Goal: Information Seeking & Learning: Learn about a topic

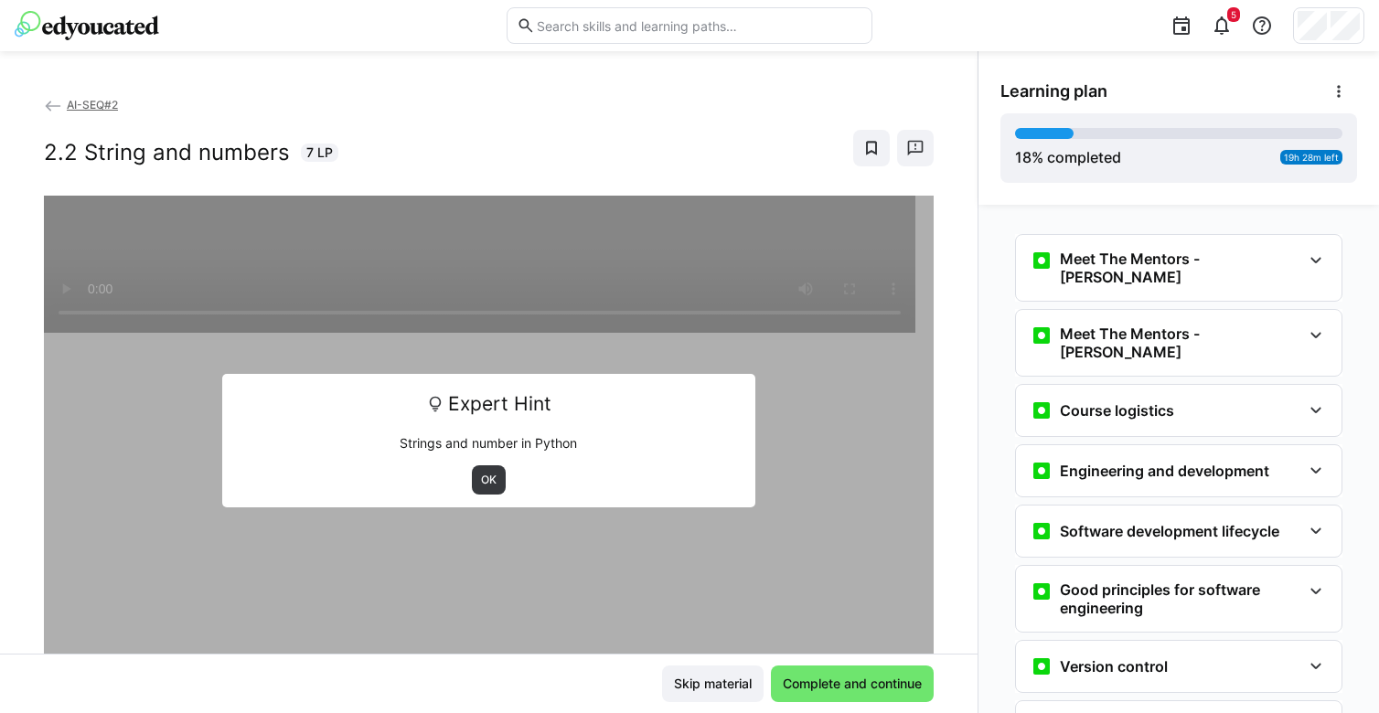
scroll to position [770, 0]
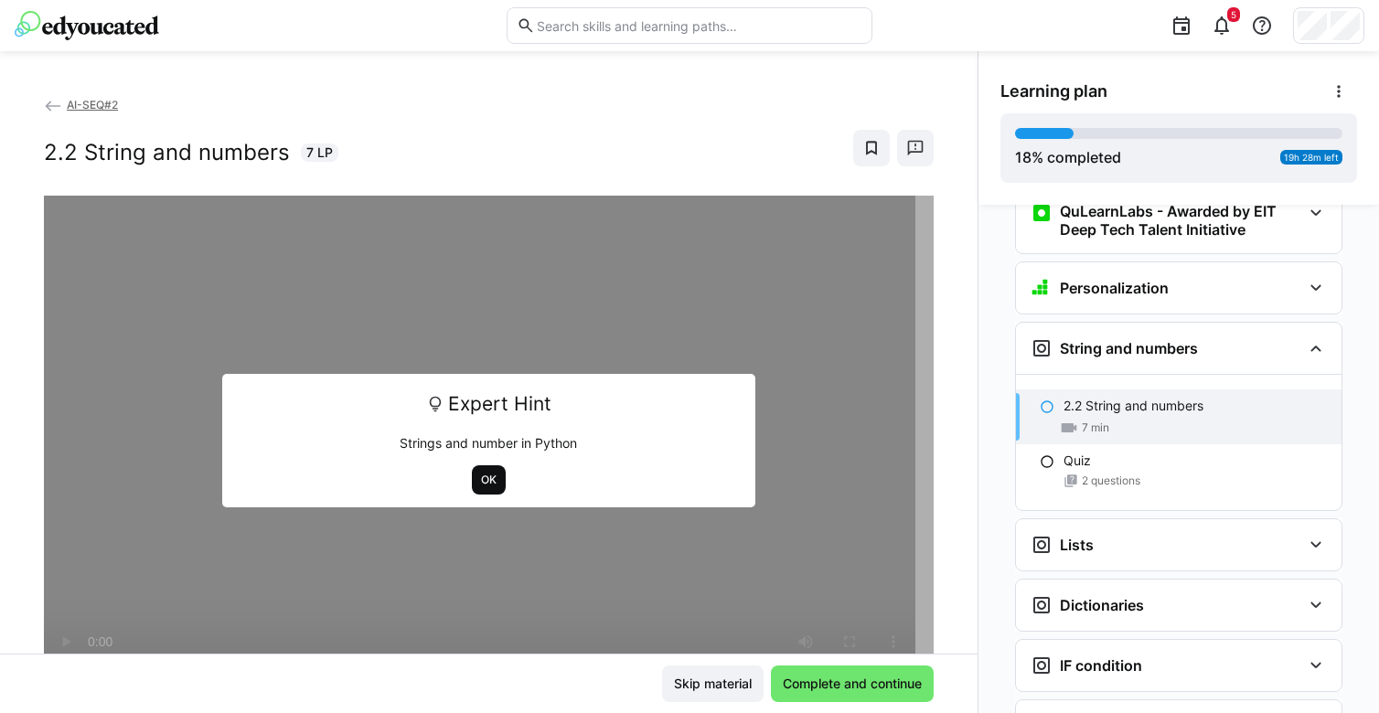
click at [482, 480] on span "OK" at bounding box center [488, 480] width 19 height 15
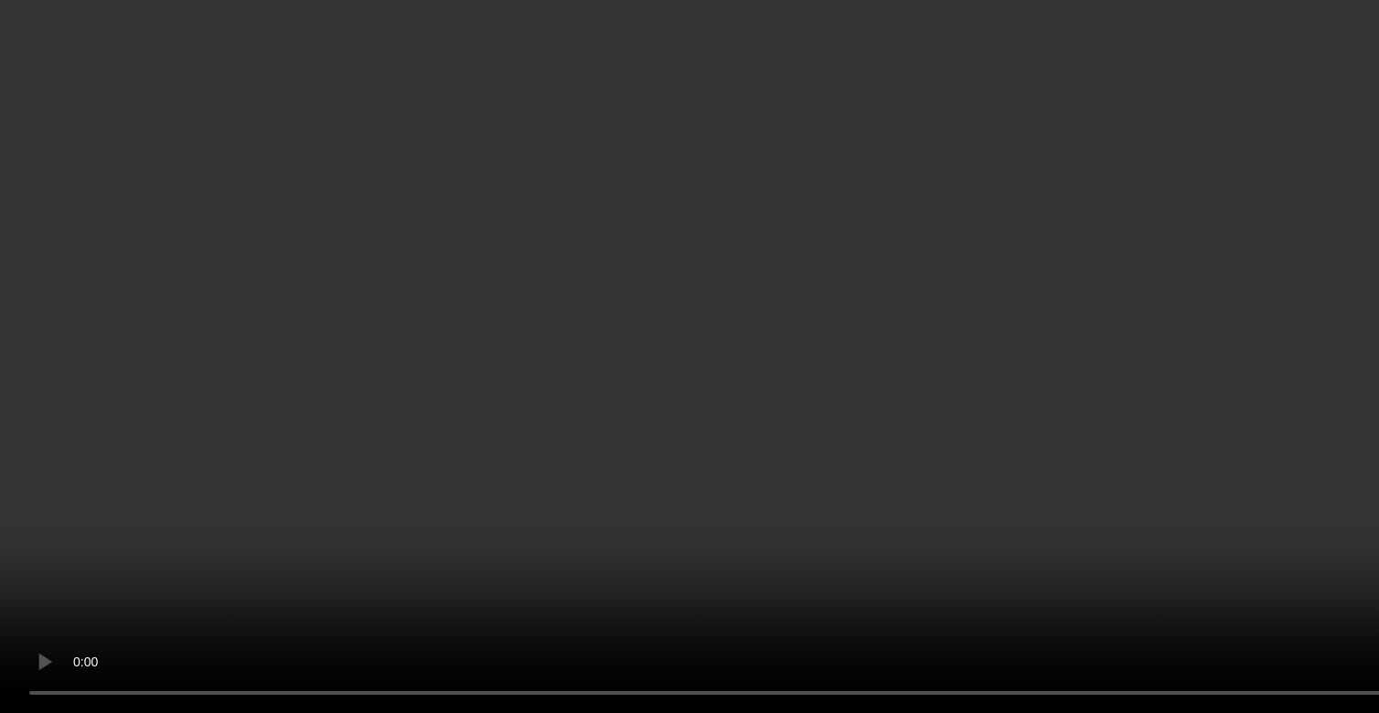
scroll to position [314, 0]
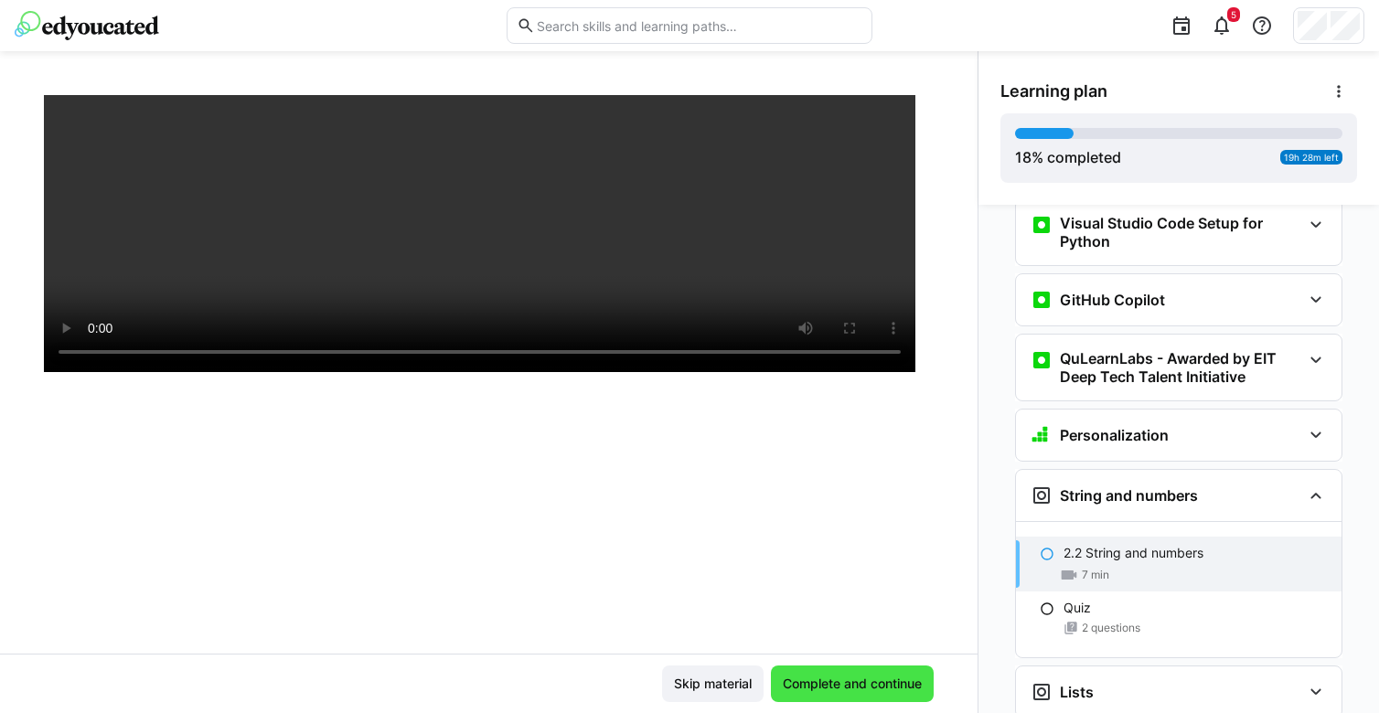
click at [789, 681] on span "Complete and continue" at bounding box center [852, 684] width 145 height 18
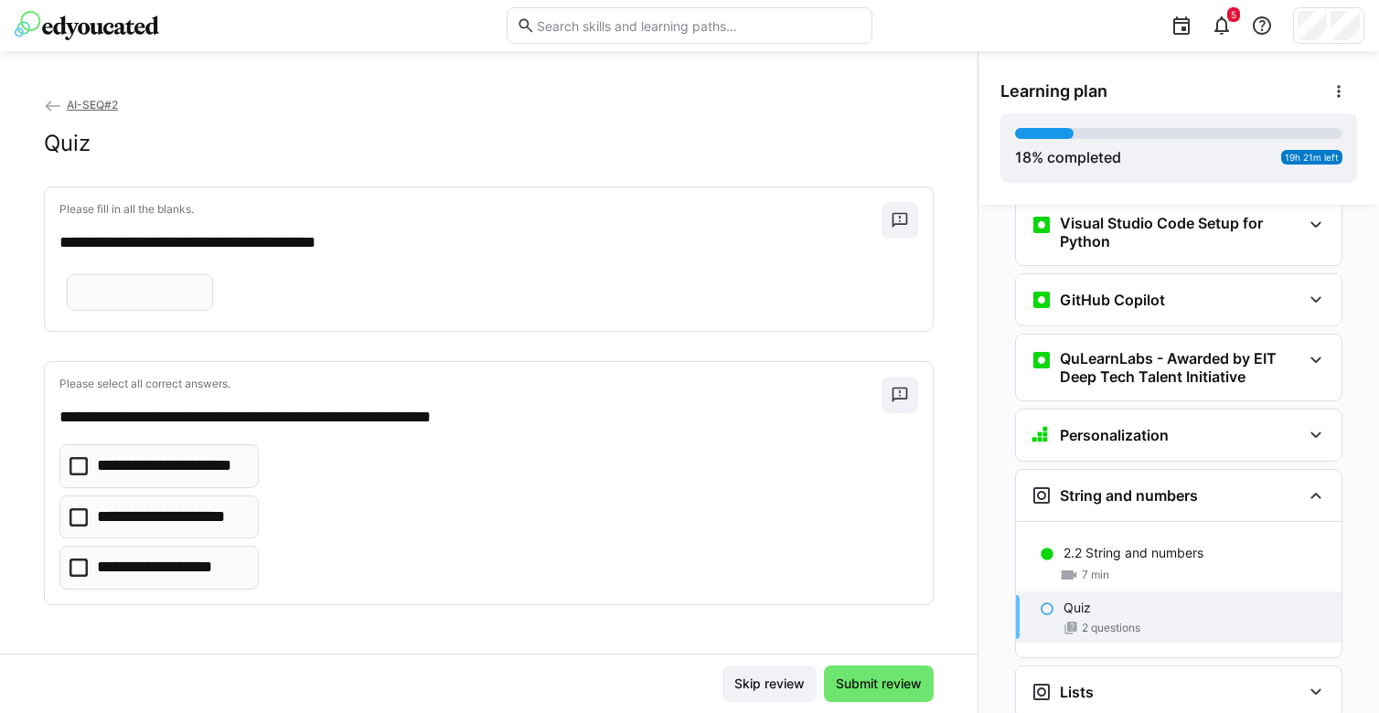
click at [168, 311] on eds-input at bounding box center [140, 292] width 146 height 37
type input "*****"
click at [74, 523] on icon at bounding box center [79, 518] width 18 height 18
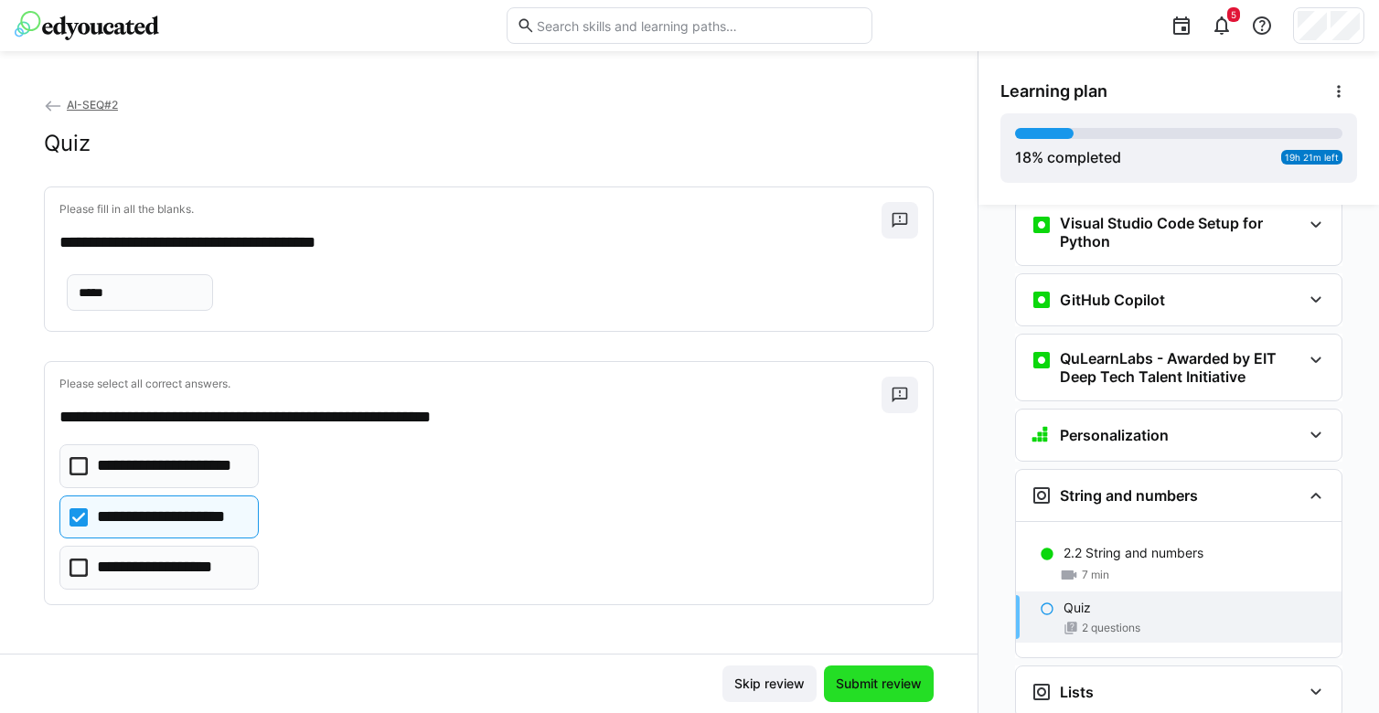
click at [865, 678] on span "Submit review" at bounding box center [878, 684] width 91 height 18
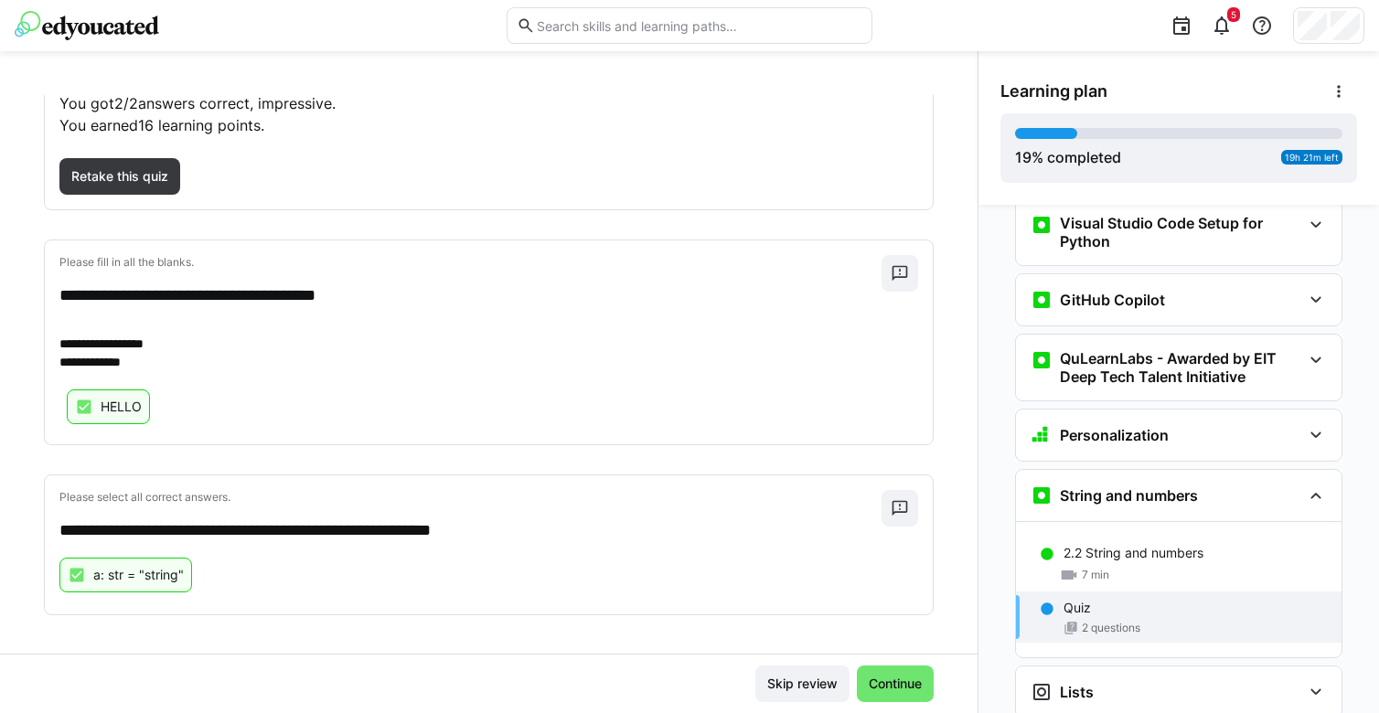
scroll to position [143, 0]
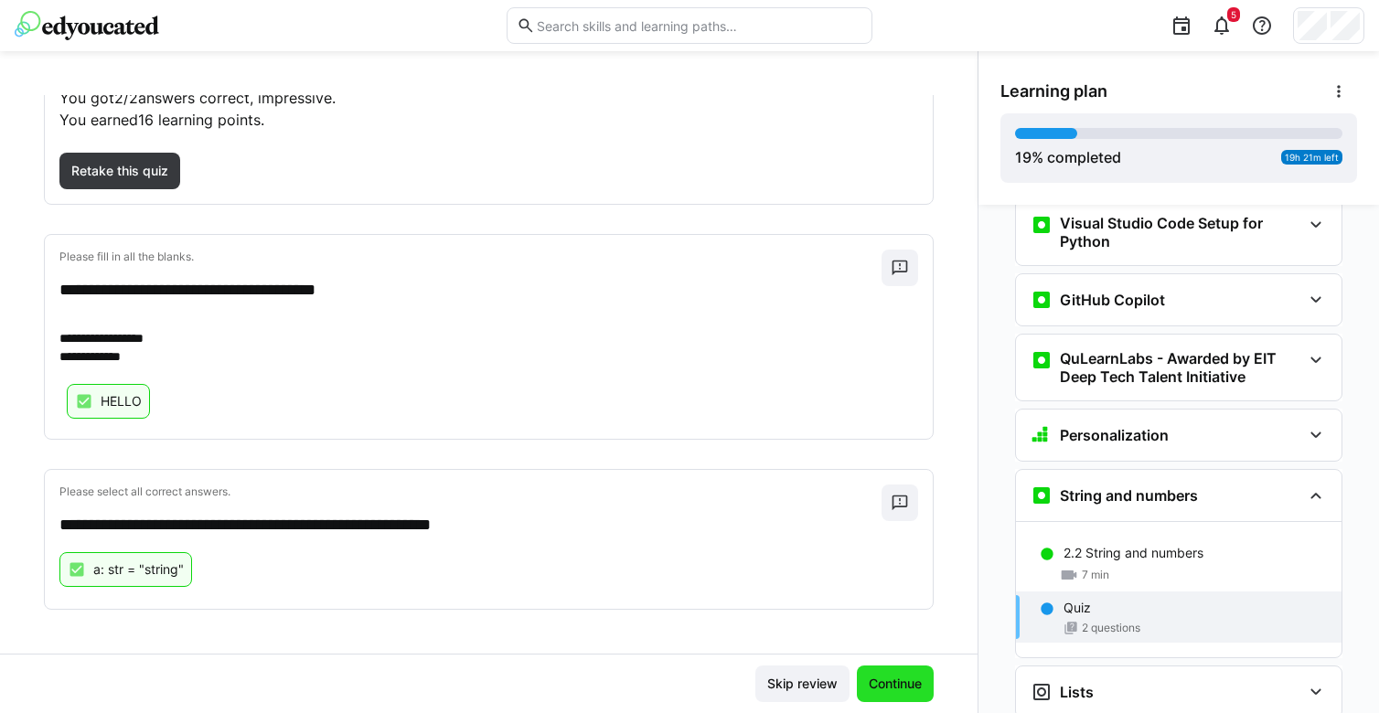
click at [881, 686] on span "Continue" at bounding box center [895, 684] width 59 height 18
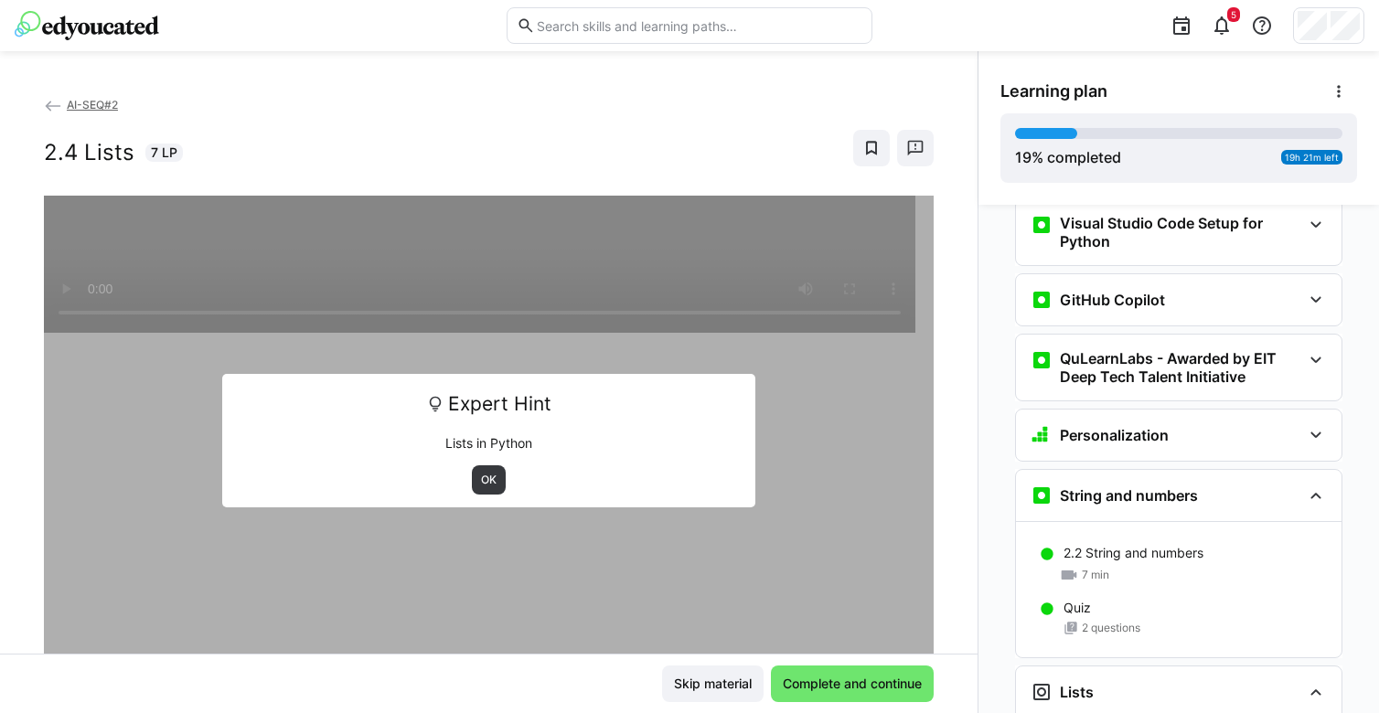
scroll to position [897, 0]
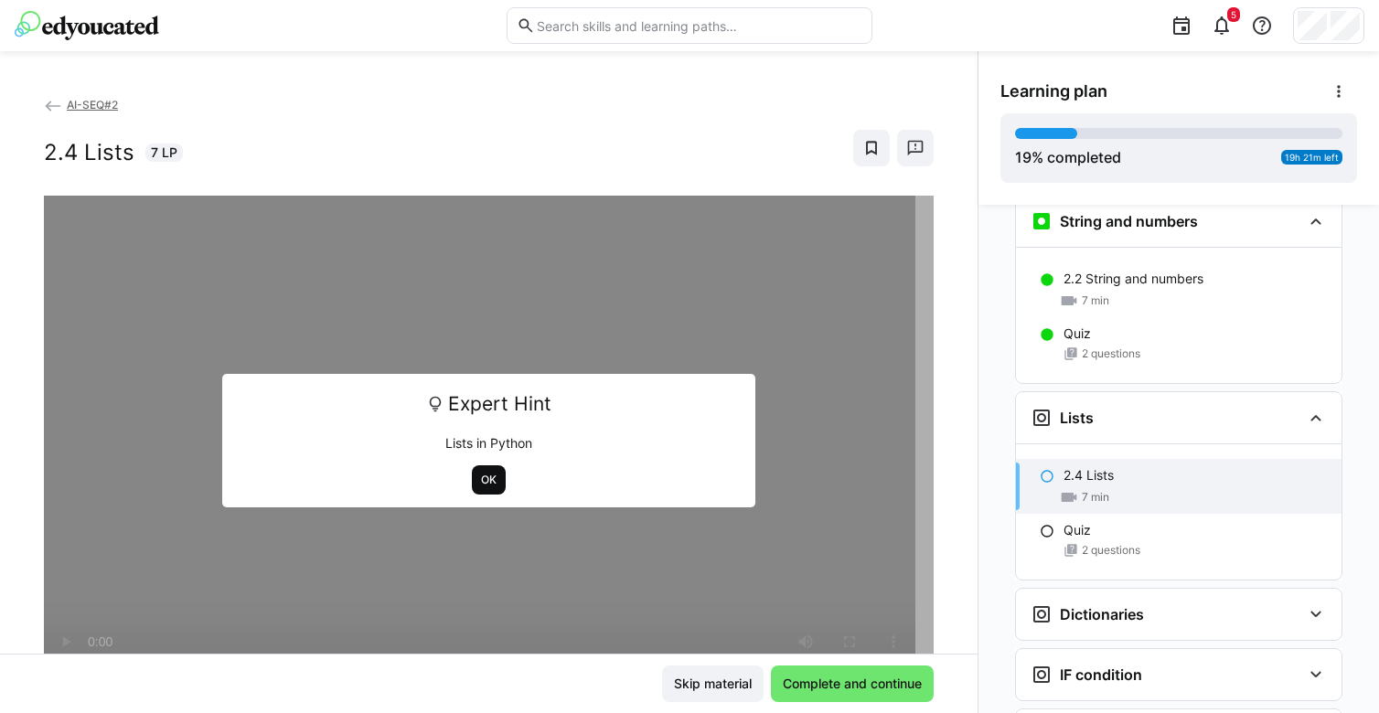
click at [481, 477] on span "OK" at bounding box center [488, 480] width 19 height 15
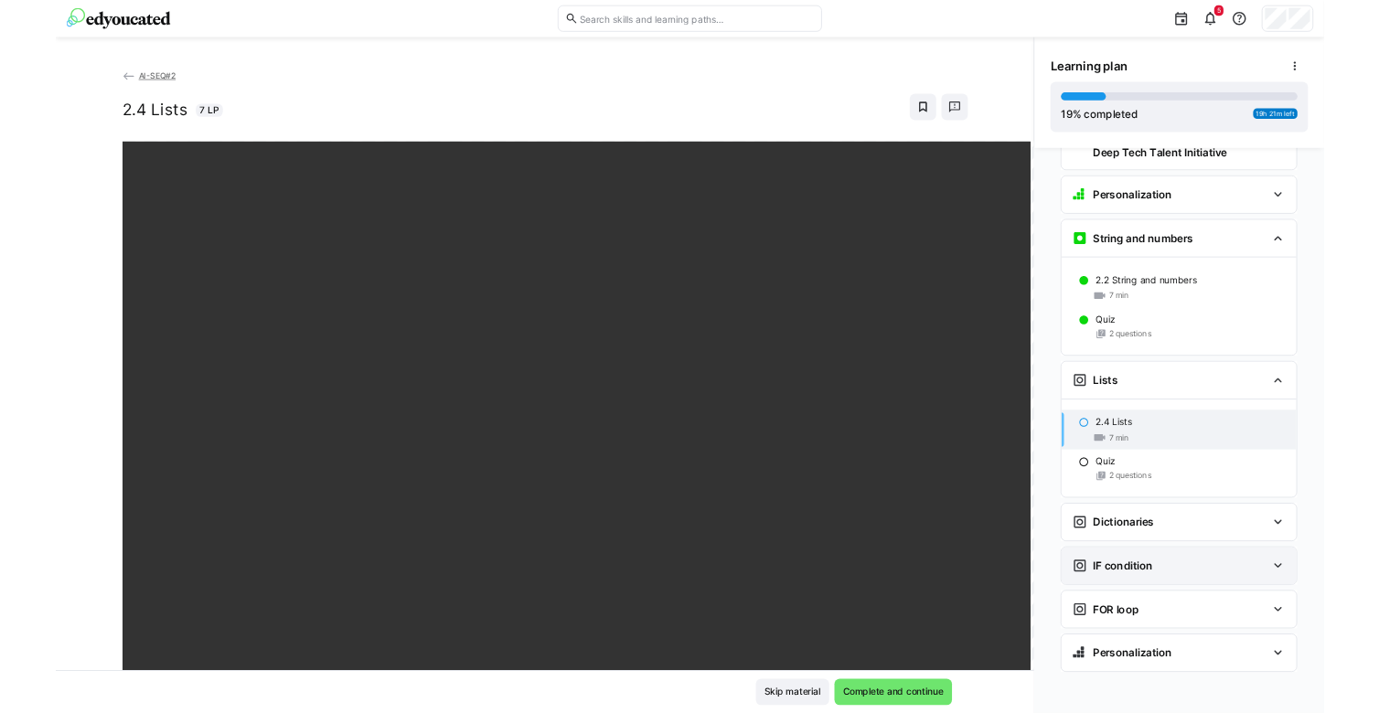
scroll to position [759, 0]
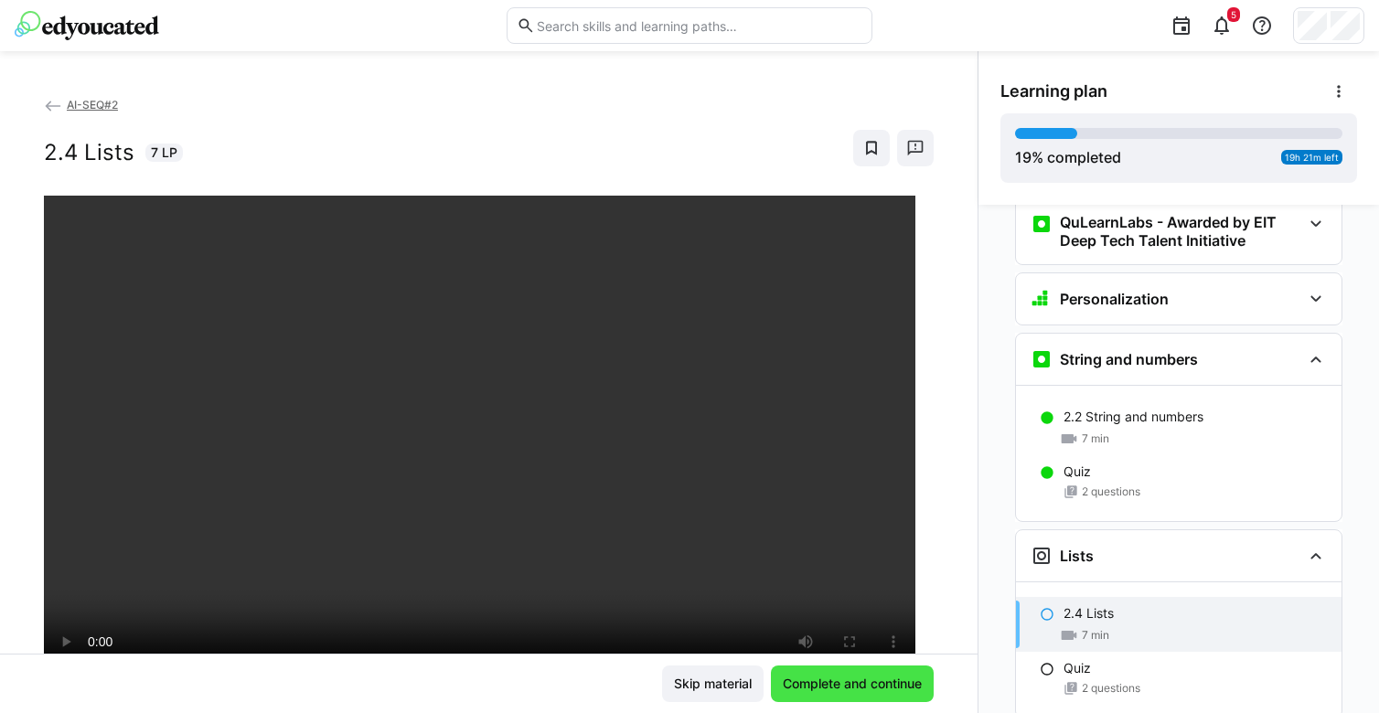
click at [796, 685] on span "Complete and continue" at bounding box center [852, 684] width 145 height 18
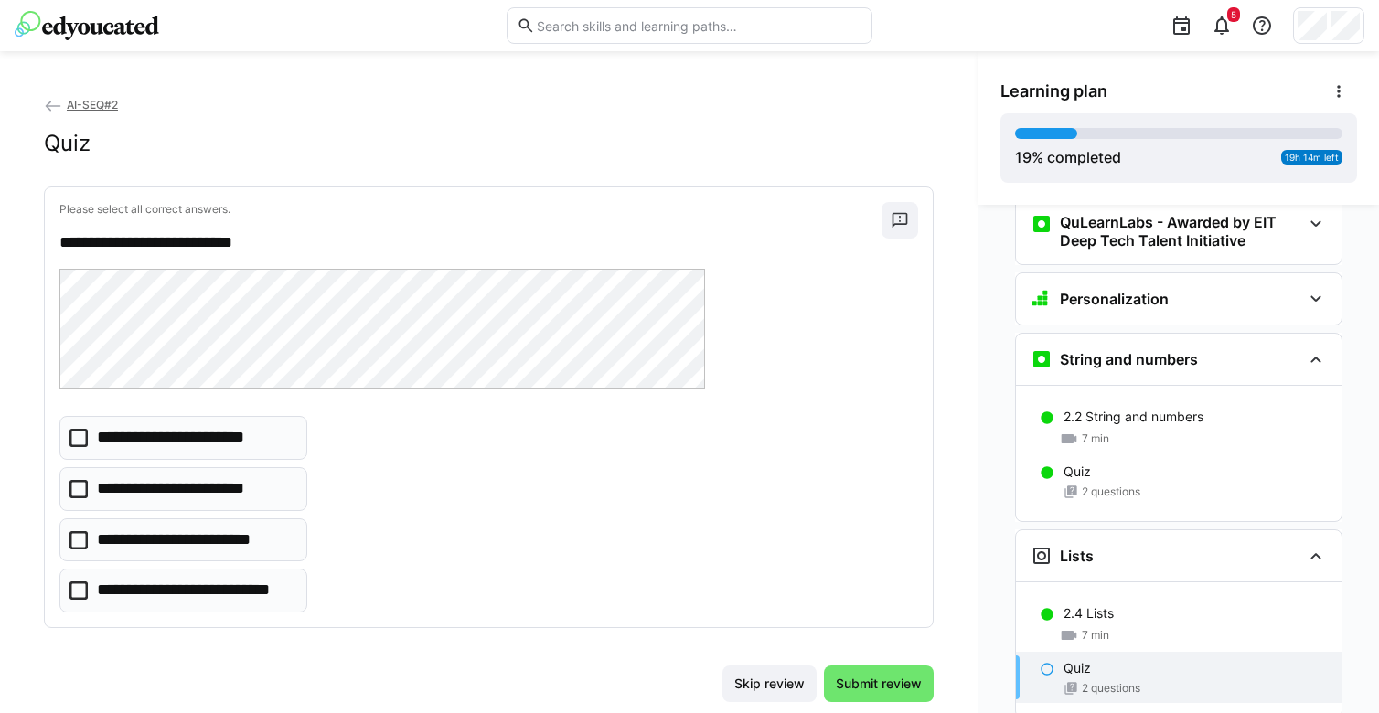
click at [221, 434] on p "**********" at bounding box center [181, 438] width 169 height 24
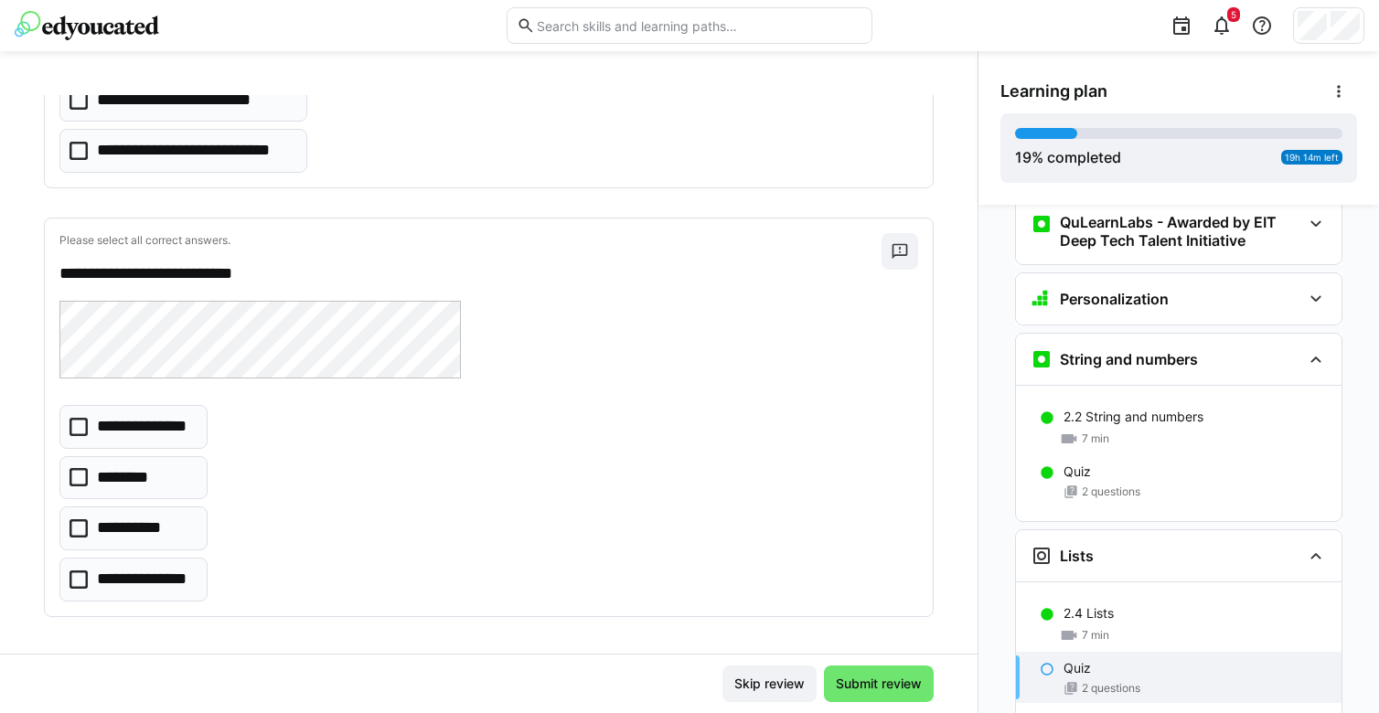
scroll to position [445, 0]
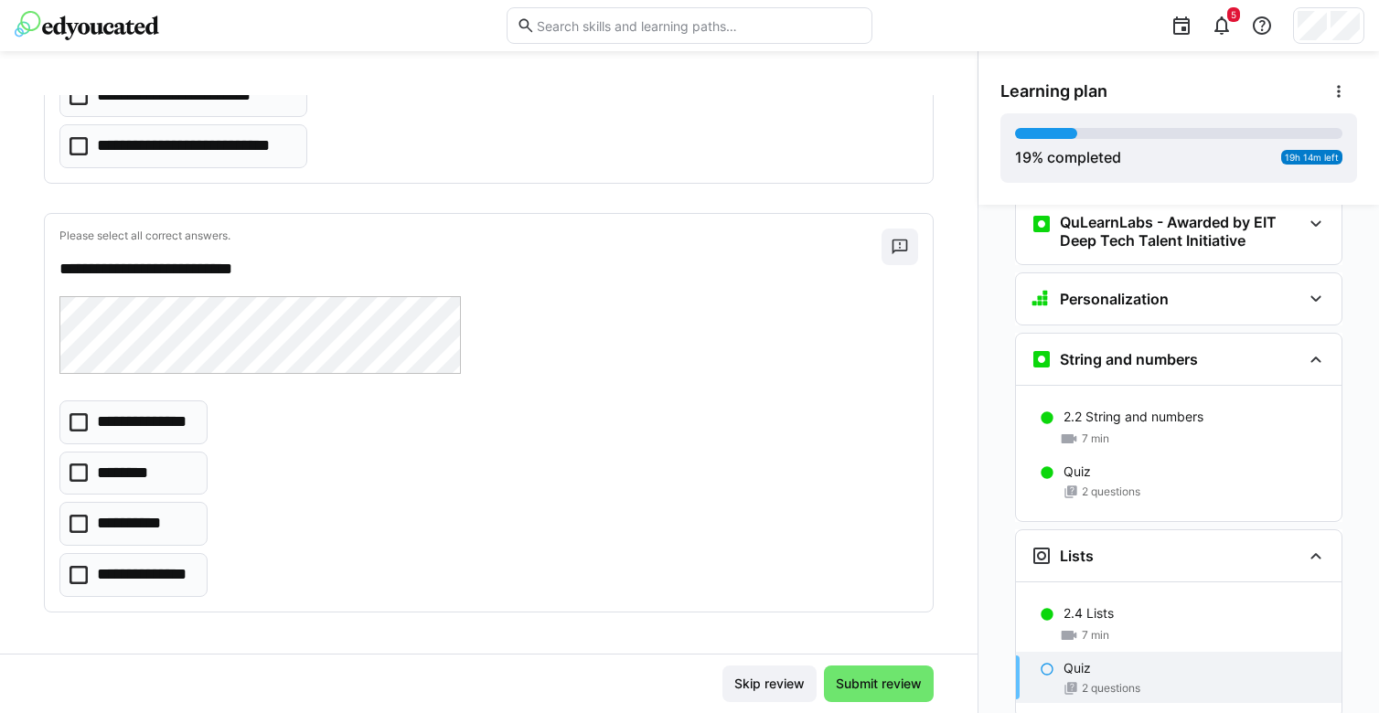
click at [126, 577] on p "**********" at bounding box center [145, 575] width 97 height 24
click at [873, 675] on span "Submit review" at bounding box center [878, 684] width 91 height 18
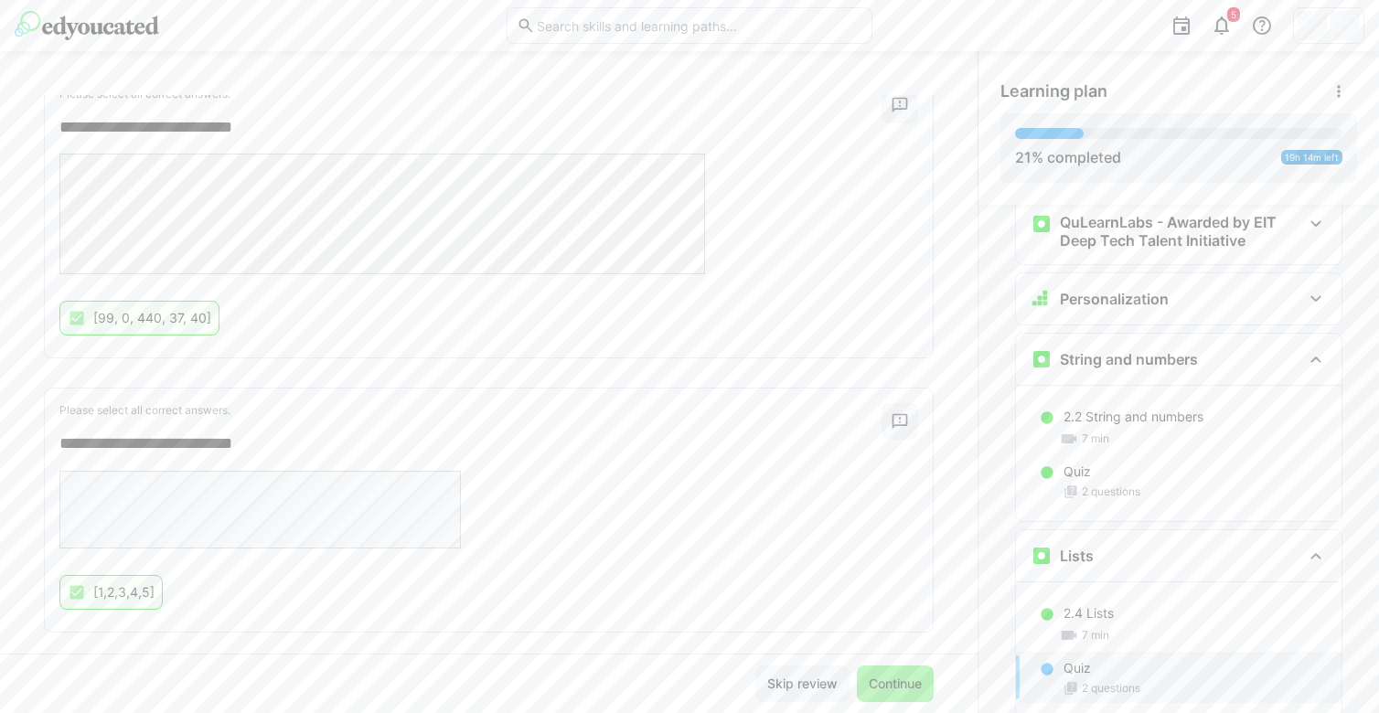
scroll to position [328, 0]
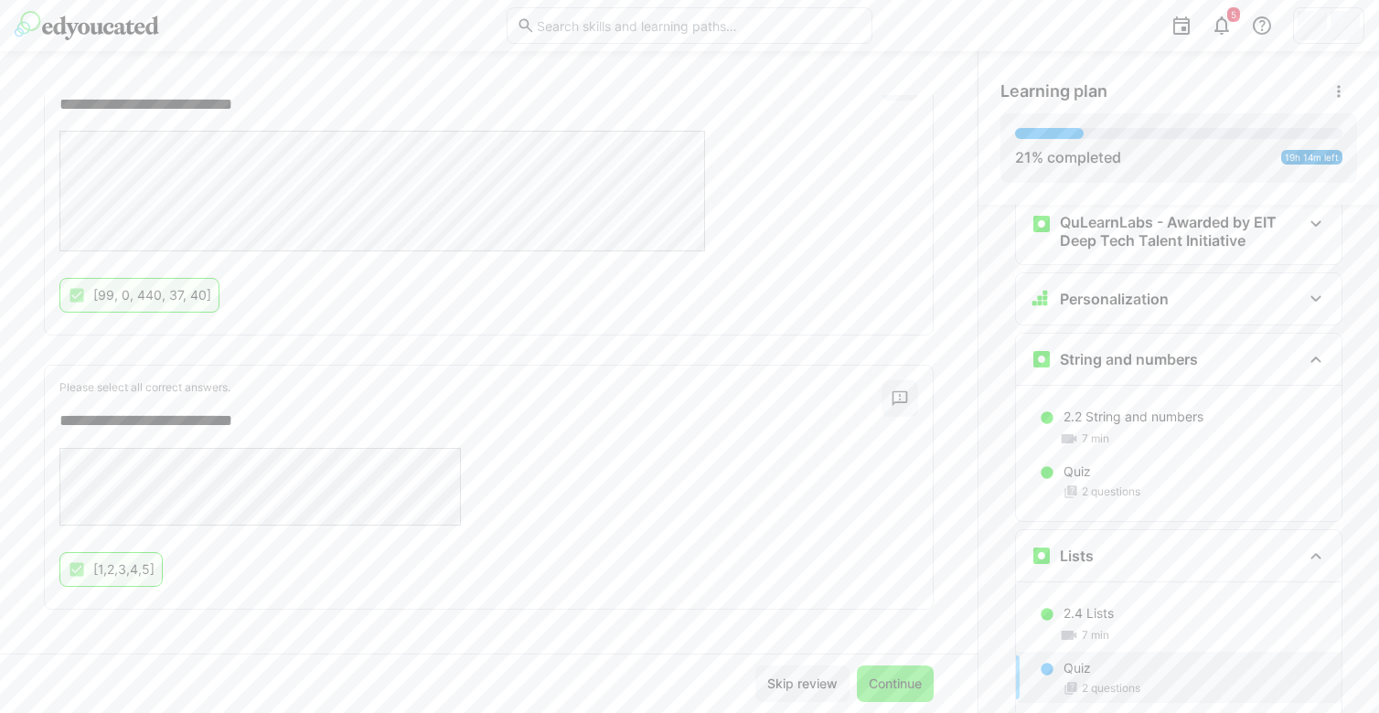
click at [883, 687] on span "Continue" at bounding box center [895, 684] width 59 height 18
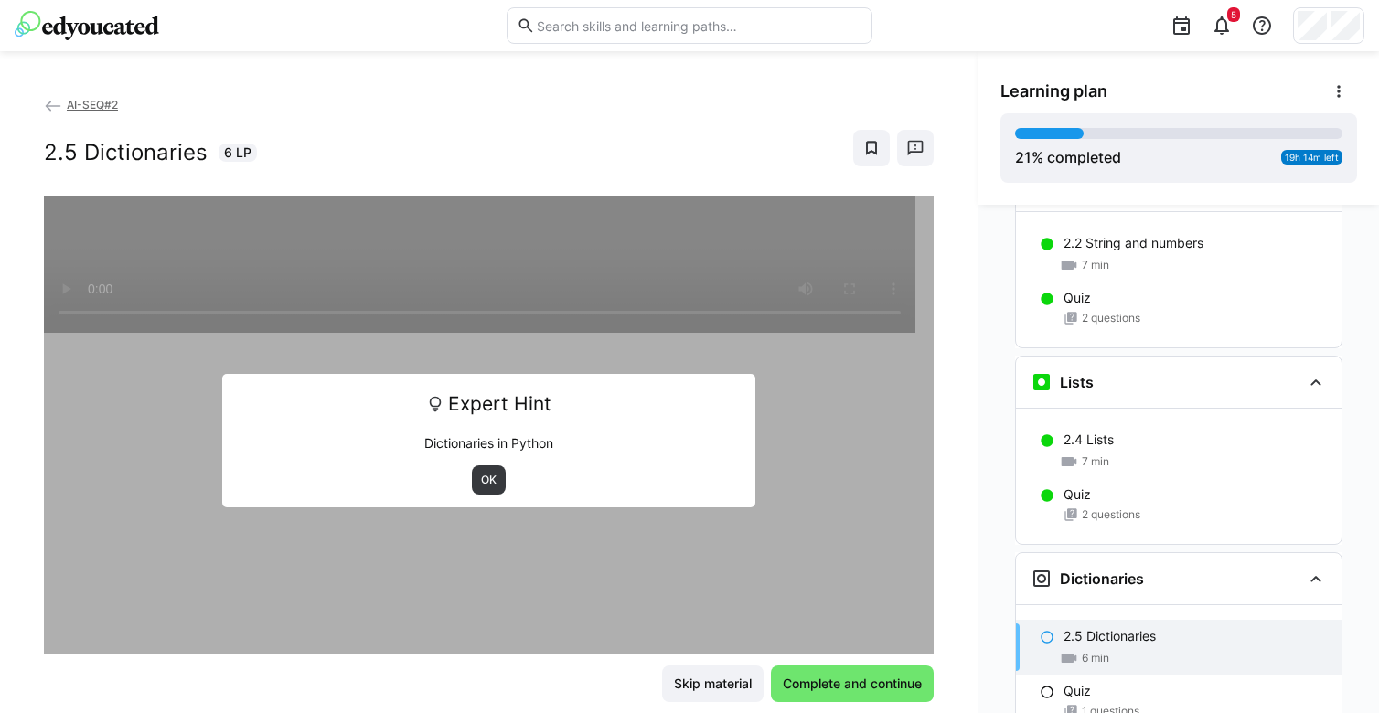
scroll to position [1034, 0]
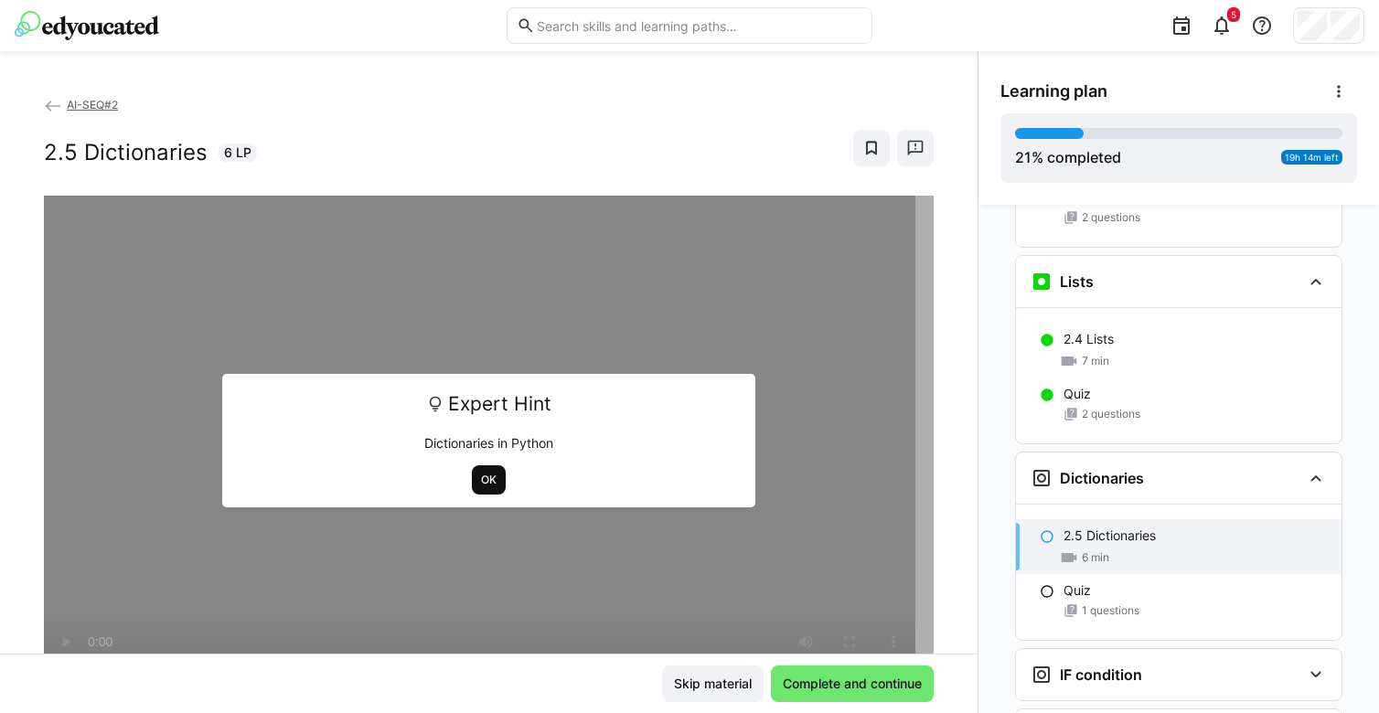
click at [479, 477] on span "OK" at bounding box center [488, 480] width 19 height 15
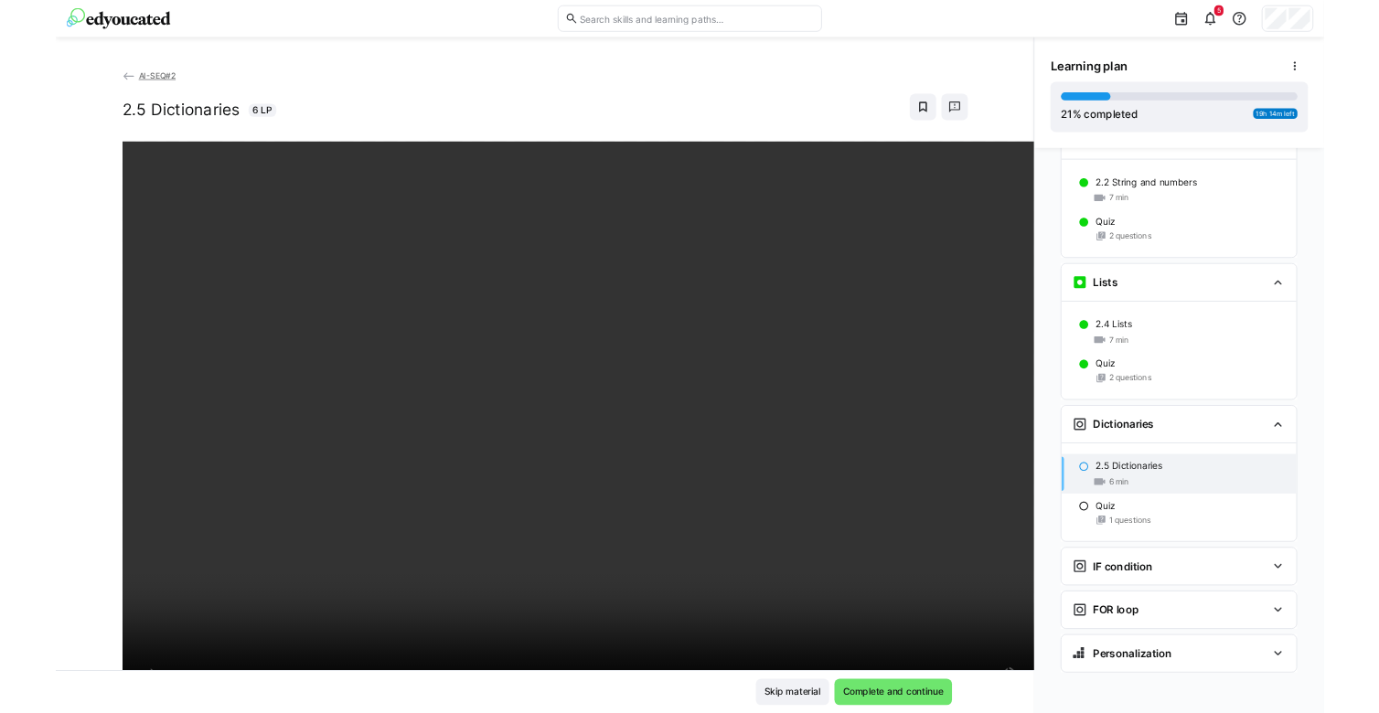
scroll to position [896, 0]
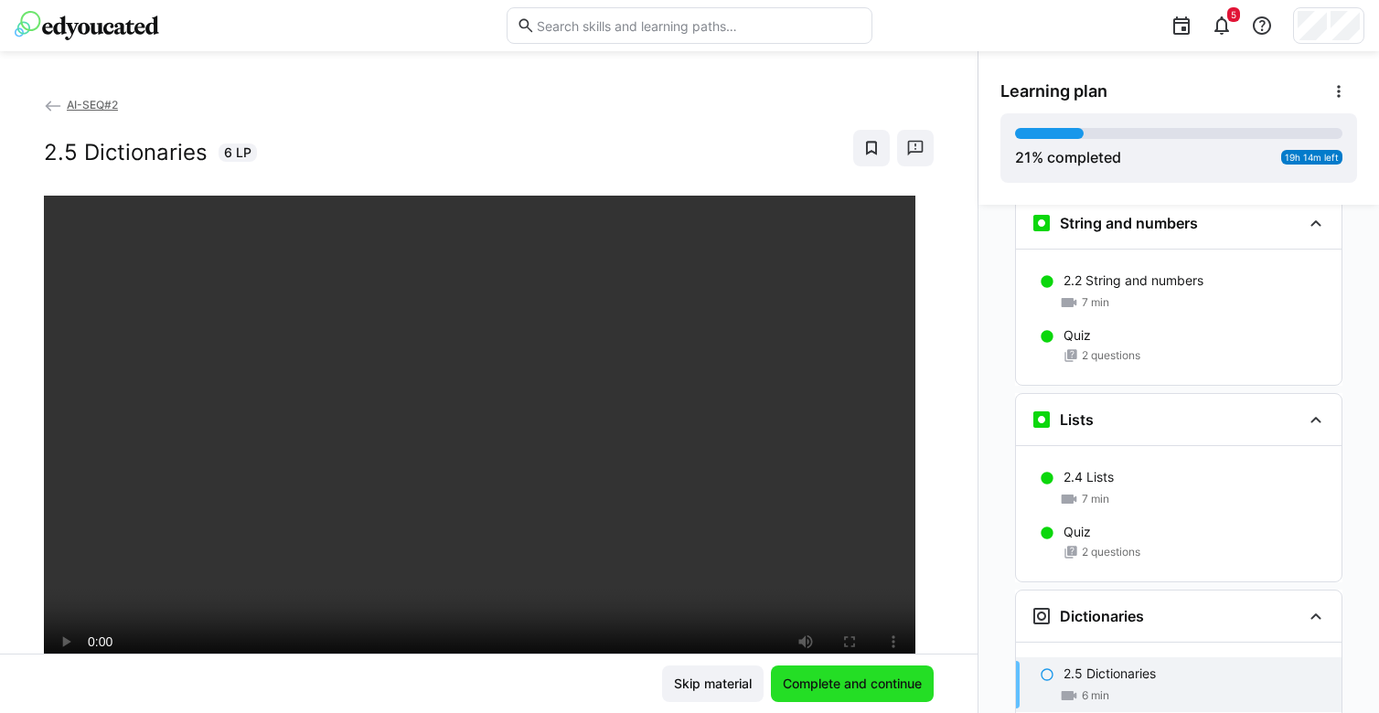
click at [812, 683] on span "Complete and continue" at bounding box center [852, 684] width 145 height 18
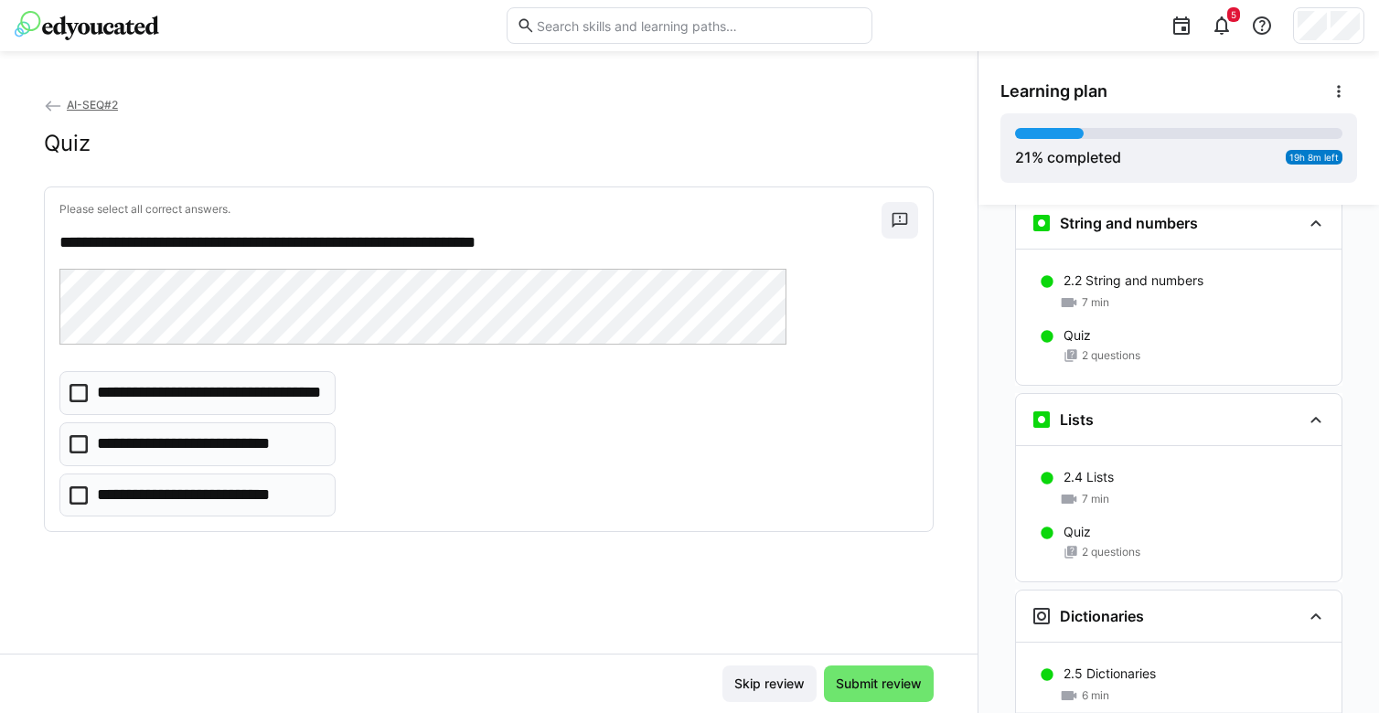
click at [231, 448] on p "**********" at bounding box center [185, 445] width 177 height 24
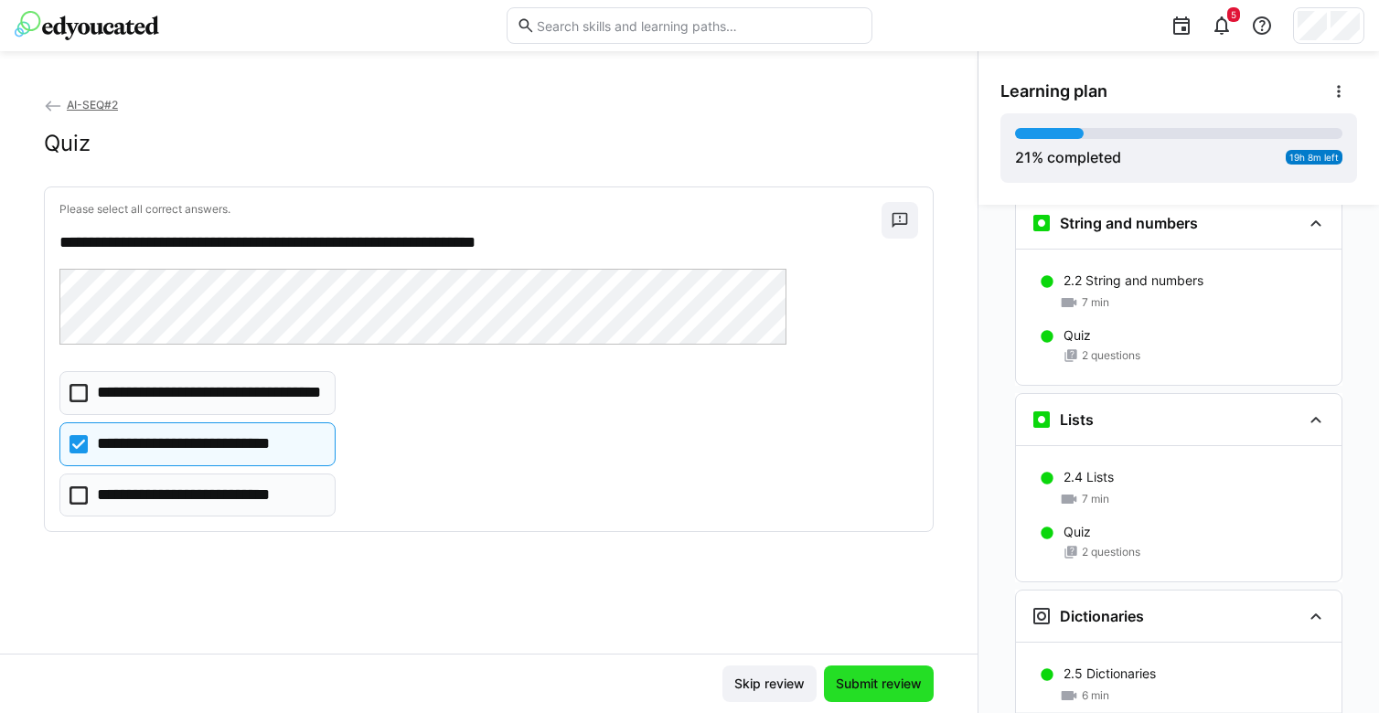
click at [878, 686] on span "Submit review" at bounding box center [878, 684] width 91 height 18
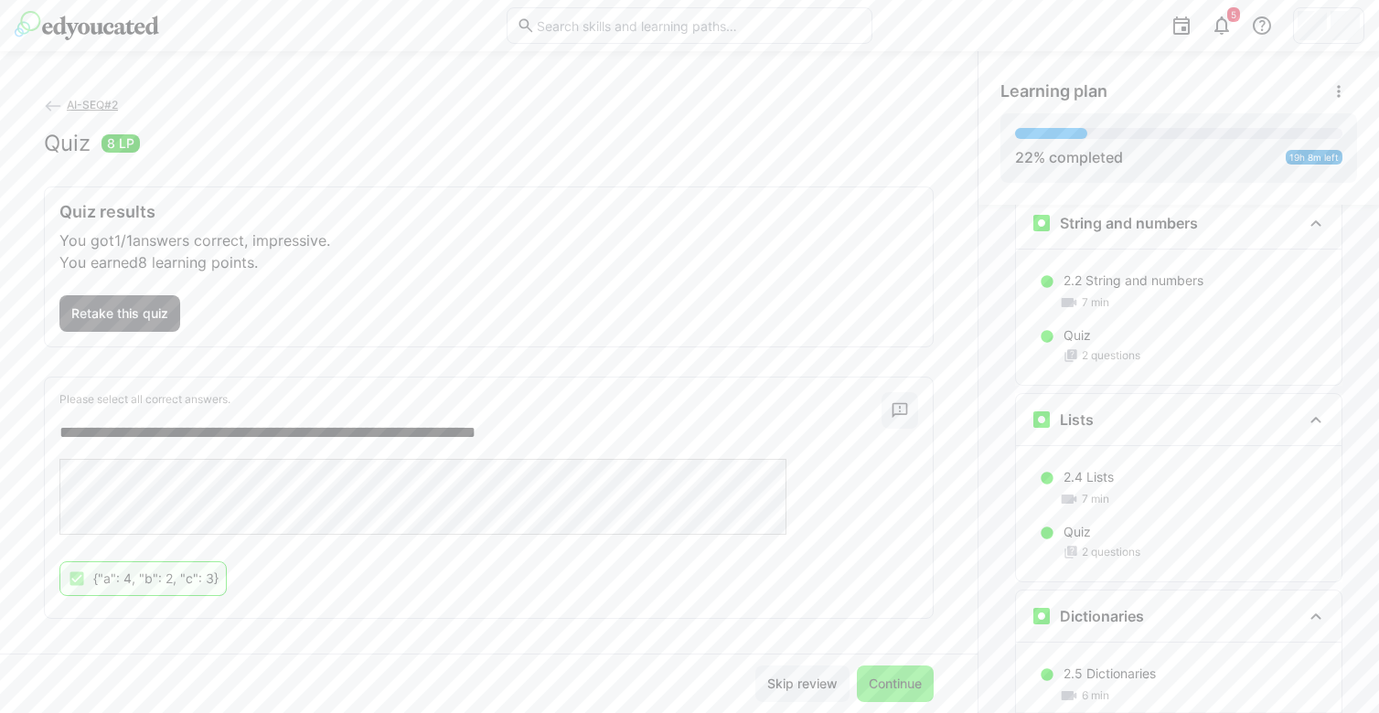
click at [892, 676] on span "Continue" at bounding box center [895, 684] width 59 height 18
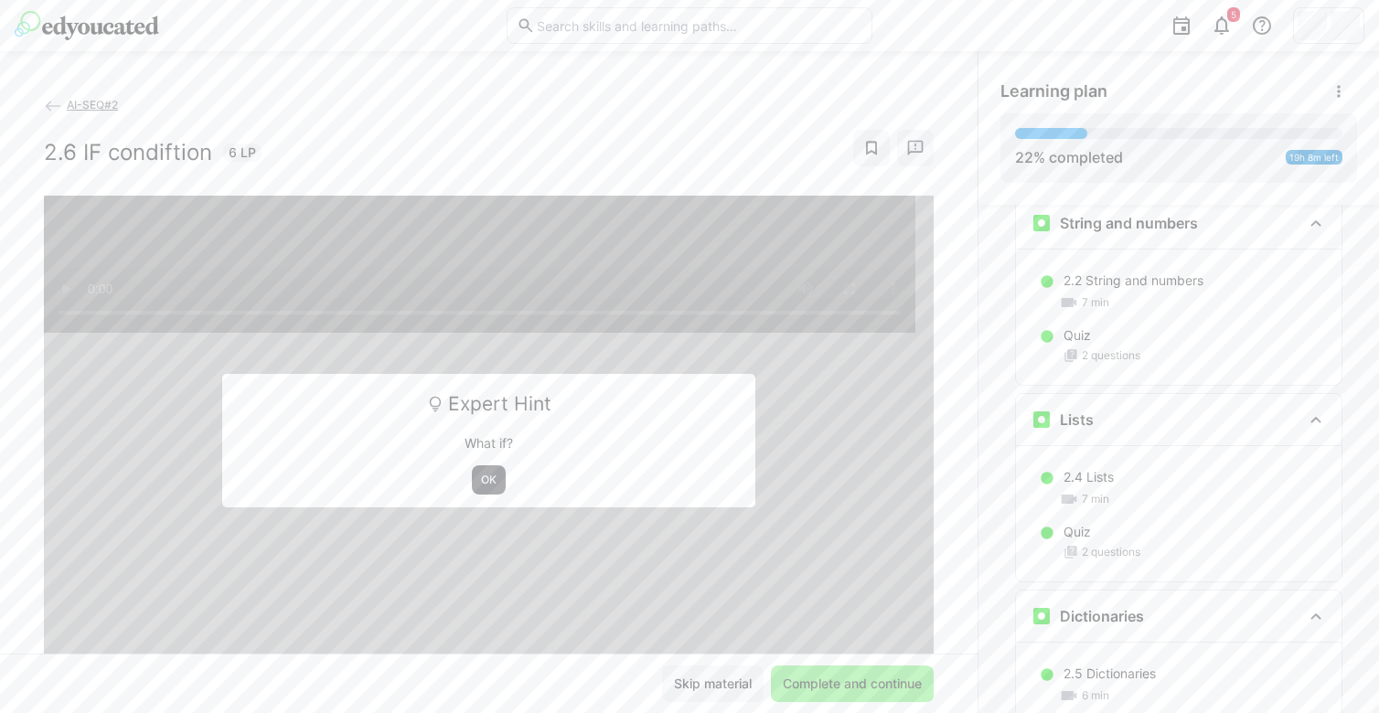
scroll to position [1170, 0]
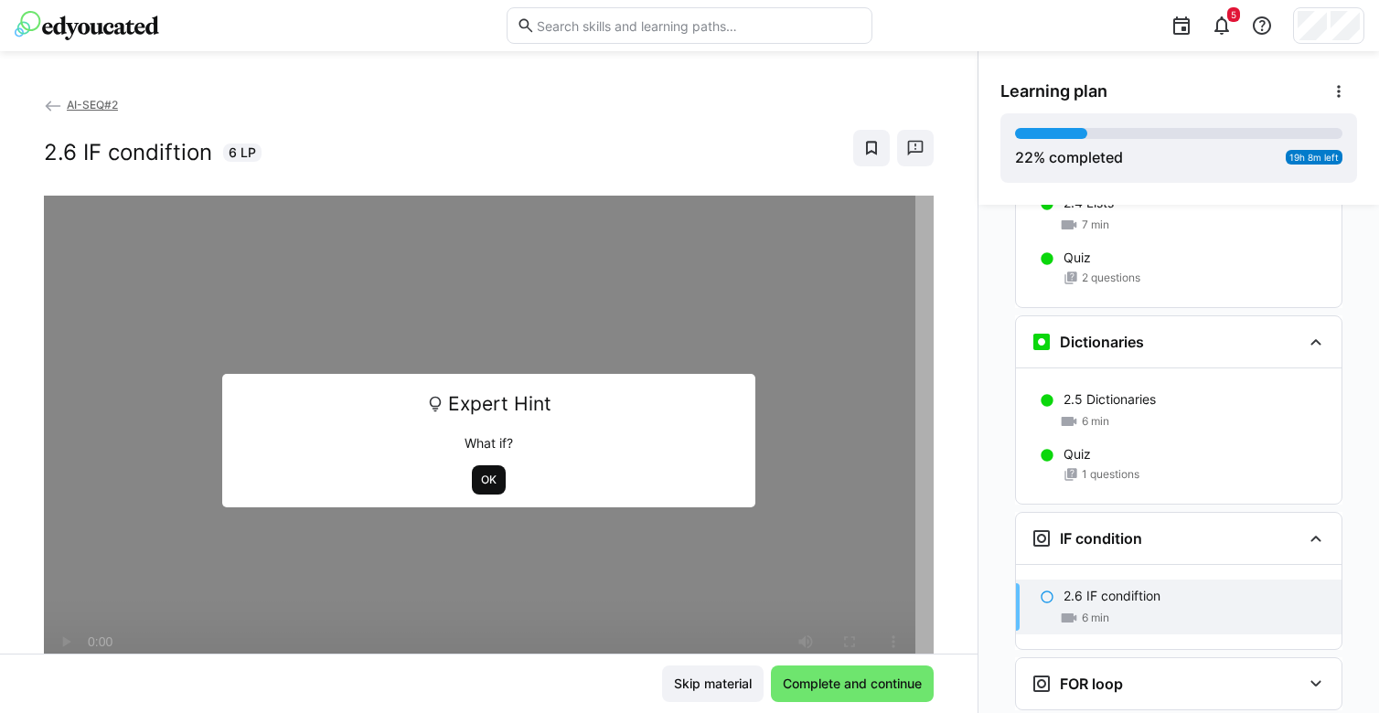
click at [486, 478] on span "OK" at bounding box center [488, 480] width 19 height 15
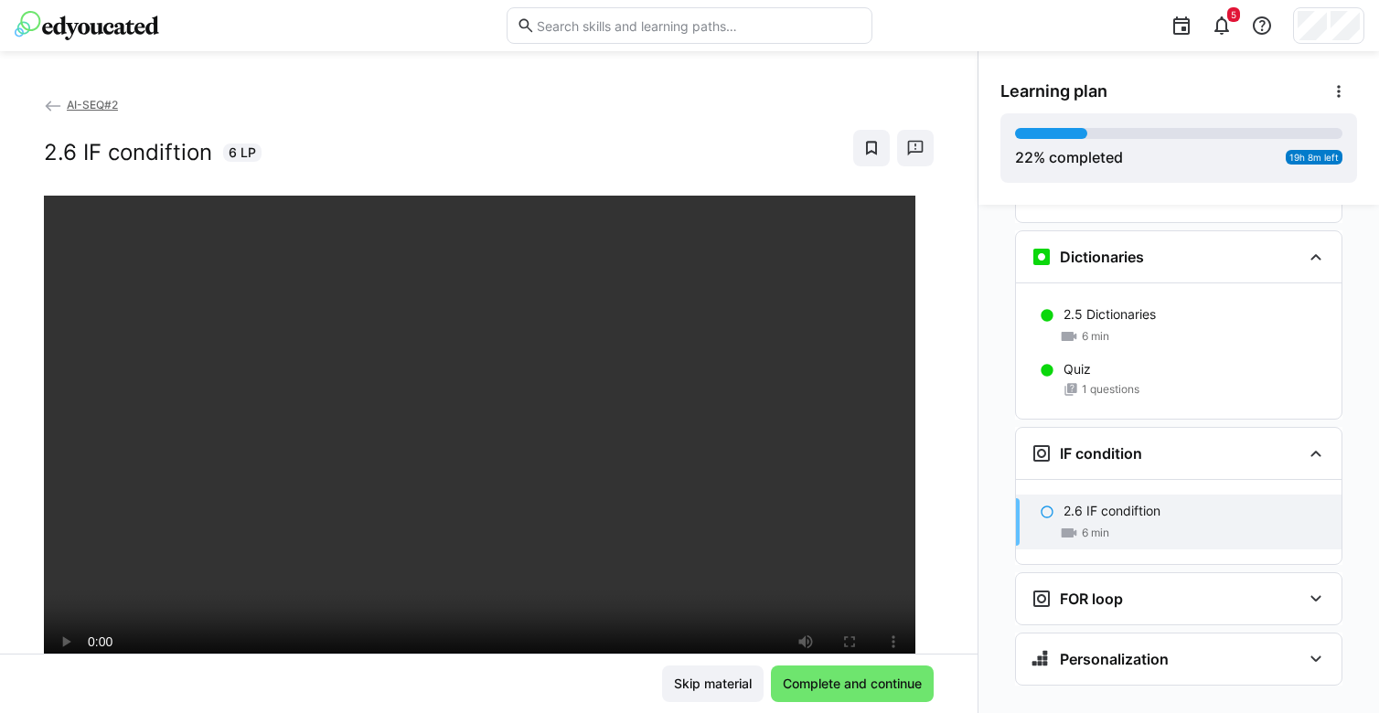
scroll to position [981, 0]
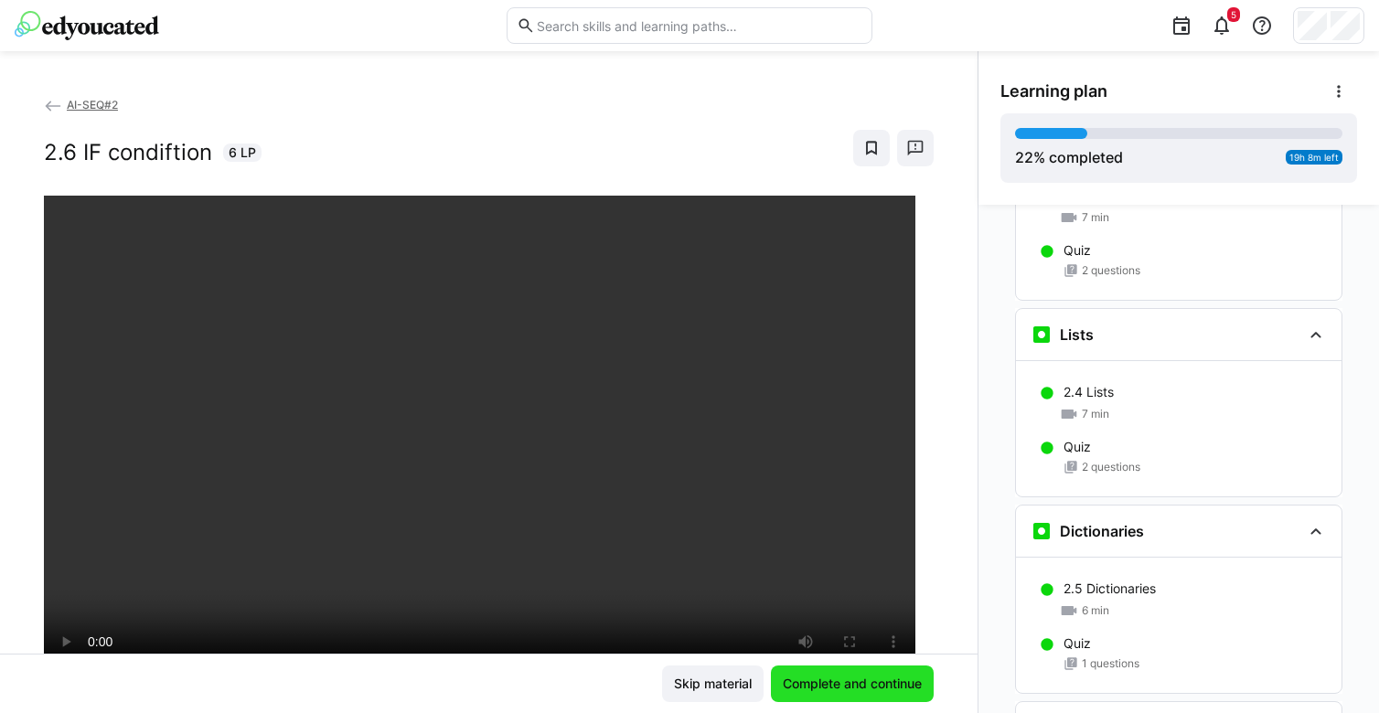
click at [867, 686] on span "Complete and continue" at bounding box center [852, 684] width 145 height 18
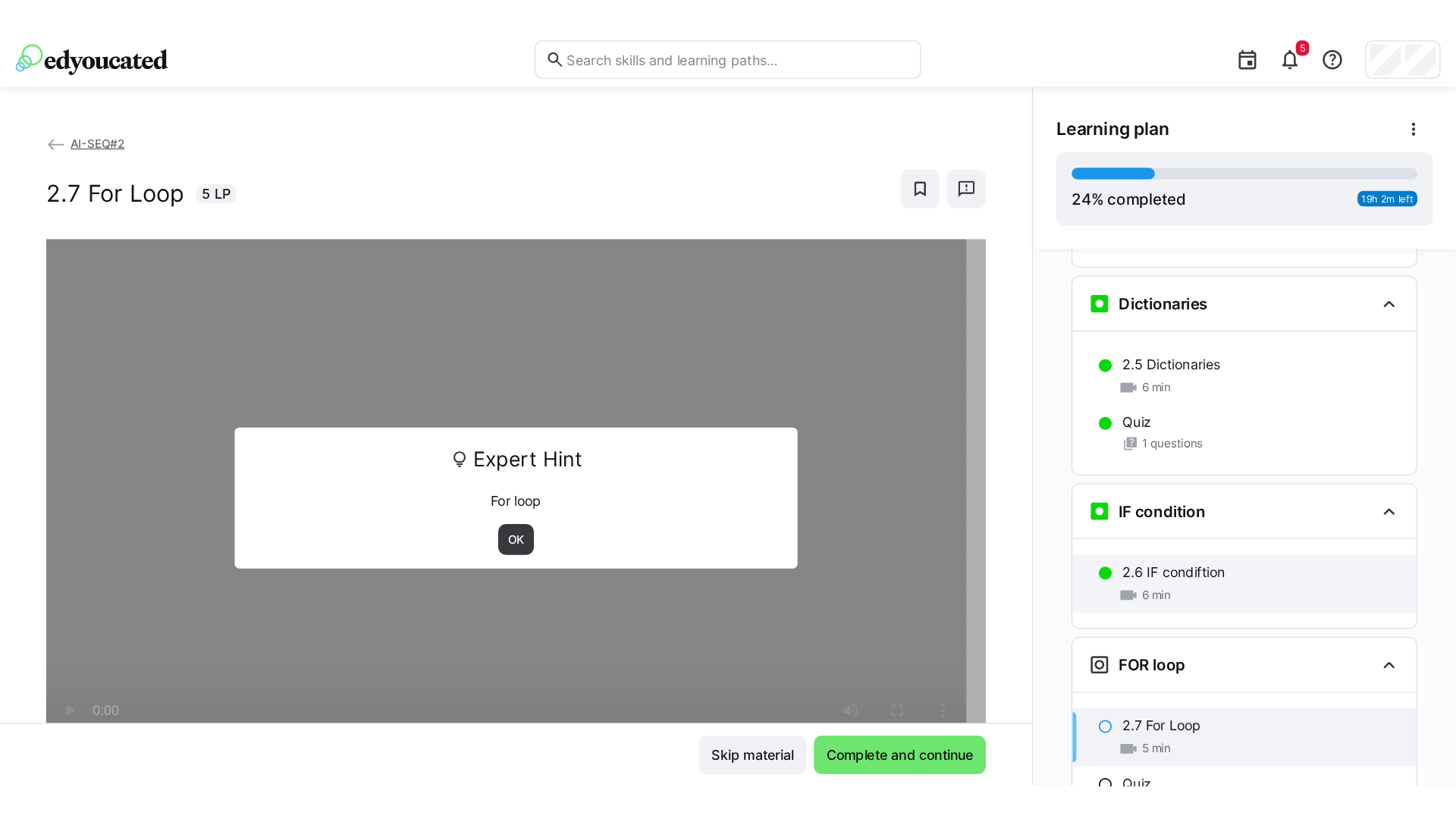
scroll to position [1153, 0]
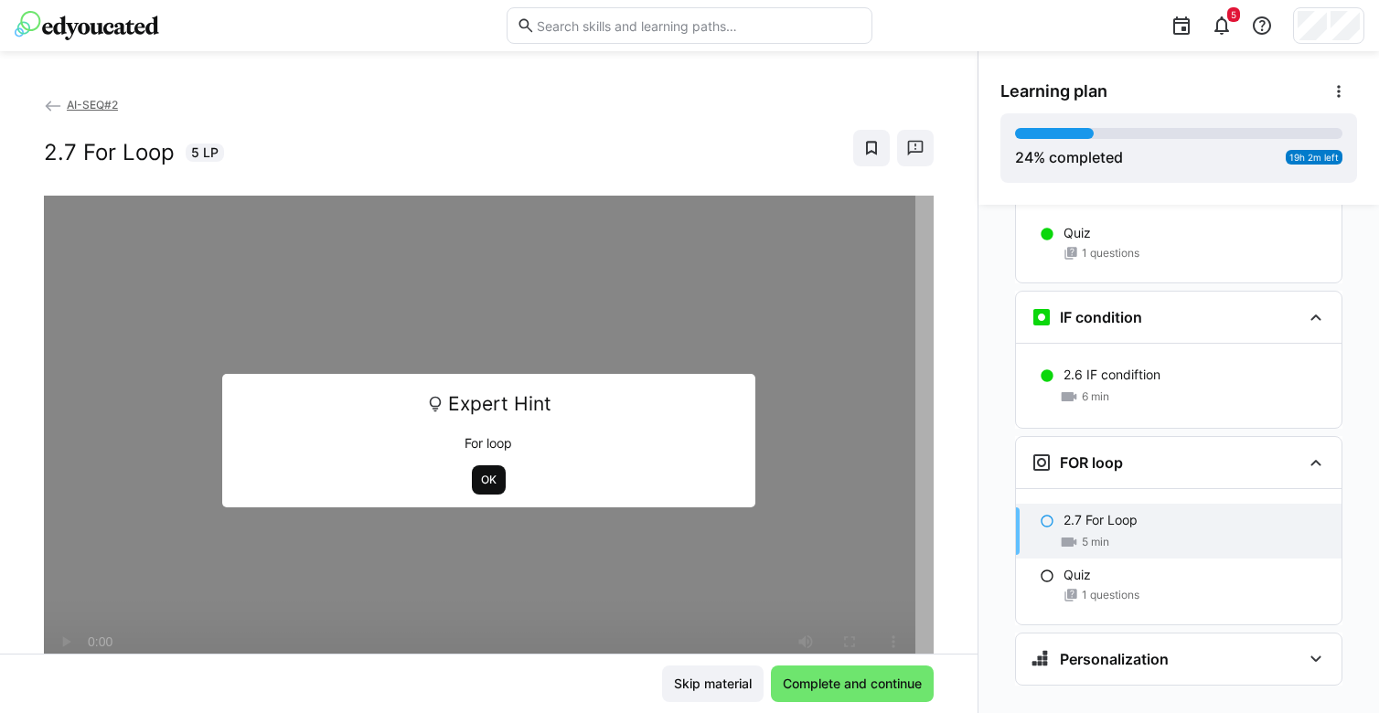
click at [479, 478] on span "OK" at bounding box center [488, 480] width 19 height 15
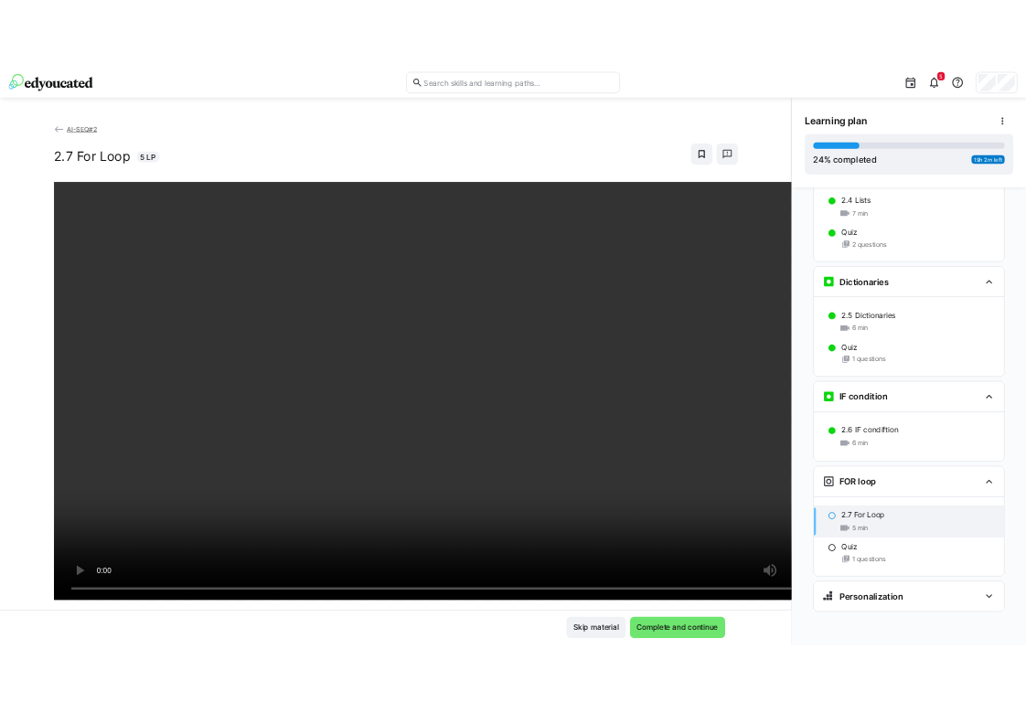
scroll to position [1117, 0]
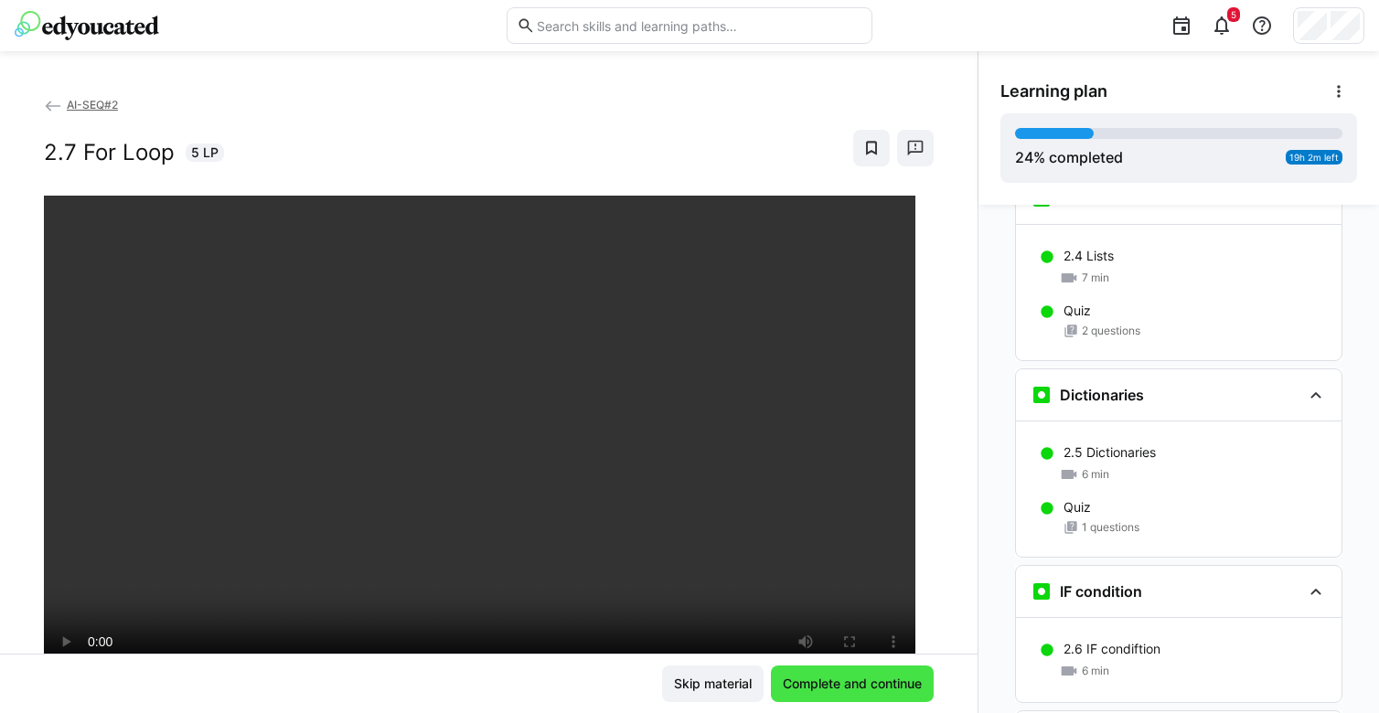
click at [870, 679] on span "Complete and continue" at bounding box center [852, 684] width 145 height 18
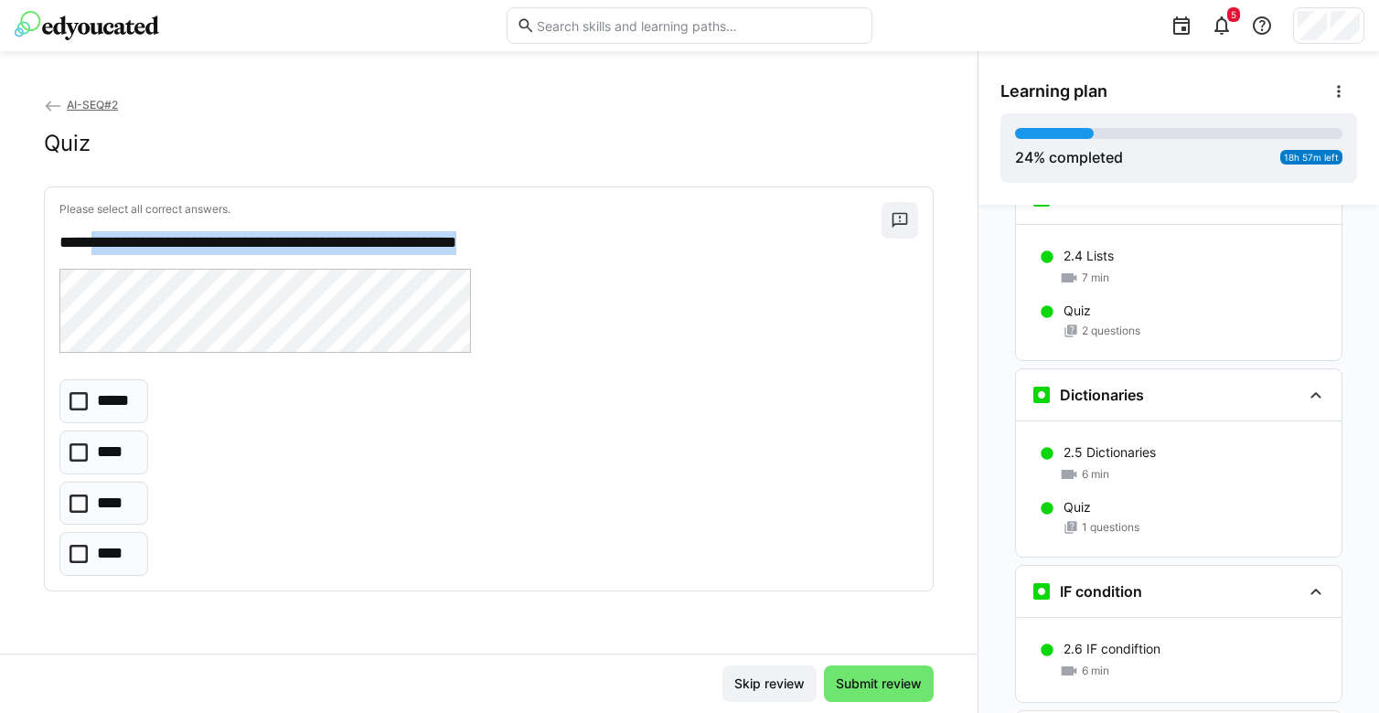
drag, startPoint x: 102, startPoint y: 239, endPoint x: 599, endPoint y: 241, distance: 496.7
click at [599, 241] on p "**********" at bounding box center [465, 243] width 813 height 24
copy p "**********"
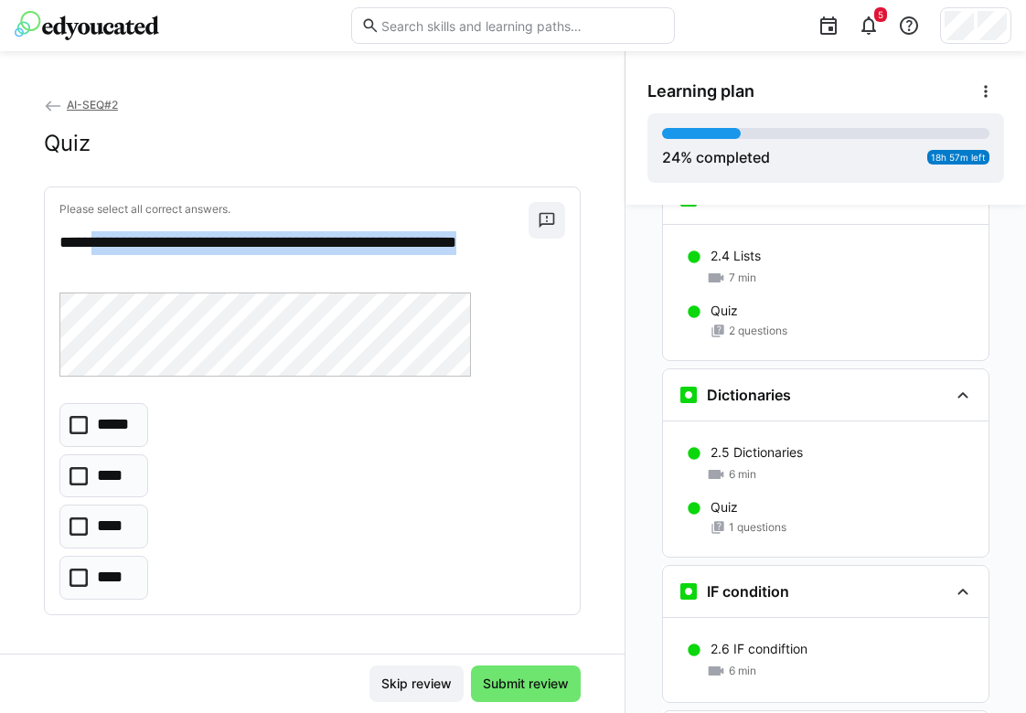
click at [80, 571] on icon at bounding box center [79, 578] width 18 height 18
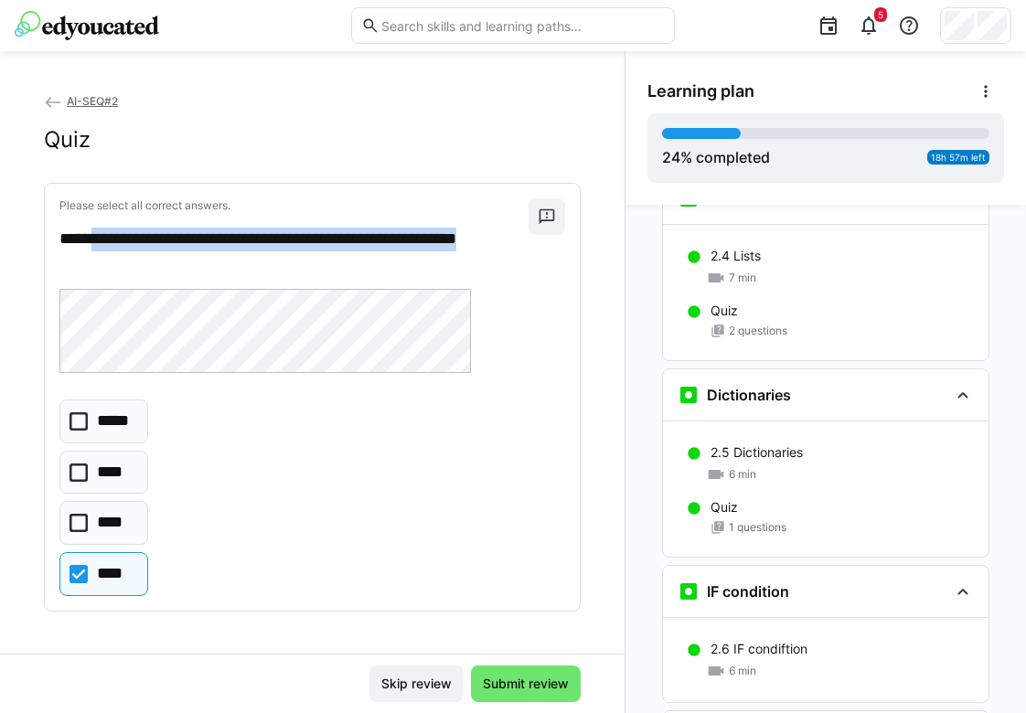
scroll to position [5, 0]
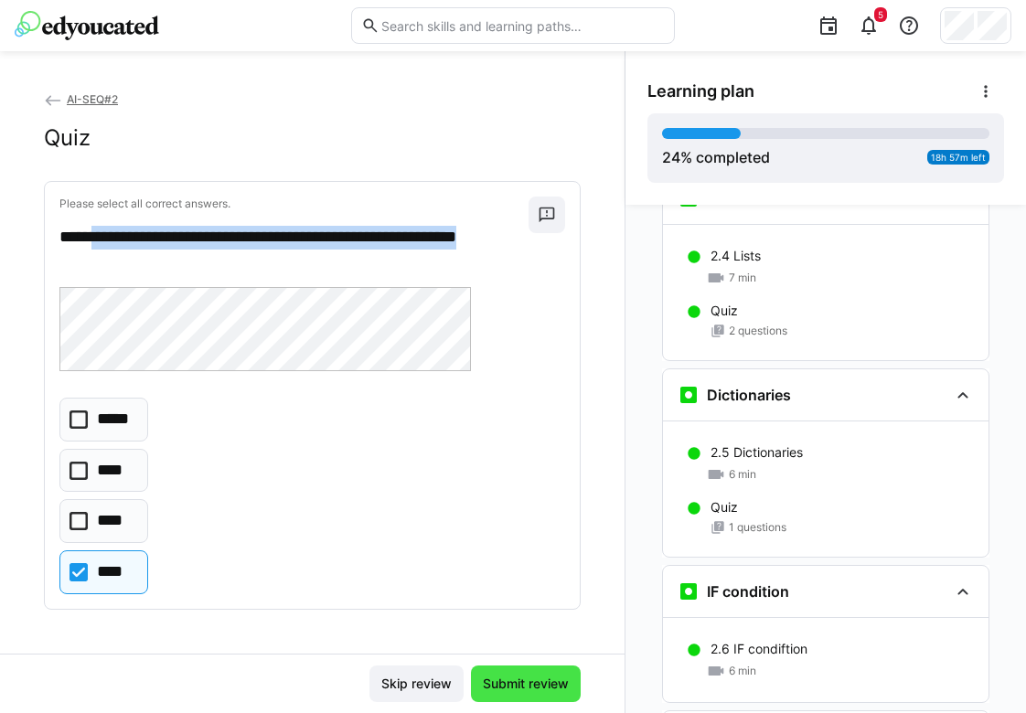
click at [510, 685] on span "Submit review" at bounding box center [525, 684] width 91 height 18
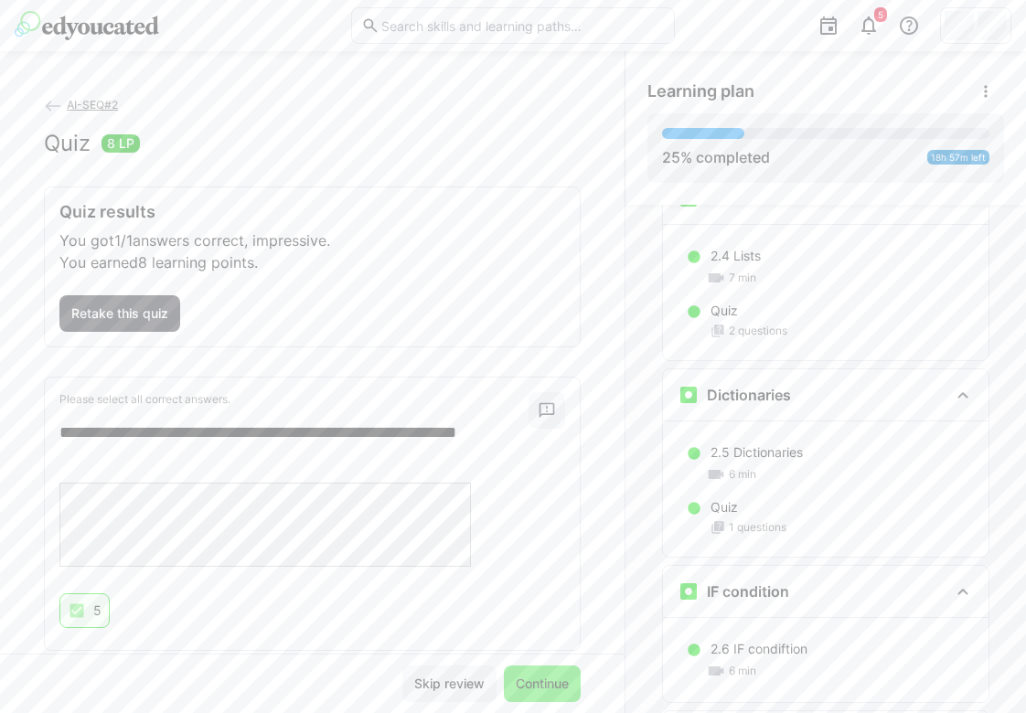
click at [523, 671] on span "Continue" at bounding box center [542, 684] width 77 height 37
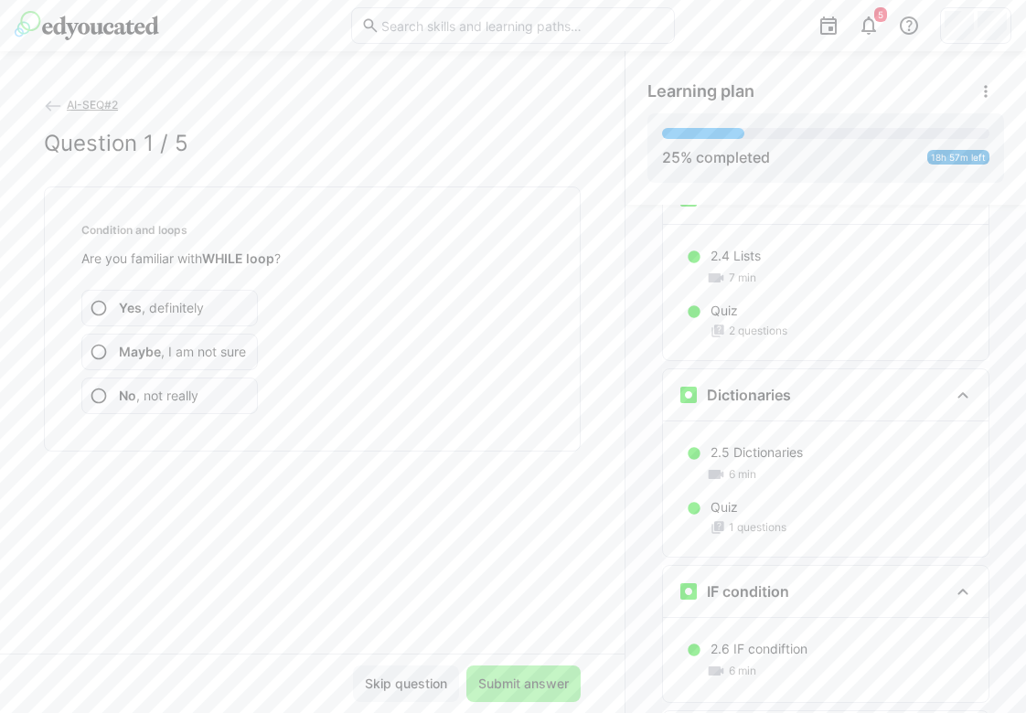
scroll to position [1391, 0]
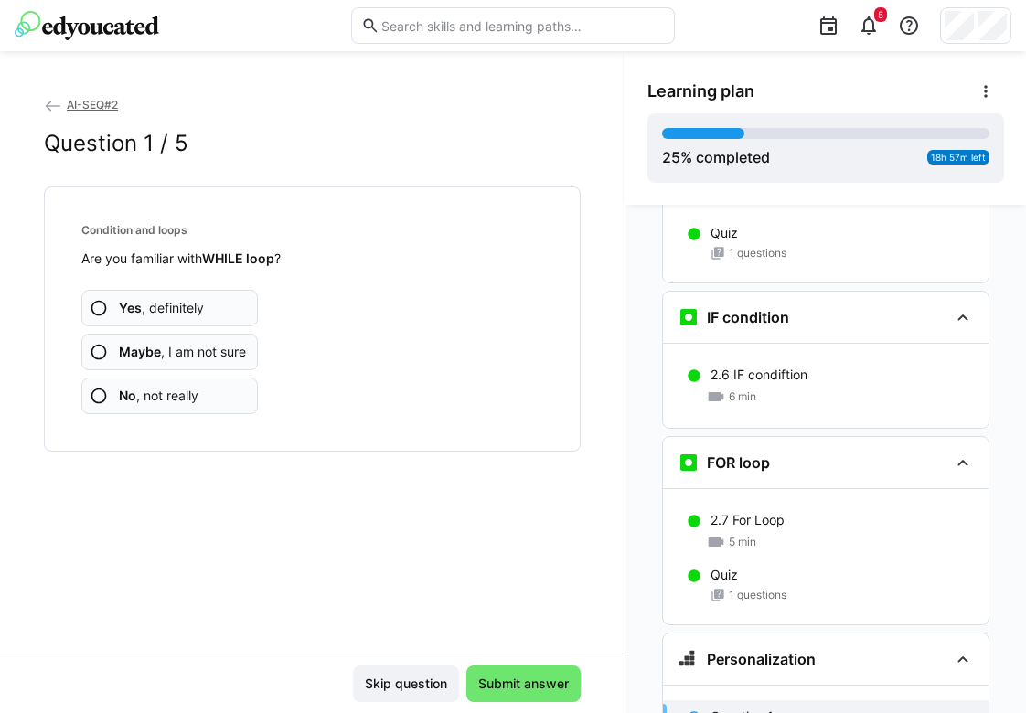
click at [209, 307] on app-assessment-question-radio "Yes , definitely" at bounding box center [169, 308] width 177 height 37
click at [171, 400] on span "No , not really" at bounding box center [159, 396] width 80 height 18
click at [193, 384] on app-assessment-question-radio "No , not really" at bounding box center [169, 396] width 177 height 37
click at [236, 387] on app-assessment-question-radio "No , not really" at bounding box center [169, 396] width 177 height 37
click at [212, 396] on app-assessment-question-radio "No , not really" at bounding box center [169, 396] width 177 height 37
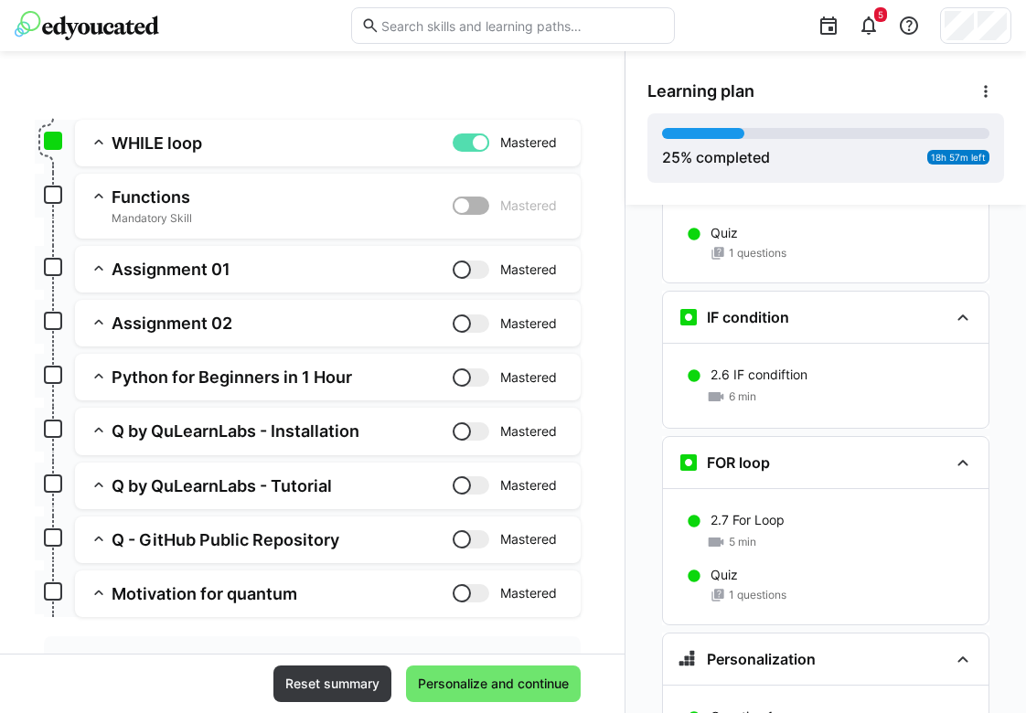
scroll to position [197, 0]
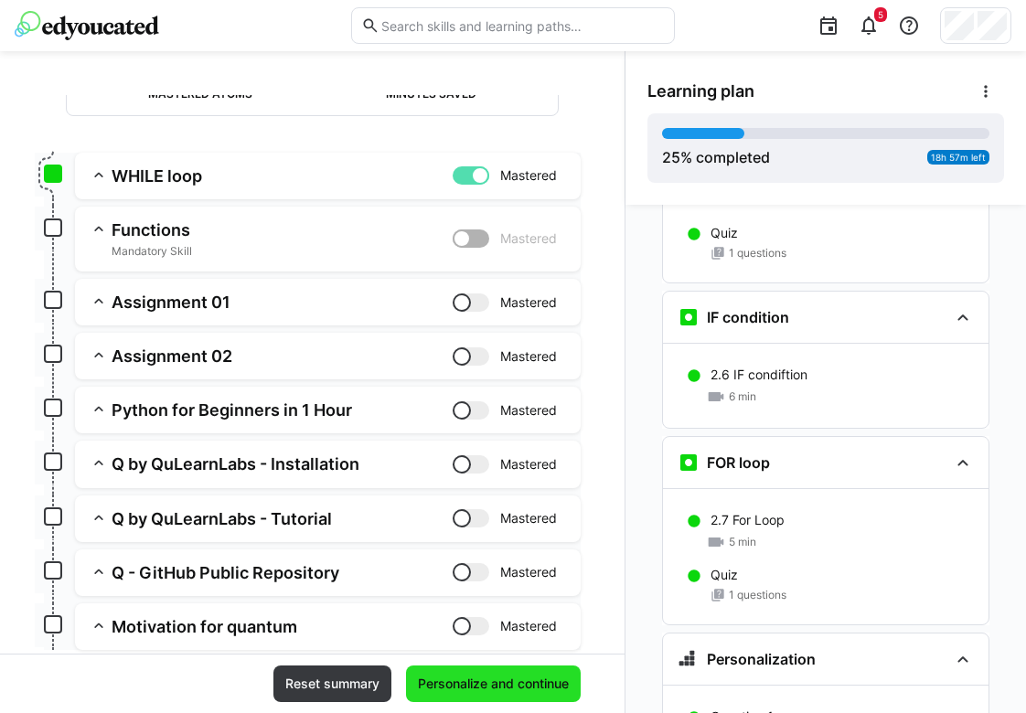
click at [512, 691] on span "Personalize and continue" at bounding box center [493, 684] width 156 height 18
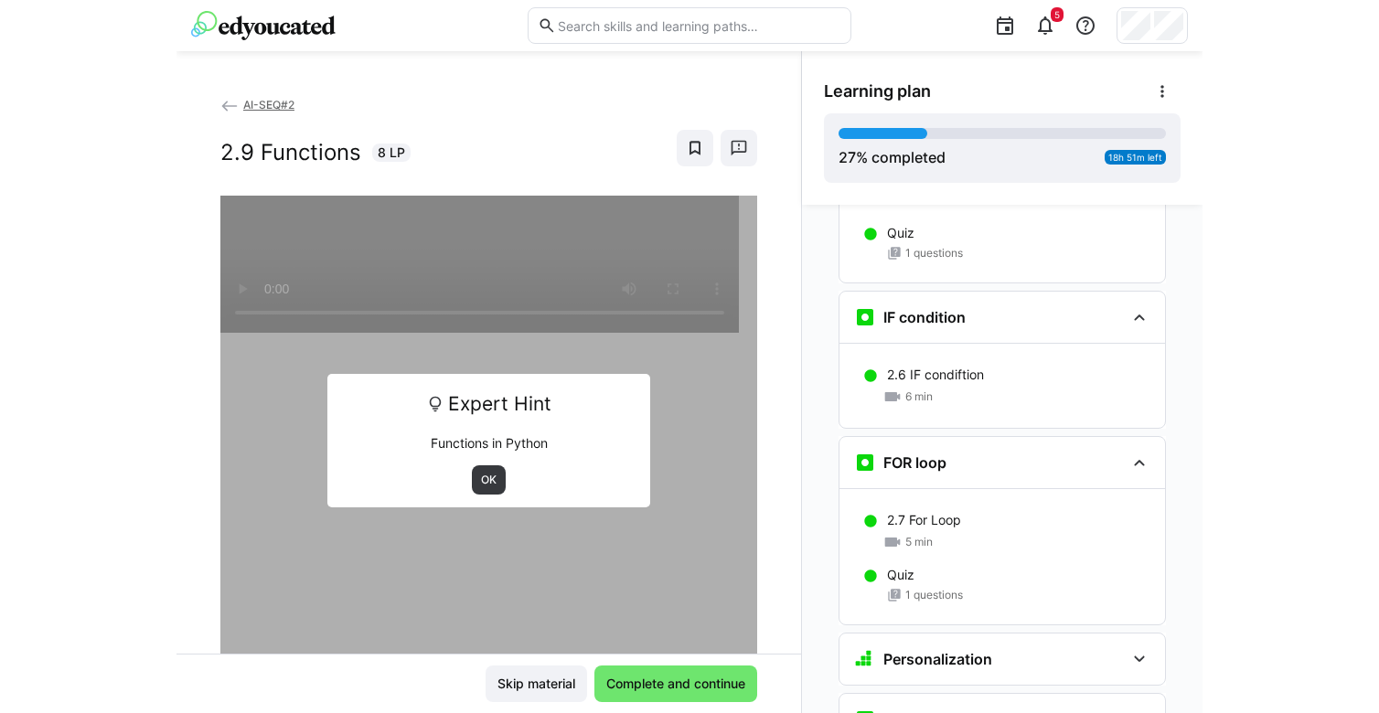
scroll to position [1933, 0]
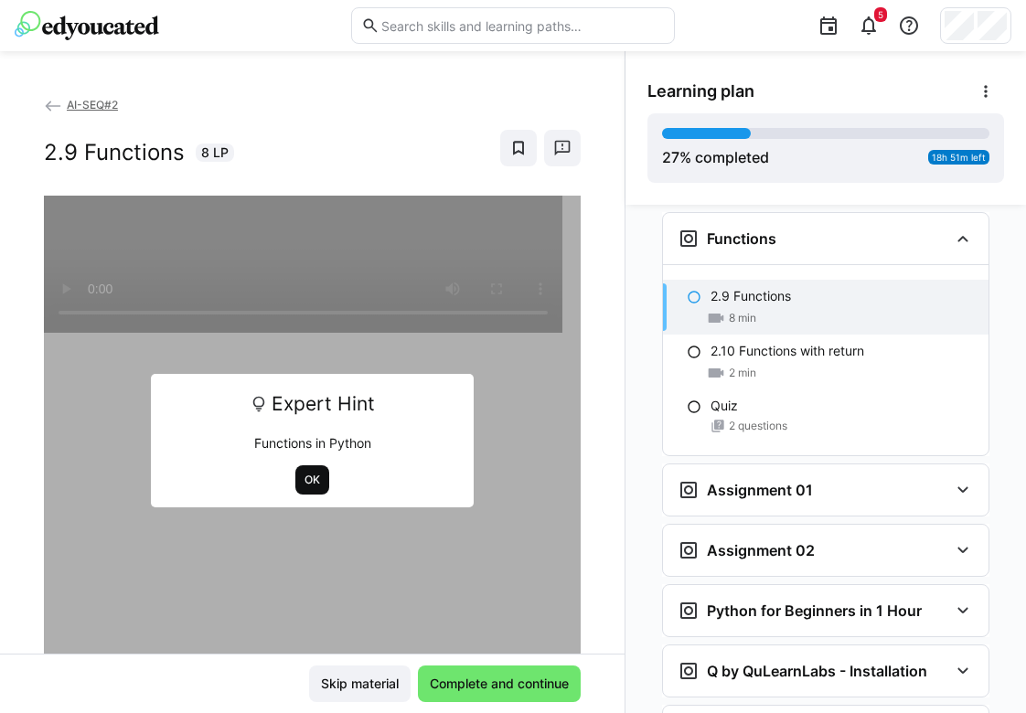
click at [303, 479] on span "OK" at bounding box center [312, 480] width 19 height 15
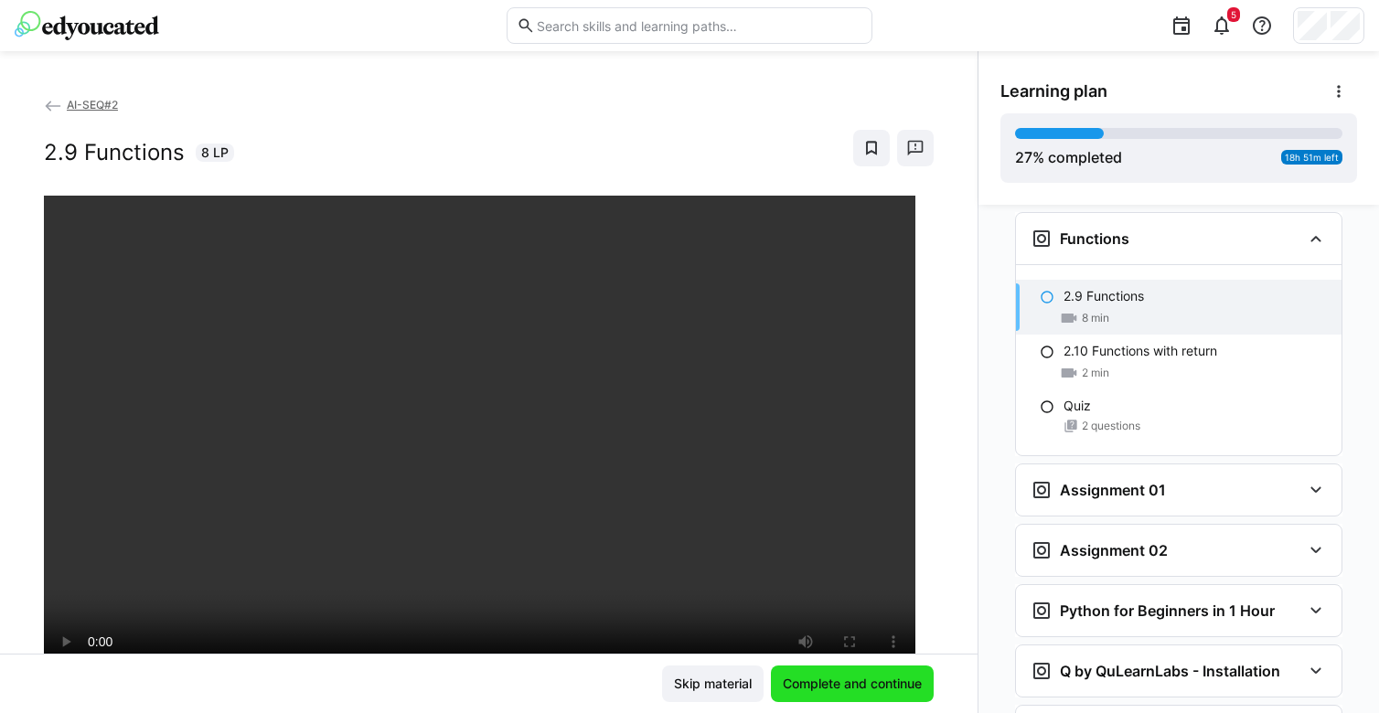
click at [837, 678] on span "Complete and continue" at bounding box center [852, 684] width 145 height 18
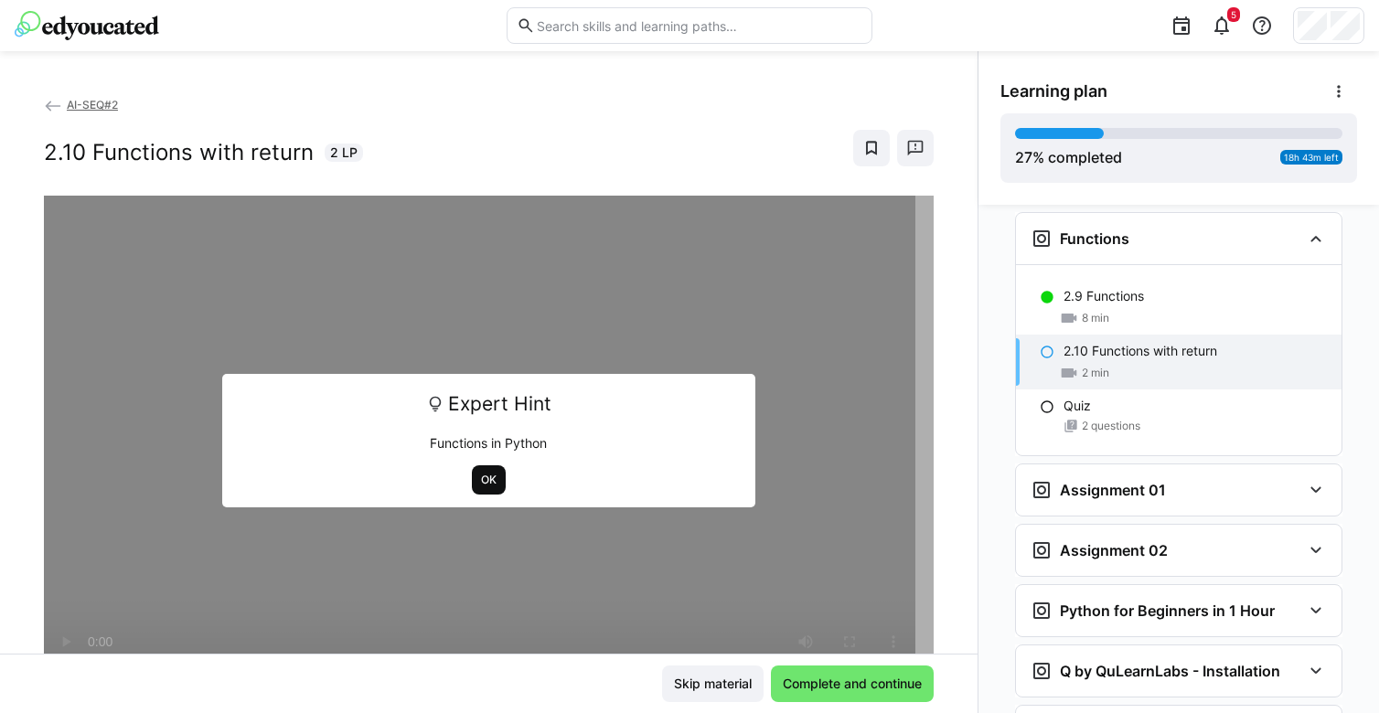
click at [479, 474] on span "OK" at bounding box center [488, 480] width 19 height 15
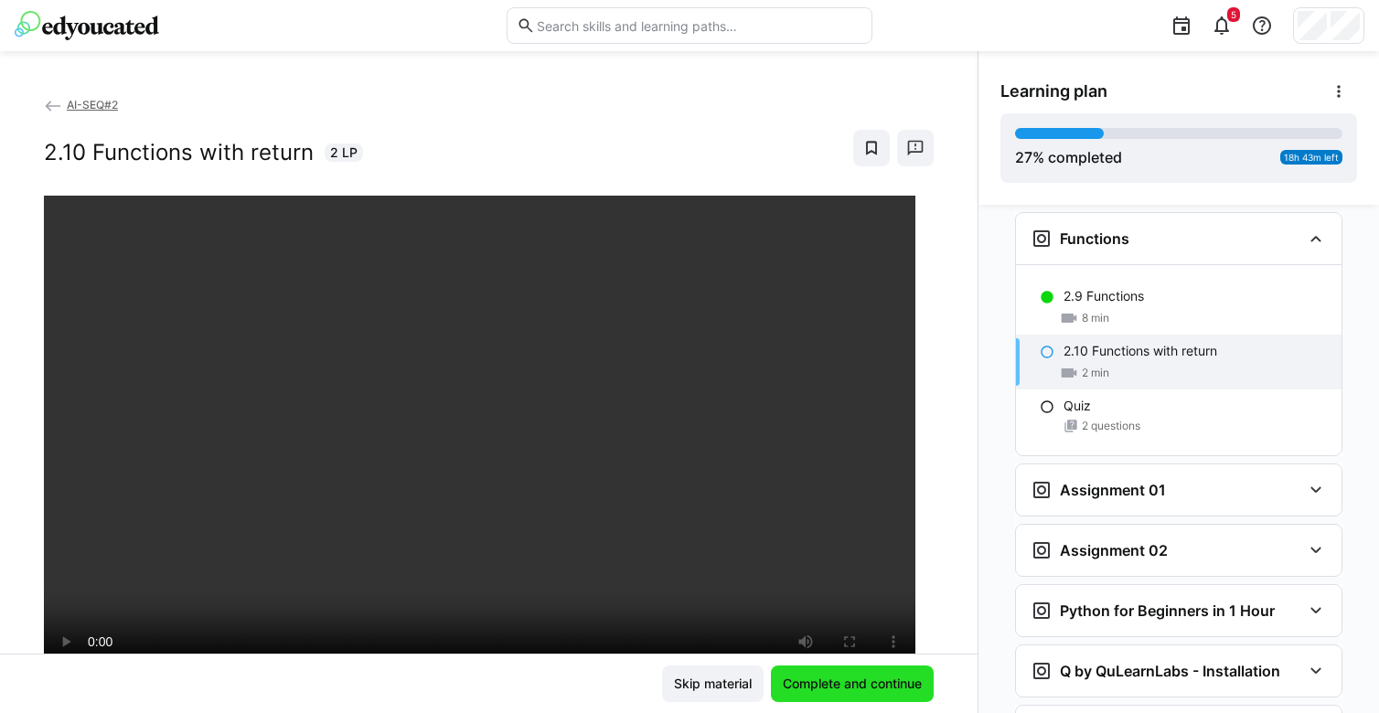
click at [826, 686] on span "Complete and continue" at bounding box center [852, 684] width 145 height 18
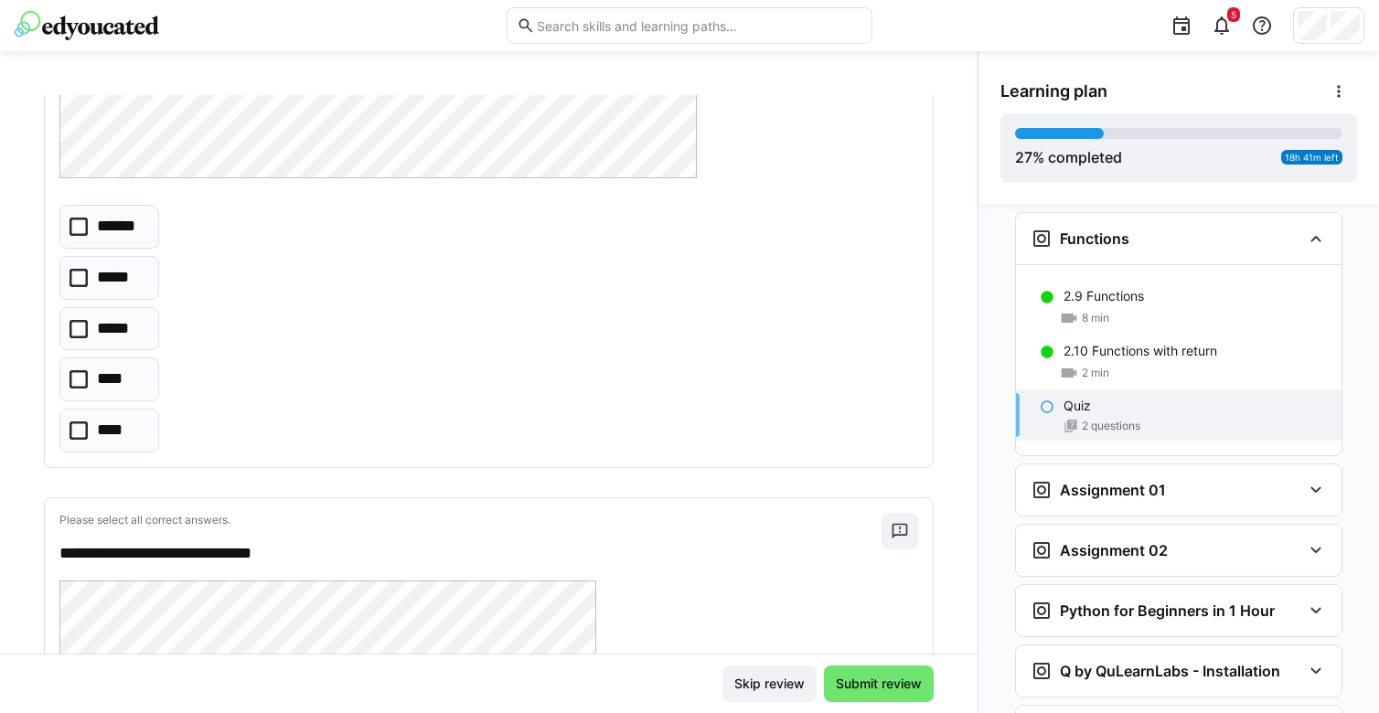
scroll to position [447, 0]
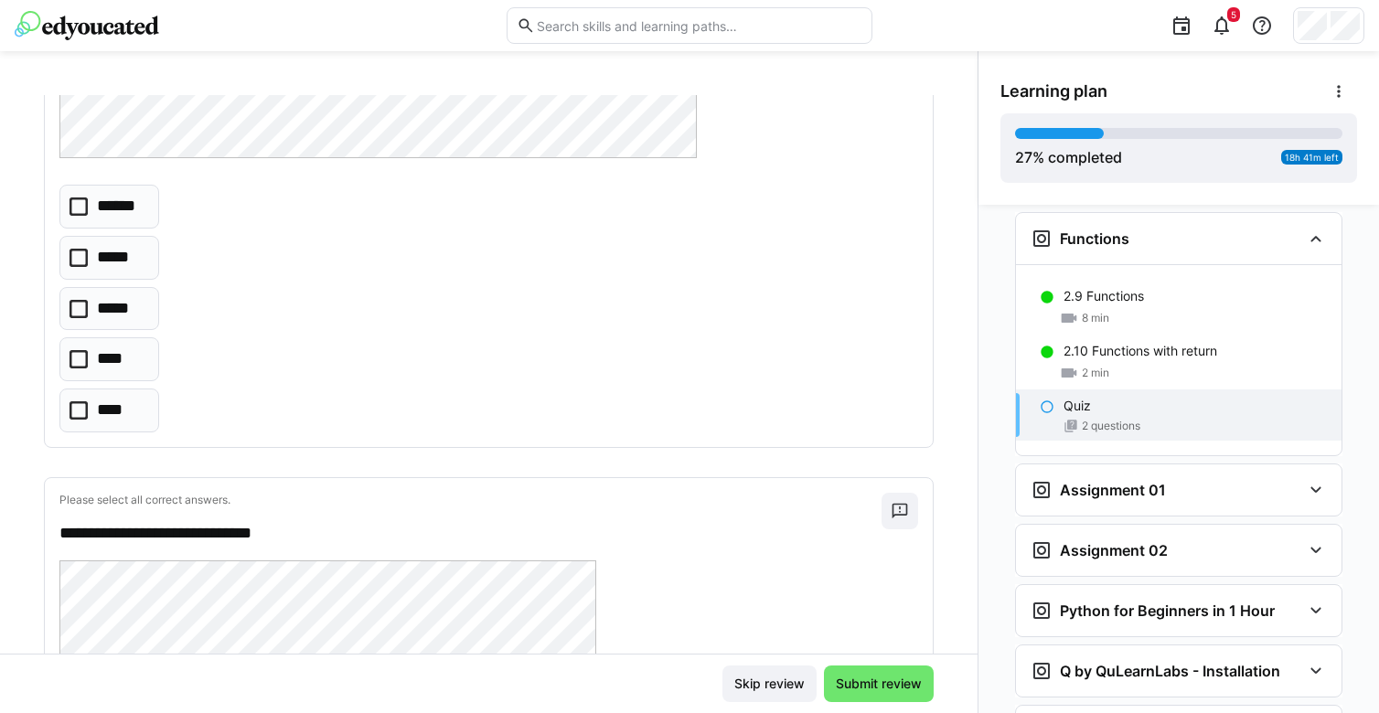
click at [85, 263] on icon at bounding box center [79, 258] width 18 height 18
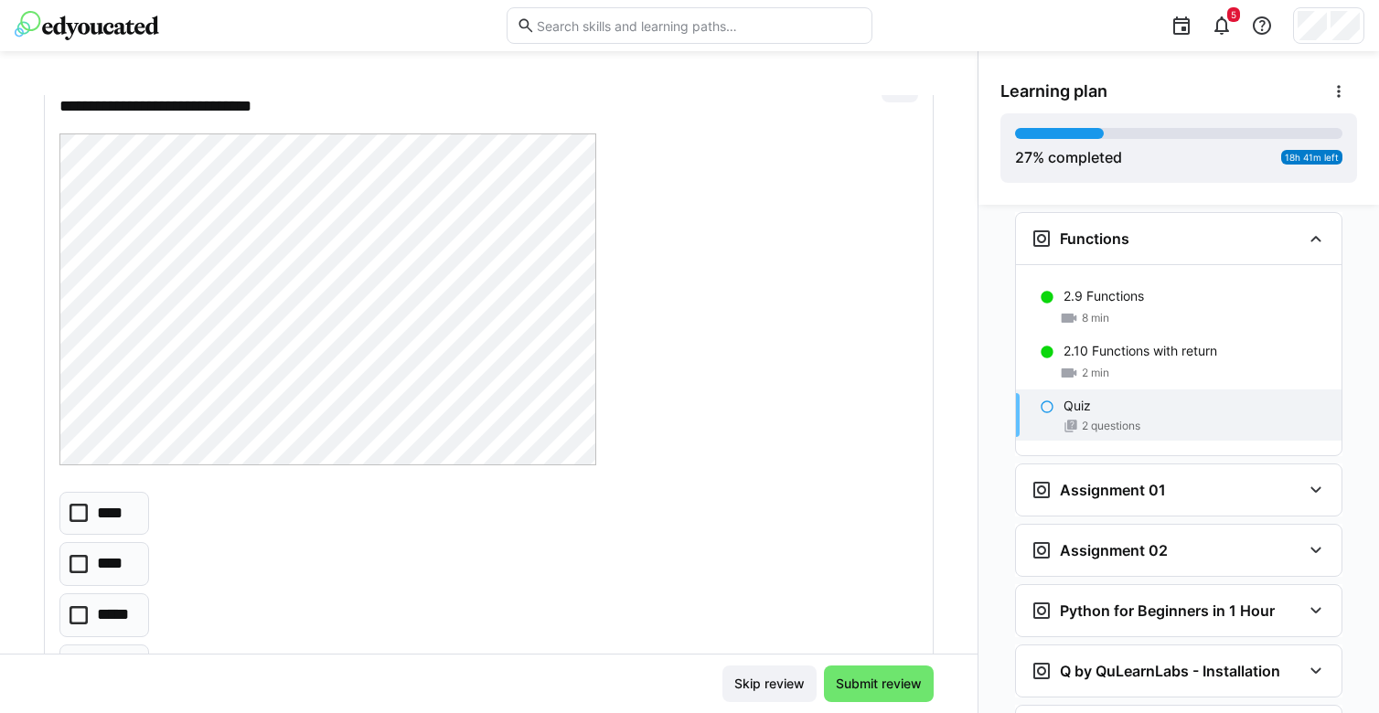
scroll to position [909, 0]
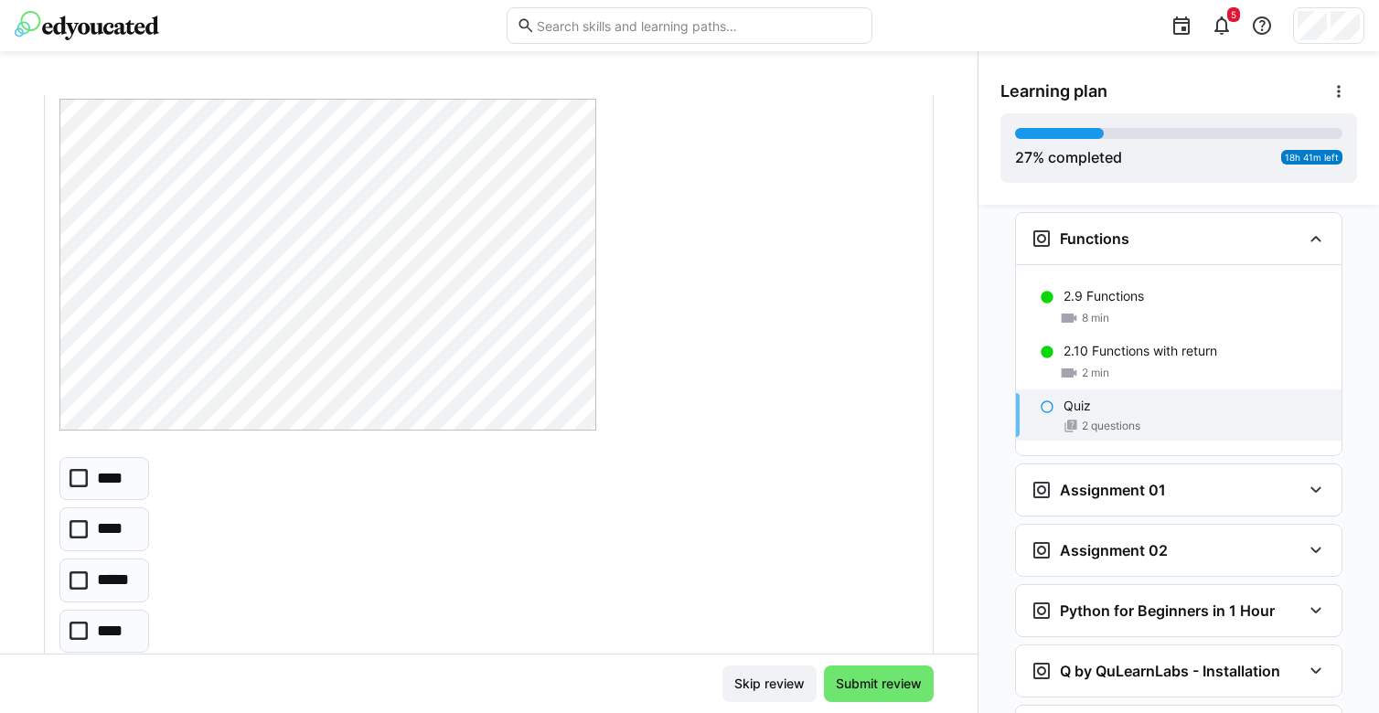
click at [73, 578] on icon at bounding box center [79, 581] width 18 height 18
click at [863, 693] on span "Submit review" at bounding box center [879, 684] width 110 height 37
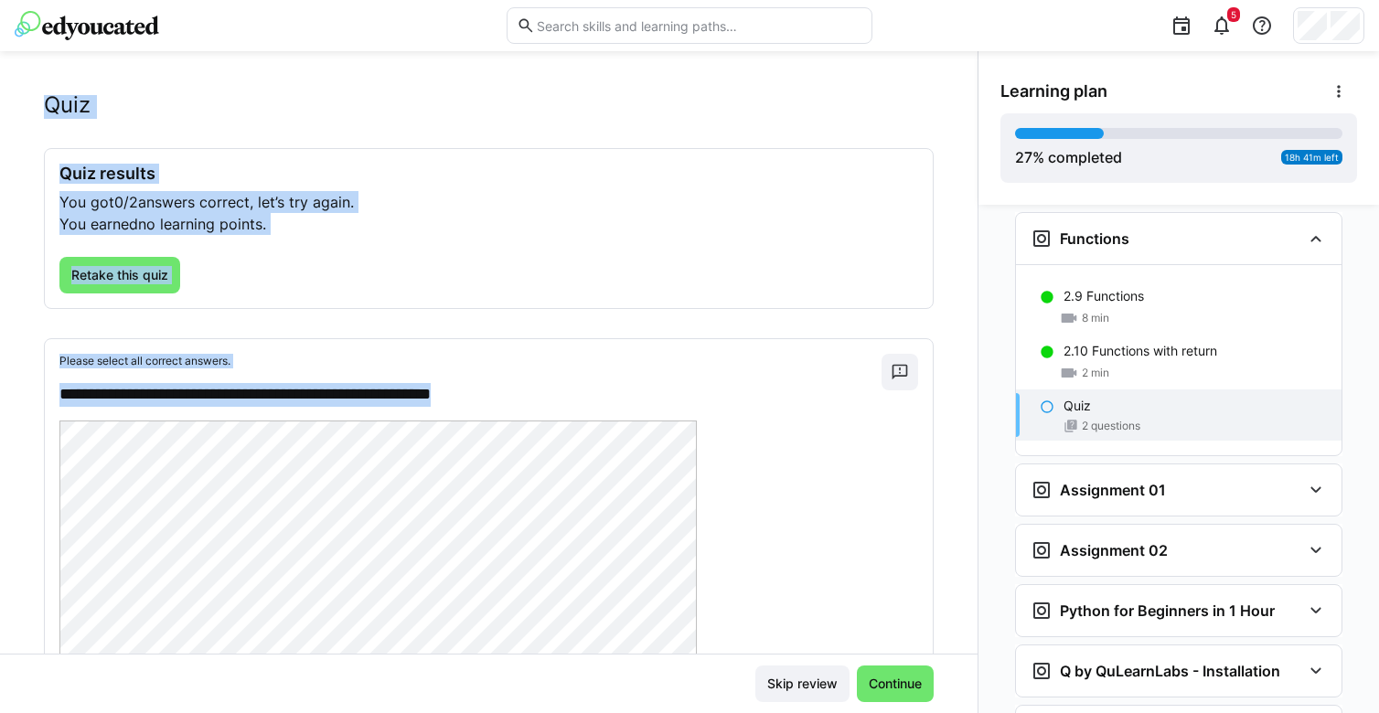
scroll to position [0, 0]
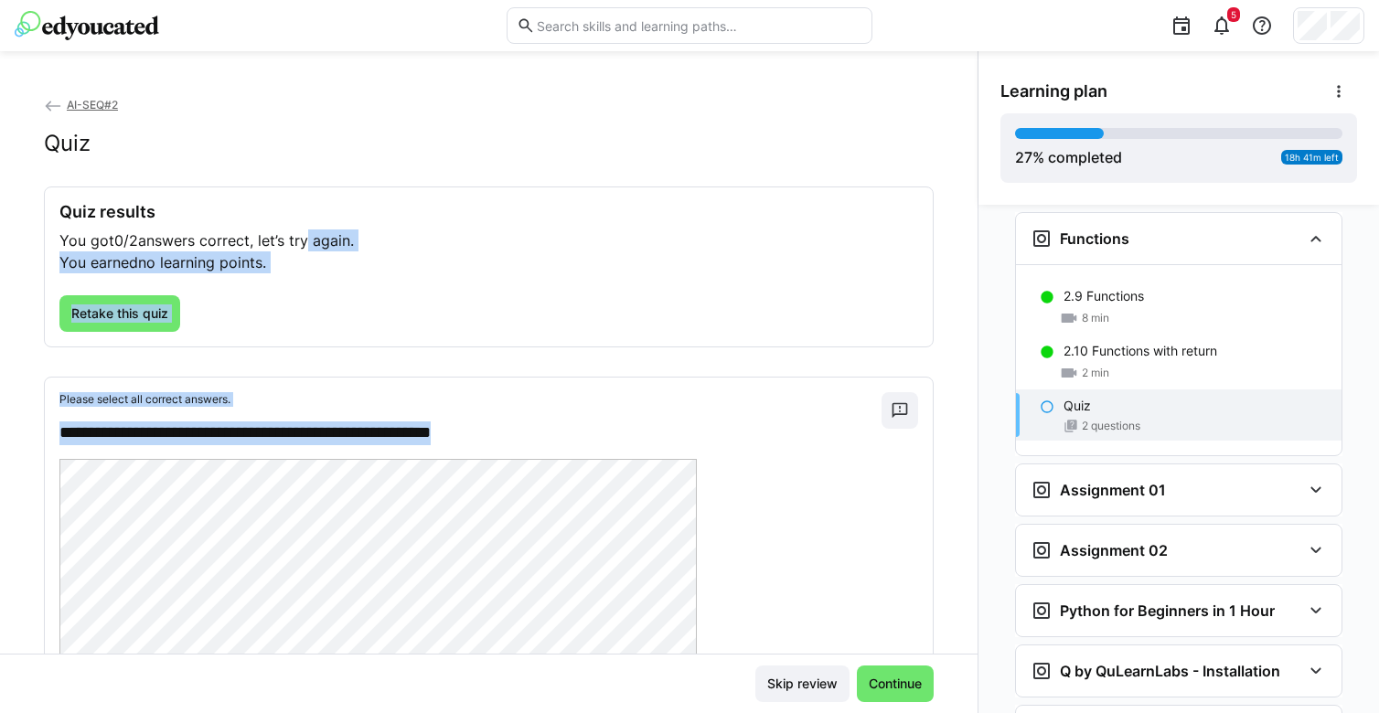
drag, startPoint x: 504, startPoint y: 105, endPoint x: 307, endPoint y: 236, distance: 236.2
click at [353, 423] on p "**********" at bounding box center [461, 434] width 804 height 24
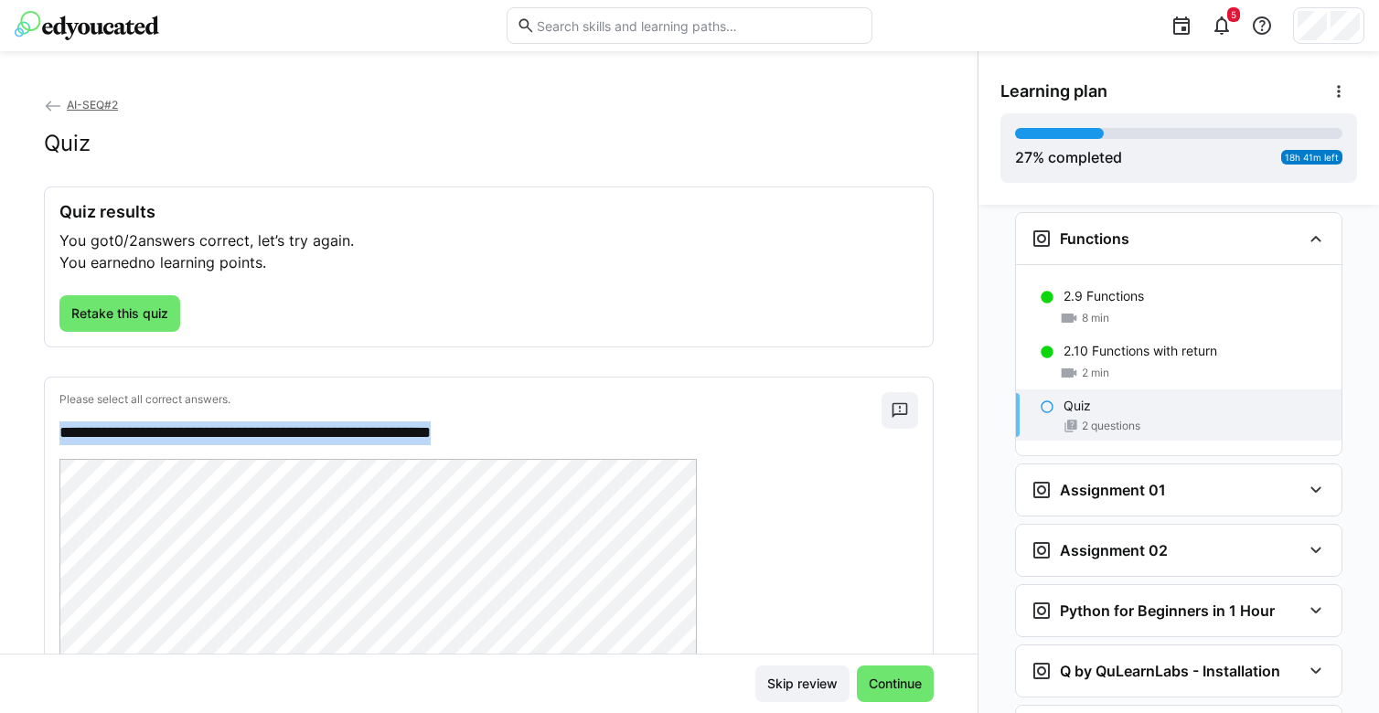
drag, startPoint x: 510, startPoint y: 434, endPoint x: 53, endPoint y: 427, distance: 456.5
click at [53, 427] on div "**********" at bounding box center [489, 650] width 888 height 544
copy p "**********"
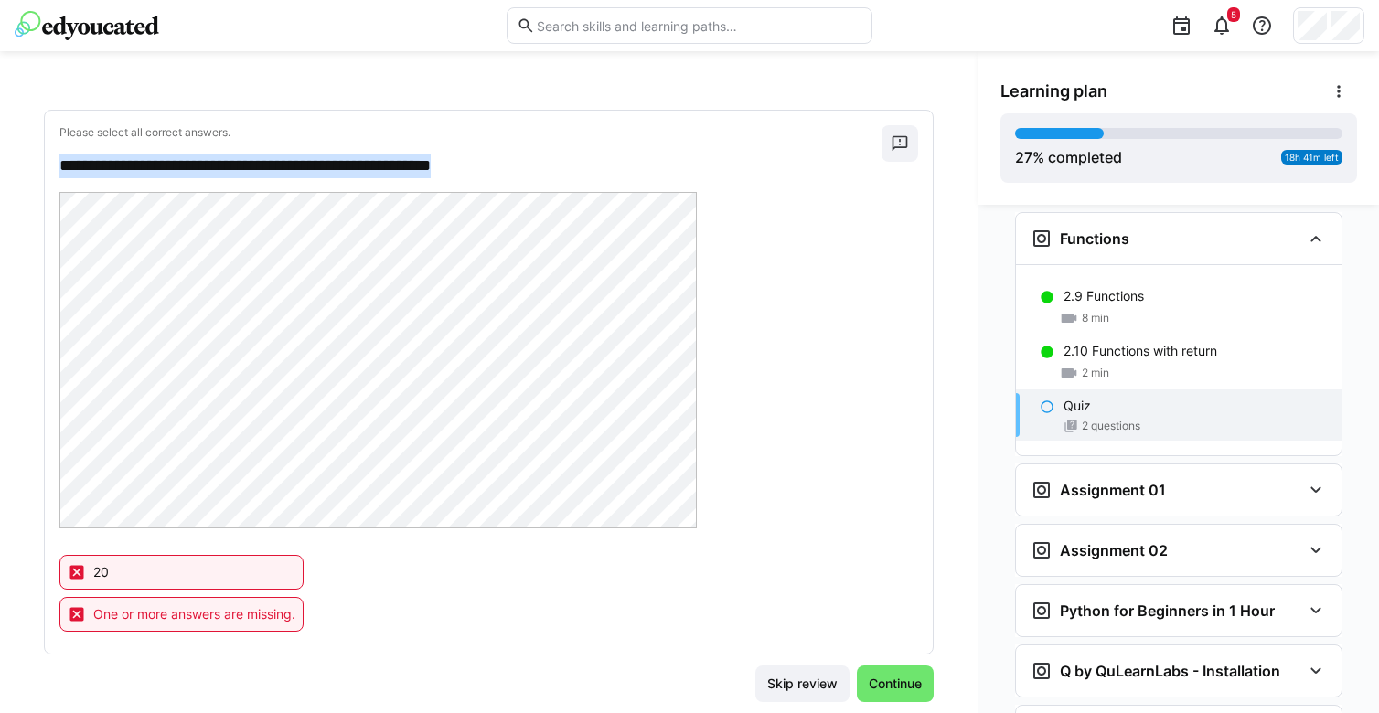
scroll to position [284, 0]
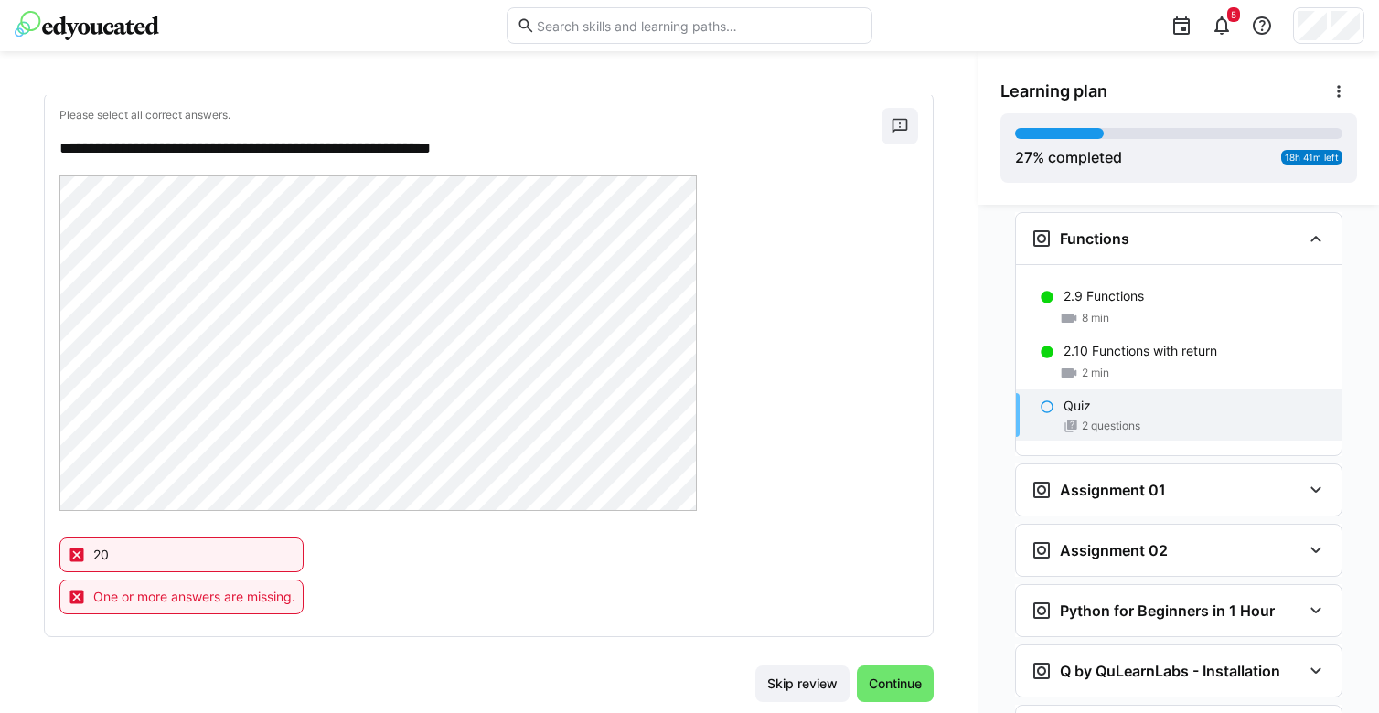
click at [726, 296] on div at bounding box center [488, 345] width 859 height 341
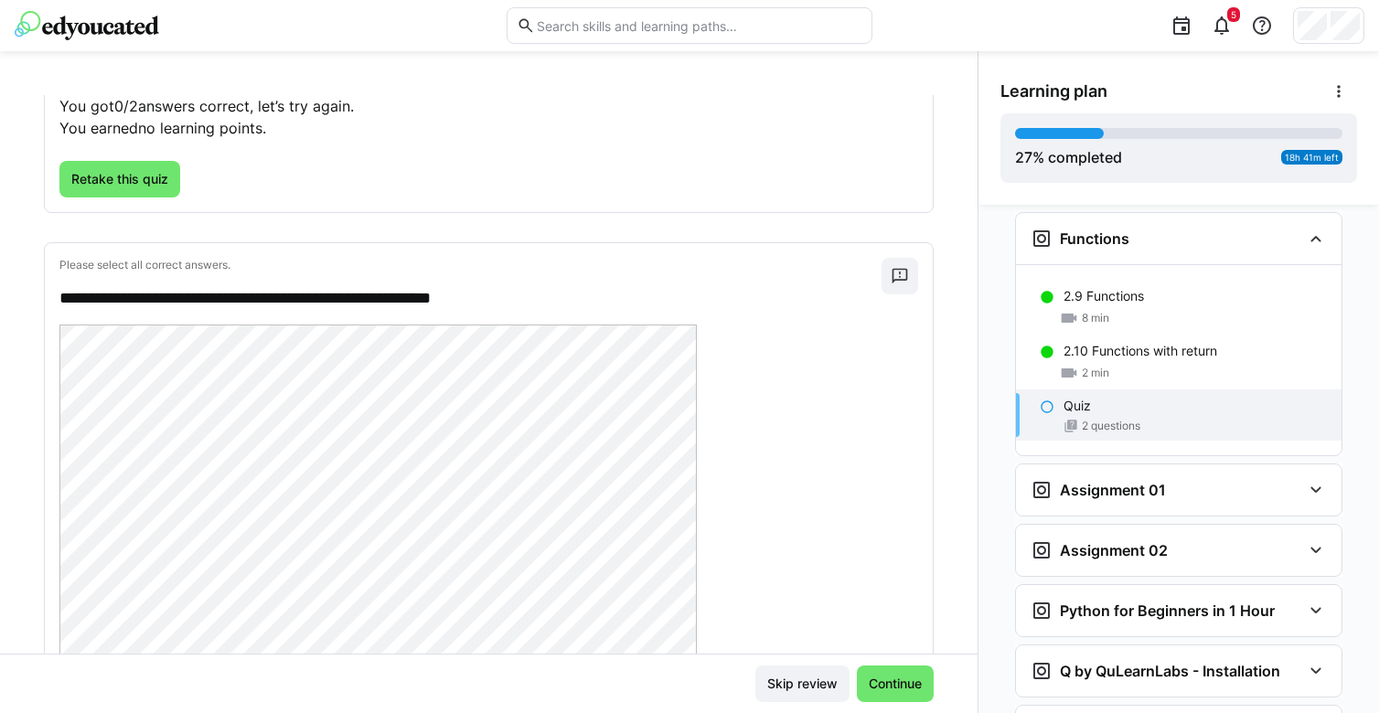
scroll to position [0, 0]
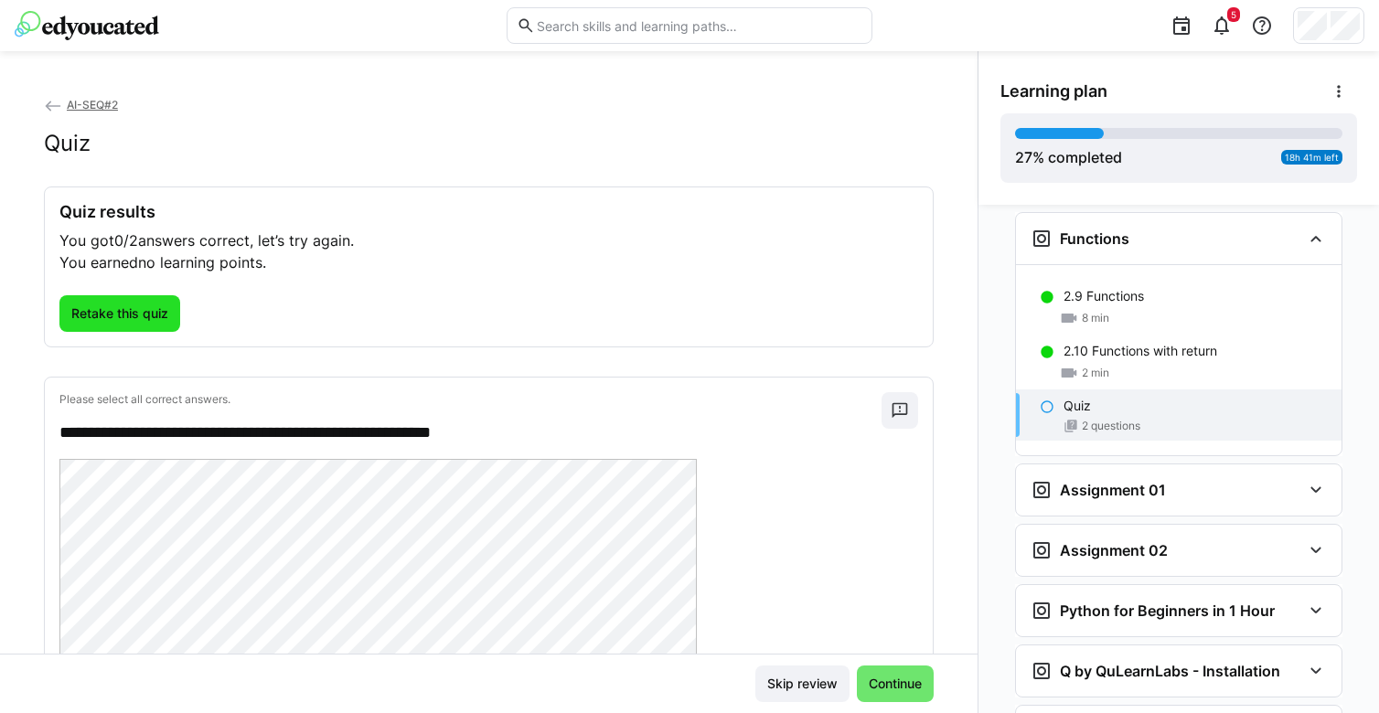
click at [143, 307] on span "Retake this quiz" at bounding box center [120, 314] width 102 height 18
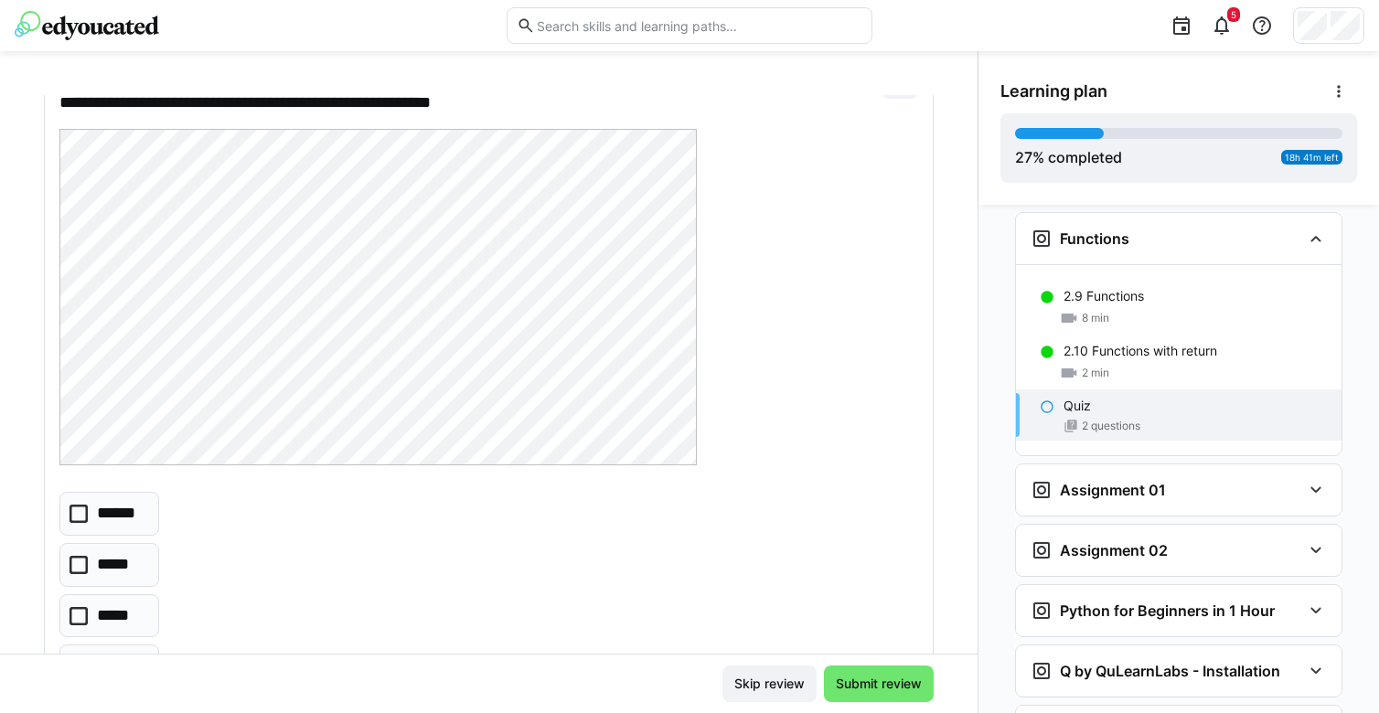
scroll to position [145, 0]
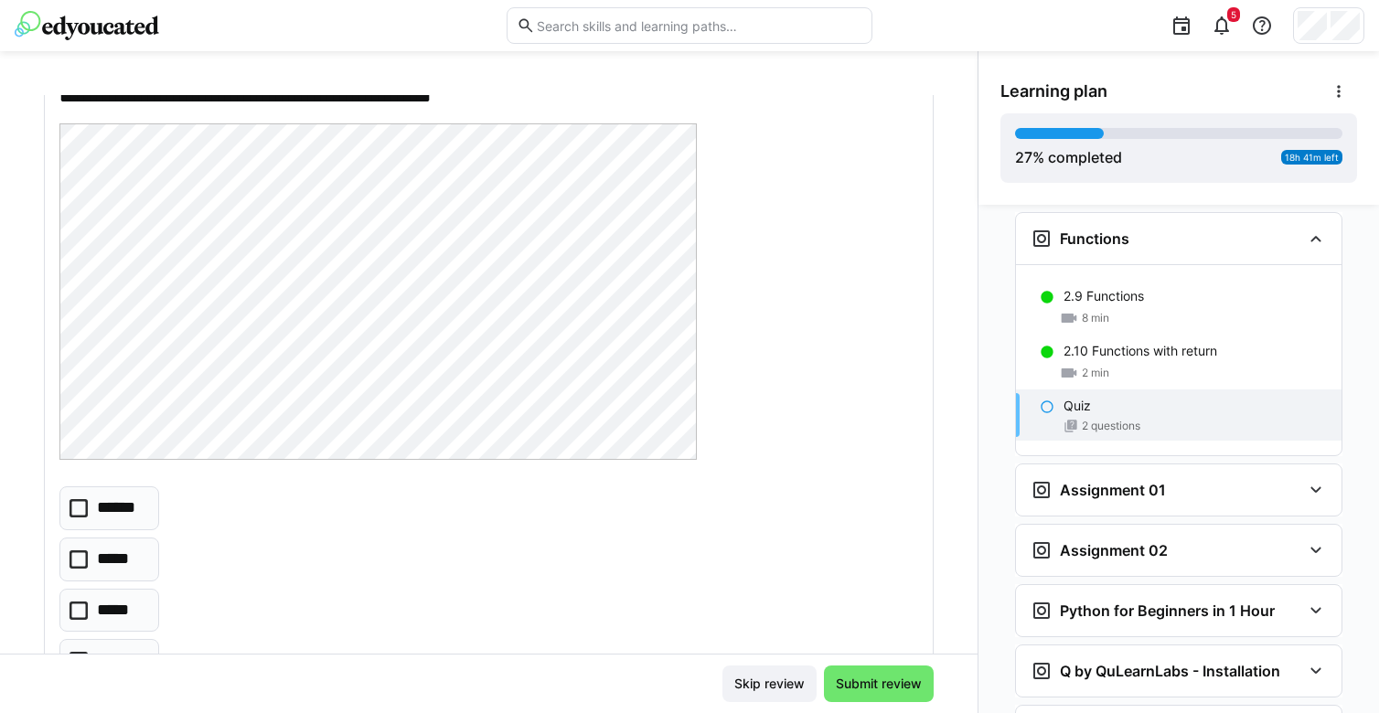
click at [78, 505] on icon at bounding box center [79, 508] width 18 height 18
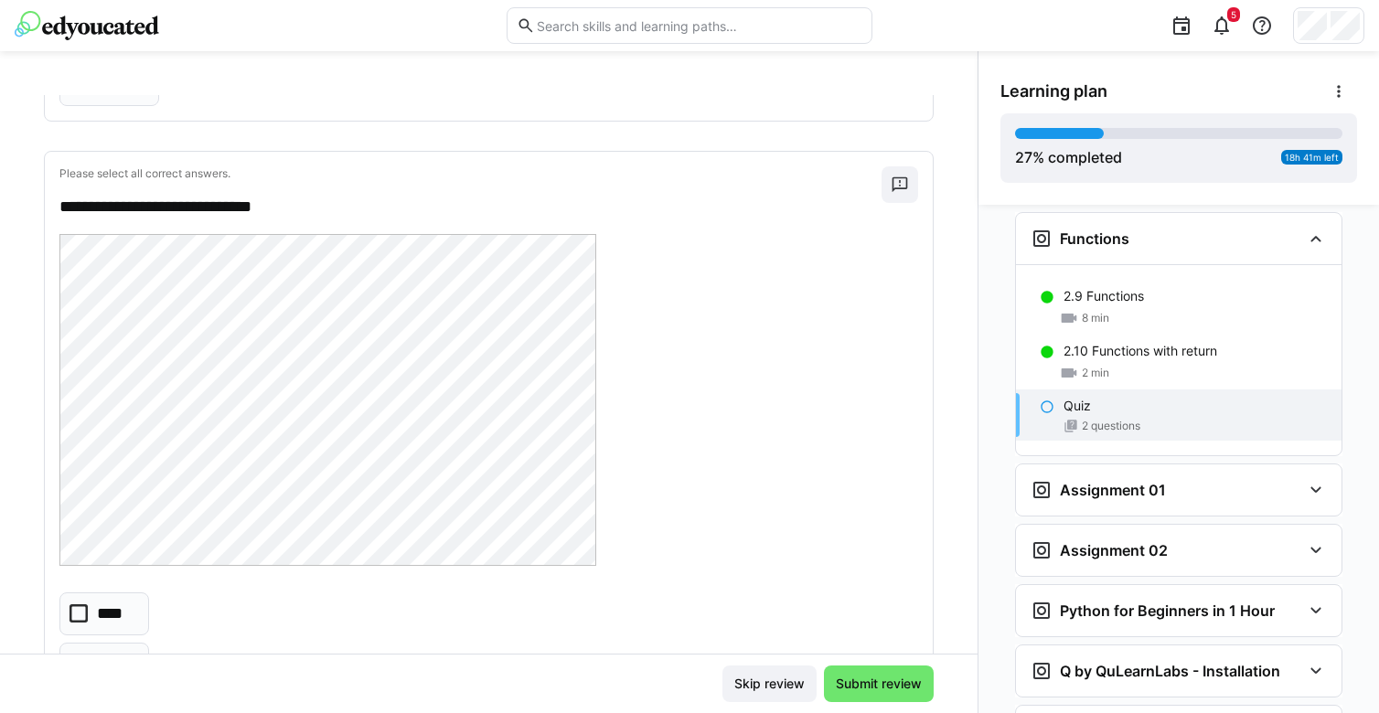
scroll to position [792, 0]
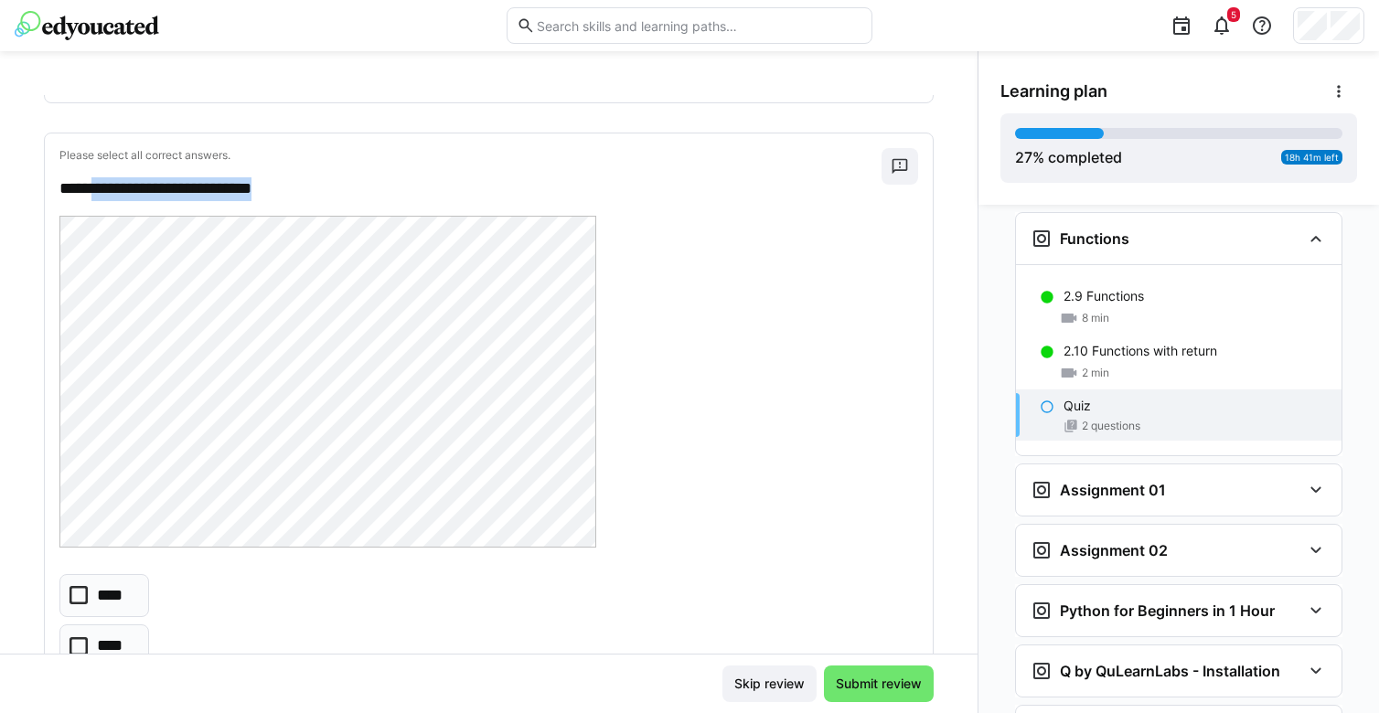
drag, startPoint x: 105, startPoint y: 183, endPoint x: 292, endPoint y: 186, distance: 186.6
click at [292, 186] on p "**********" at bounding box center [461, 189] width 804 height 24
copy p "**********"
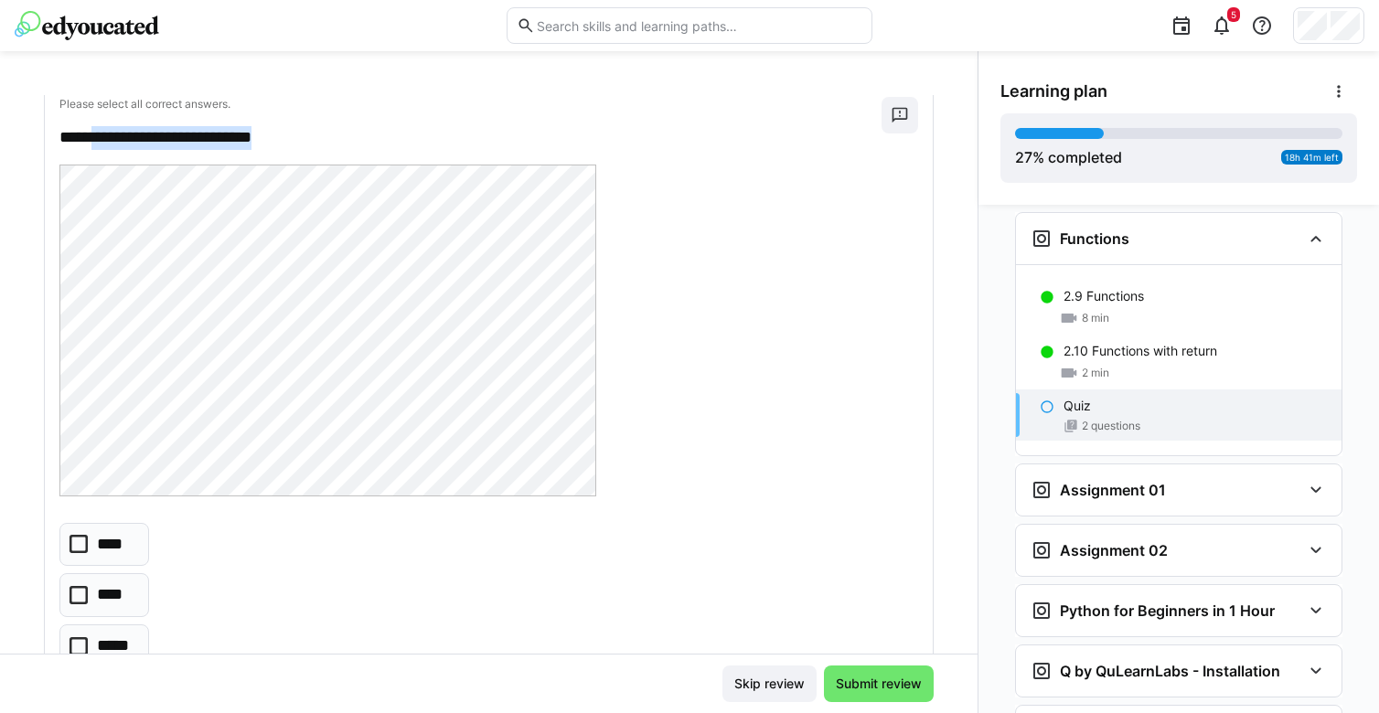
scroll to position [969, 0]
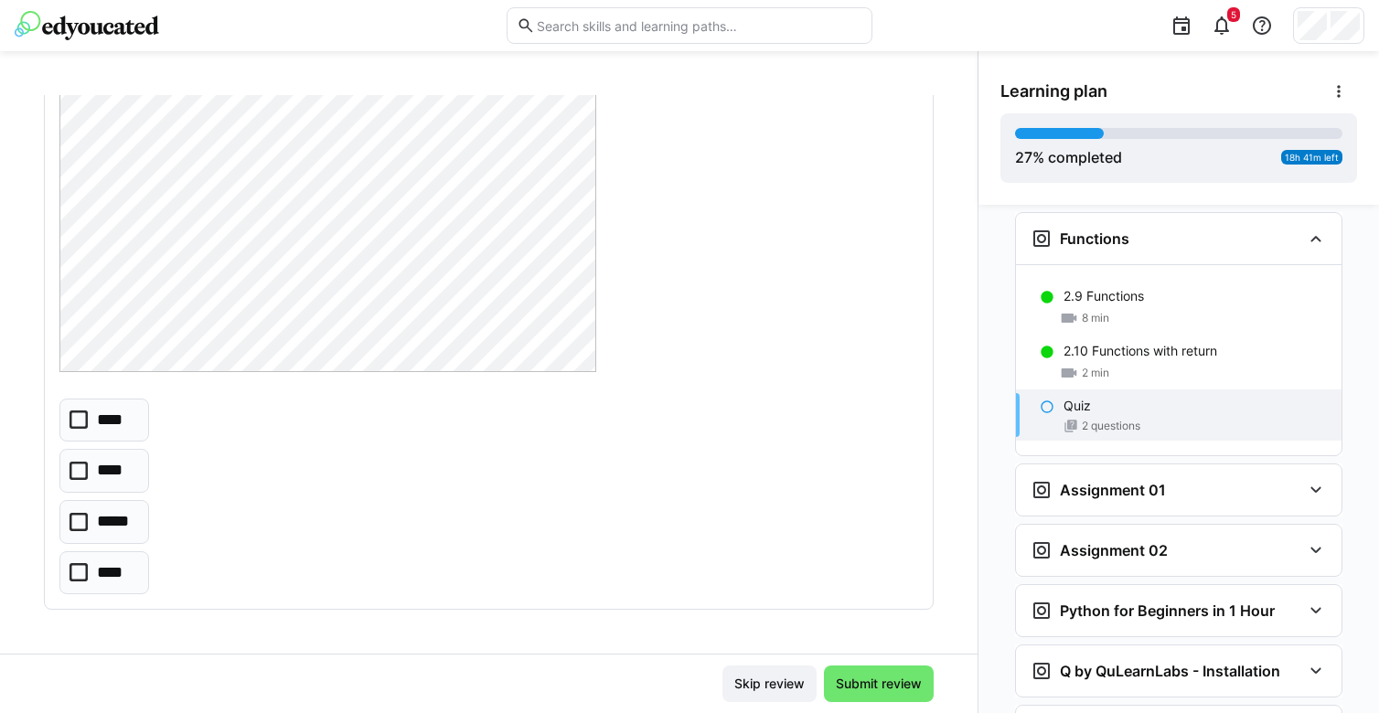
click at [78, 525] on icon at bounding box center [79, 522] width 18 height 18
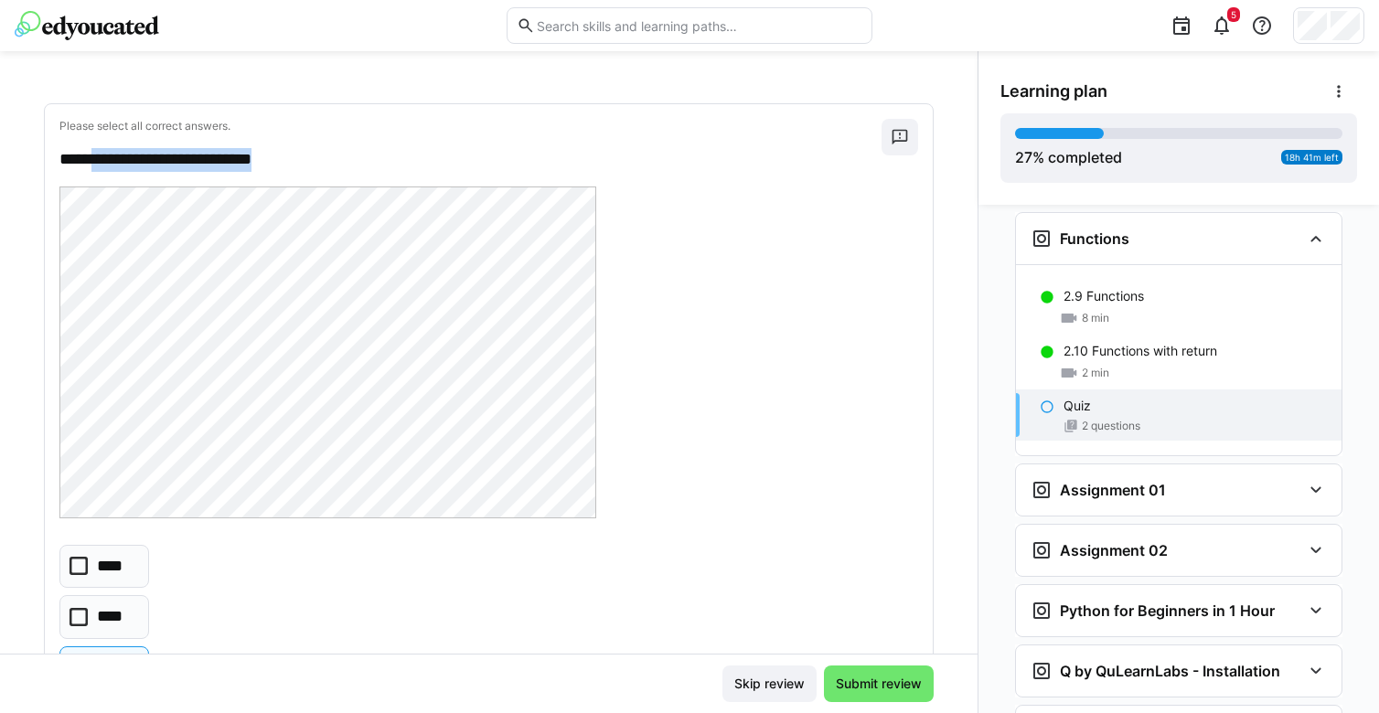
scroll to position [821, 0]
copy p "**********"
click at [82, 567] on icon at bounding box center [79, 567] width 18 height 18
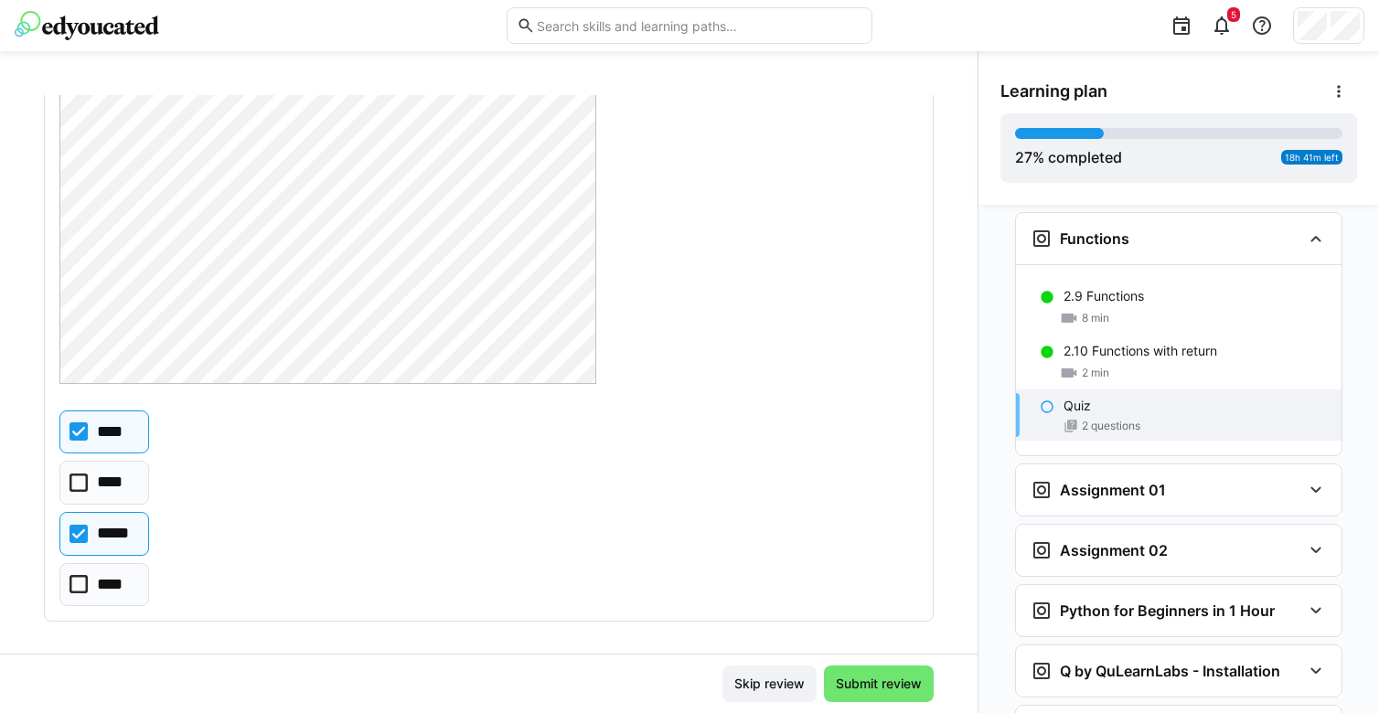
scroll to position [969, 0]
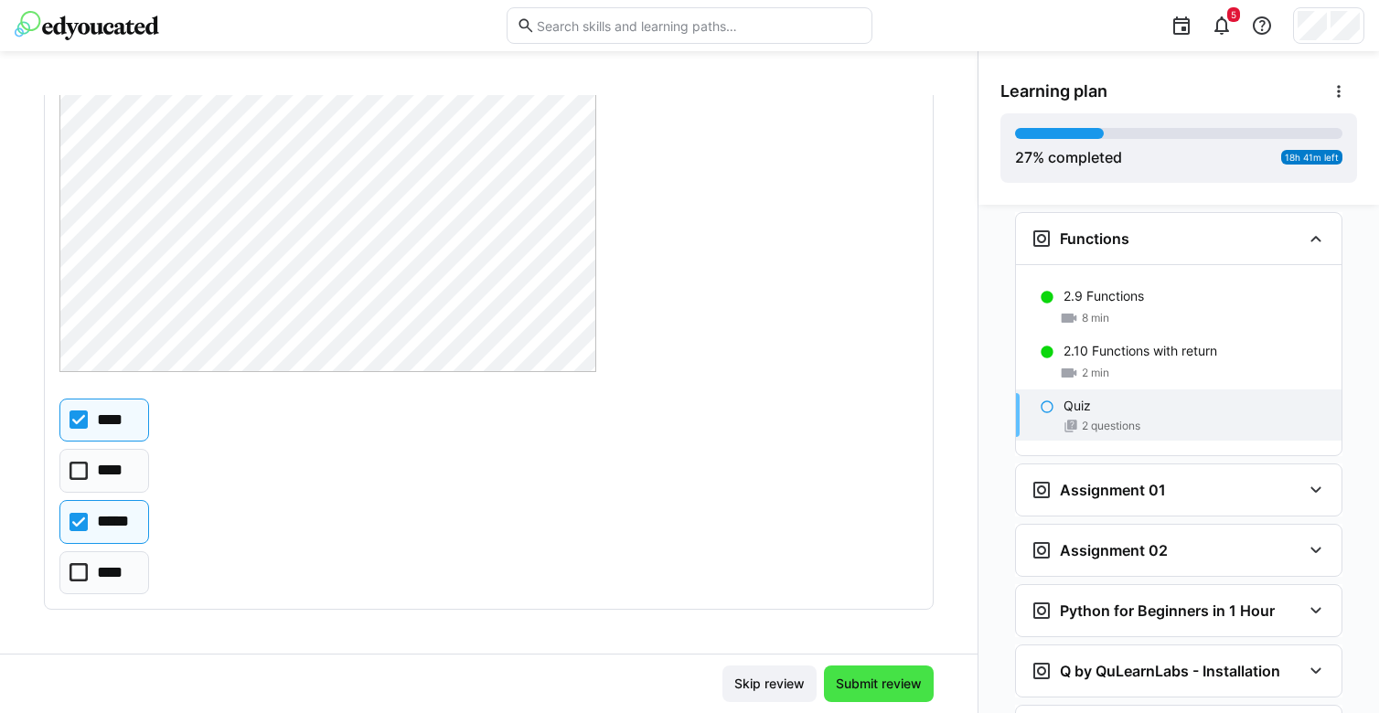
click at [874, 679] on span "Submit review" at bounding box center [878, 684] width 91 height 18
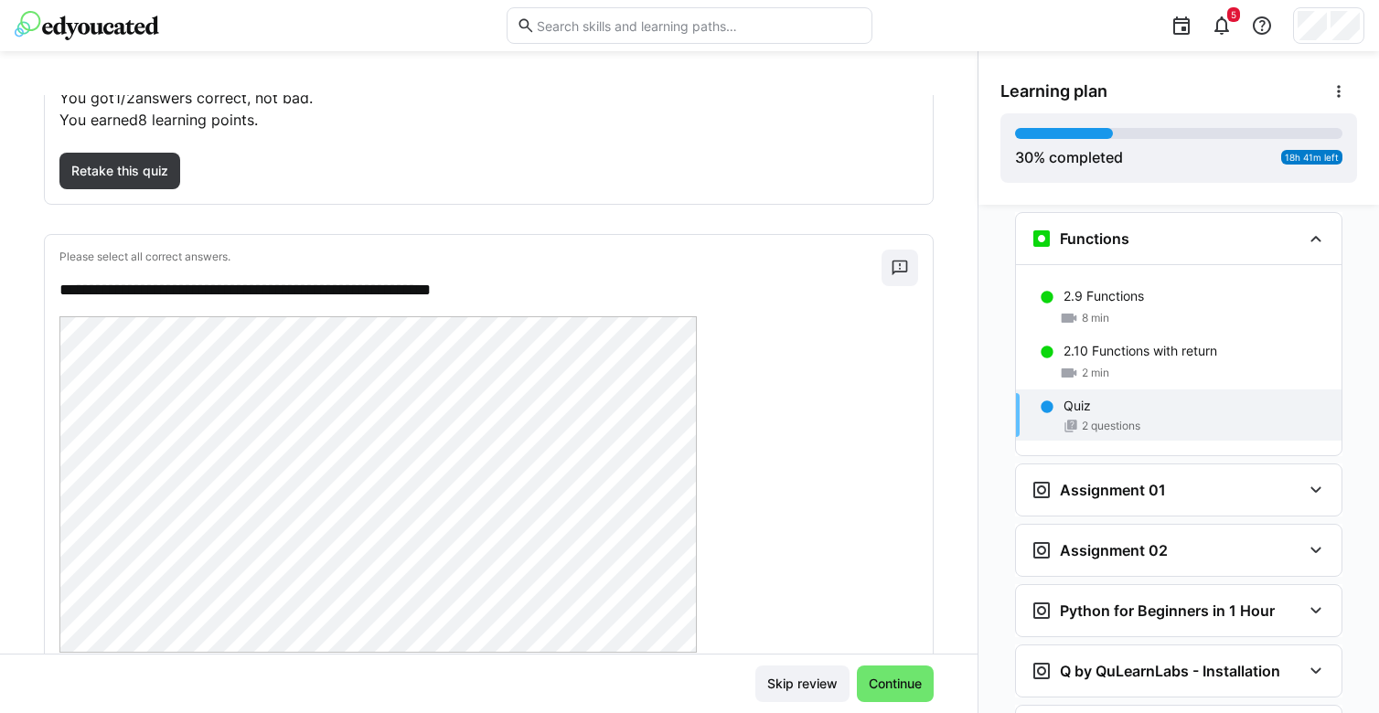
scroll to position [0, 0]
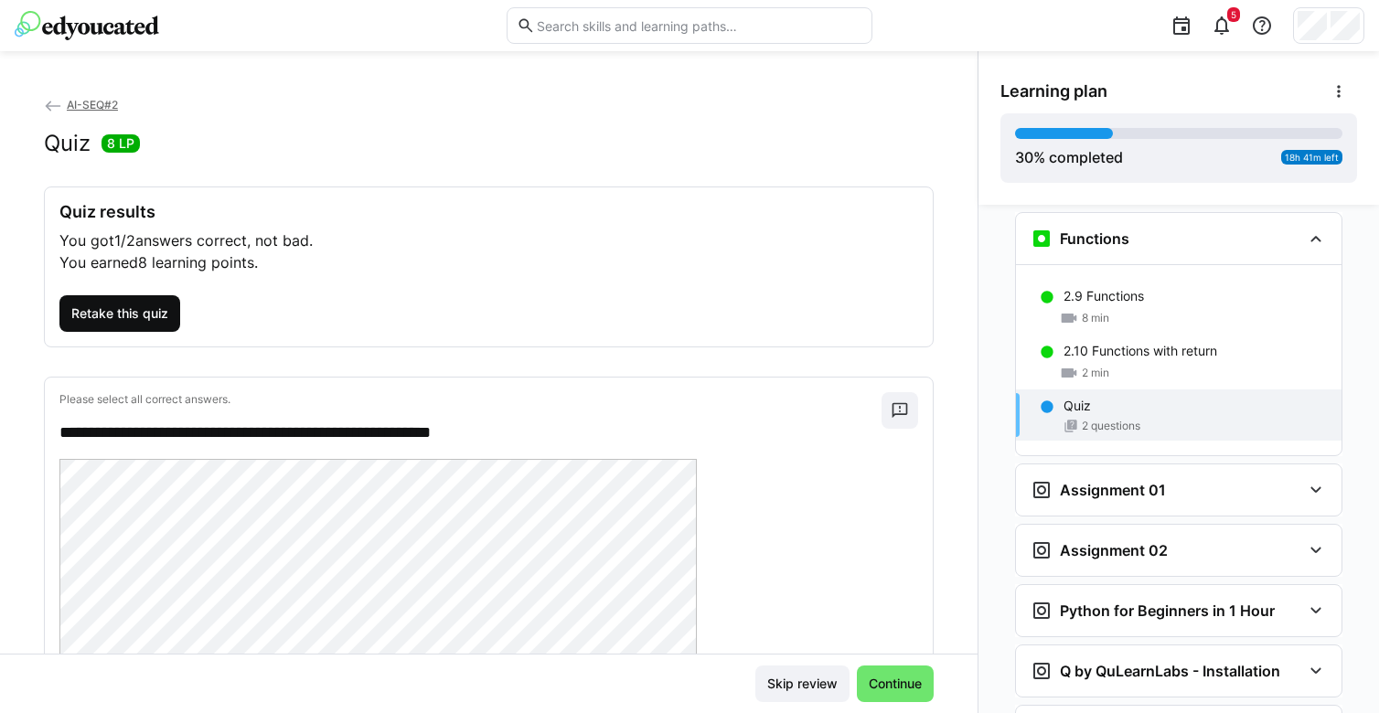
click at [119, 299] on span "Retake this quiz" at bounding box center [119, 313] width 121 height 37
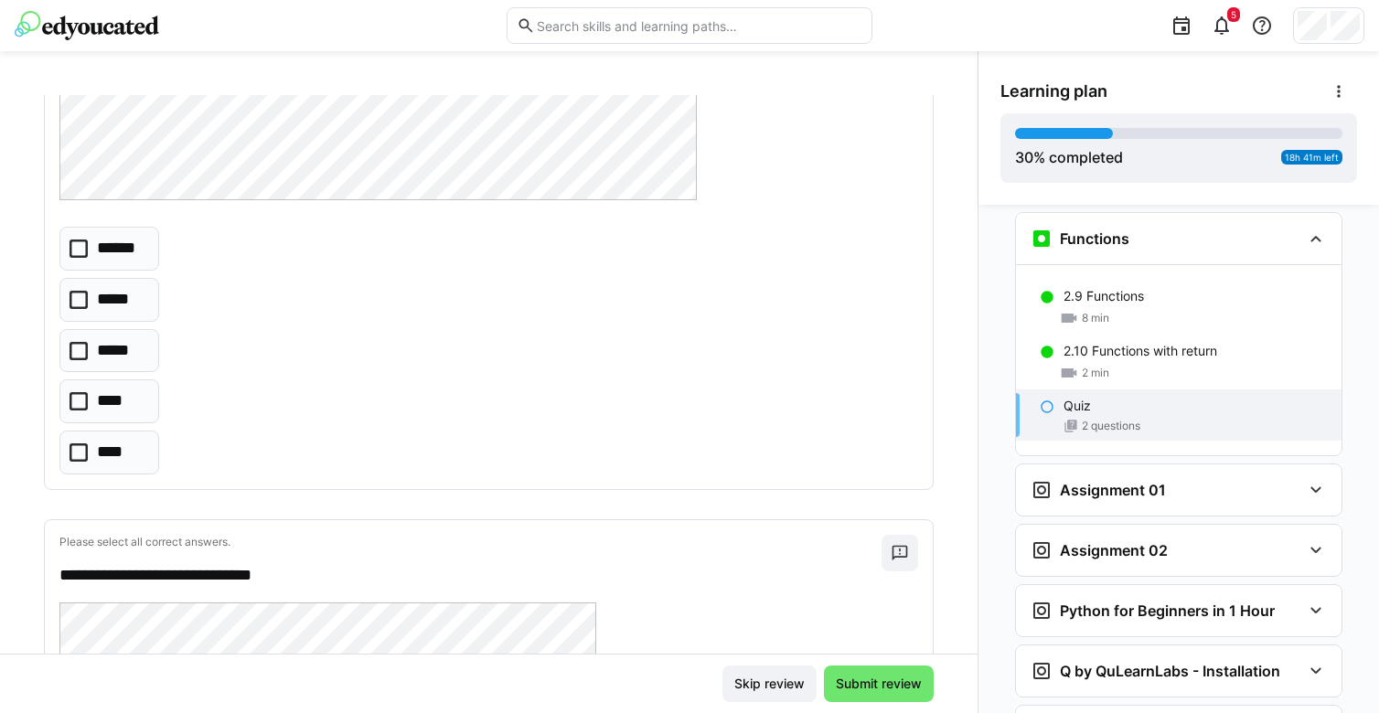
scroll to position [406, 0]
click at [79, 255] on icon at bounding box center [79, 248] width 18 height 18
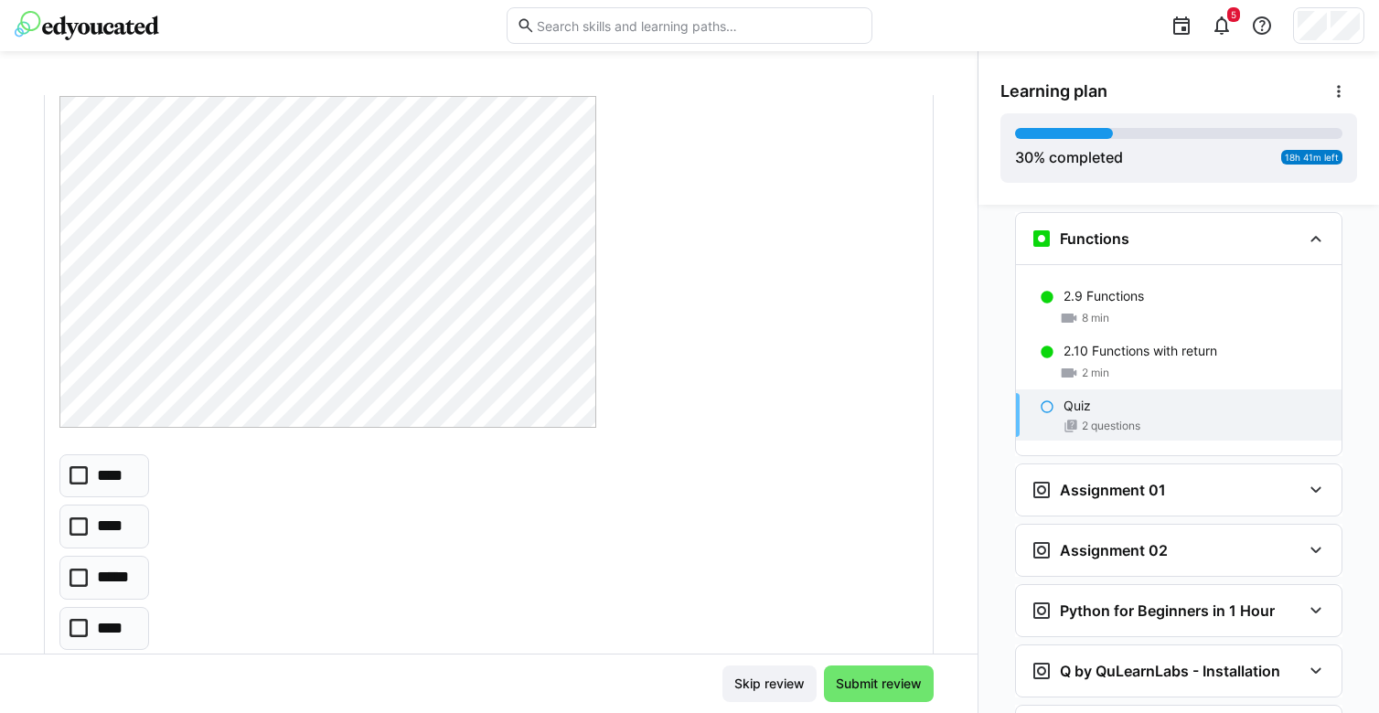
scroll to position [969, 0]
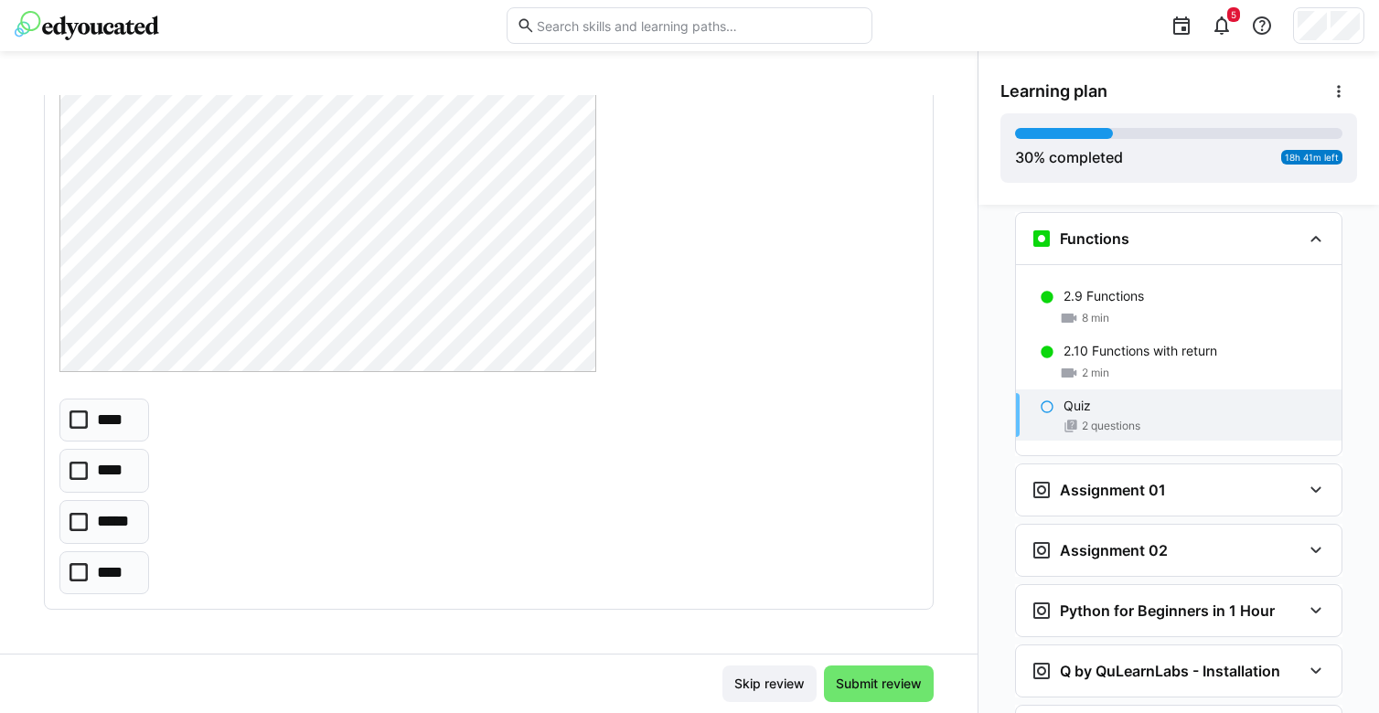
drag, startPoint x: 76, startPoint y: 422, endPoint x: 134, endPoint y: 452, distance: 65.1
click at [76, 423] on icon at bounding box center [79, 420] width 18 height 18
click at [843, 685] on span "Submit review" at bounding box center [878, 684] width 91 height 18
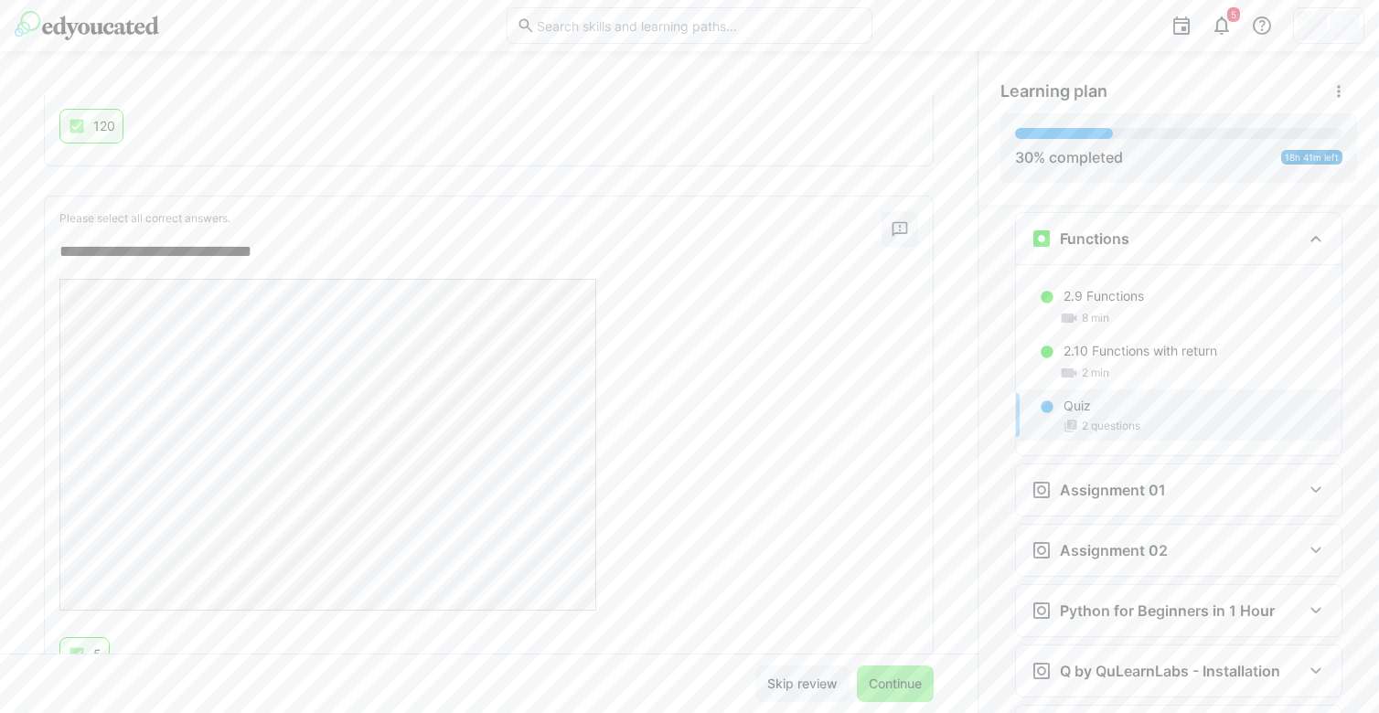
scroll to position [799, 0]
click at [878, 684] on span "Continue" at bounding box center [895, 684] width 59 height 18
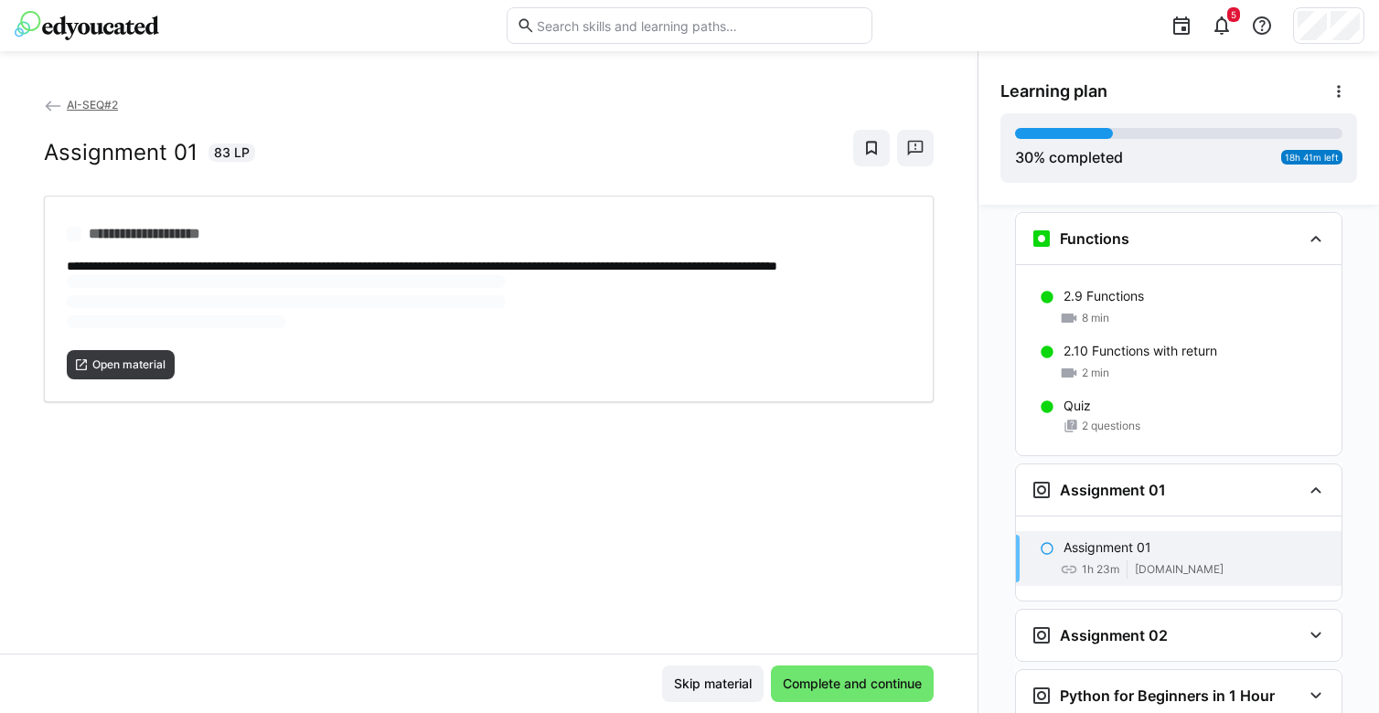
scroll to position [2162, 0]
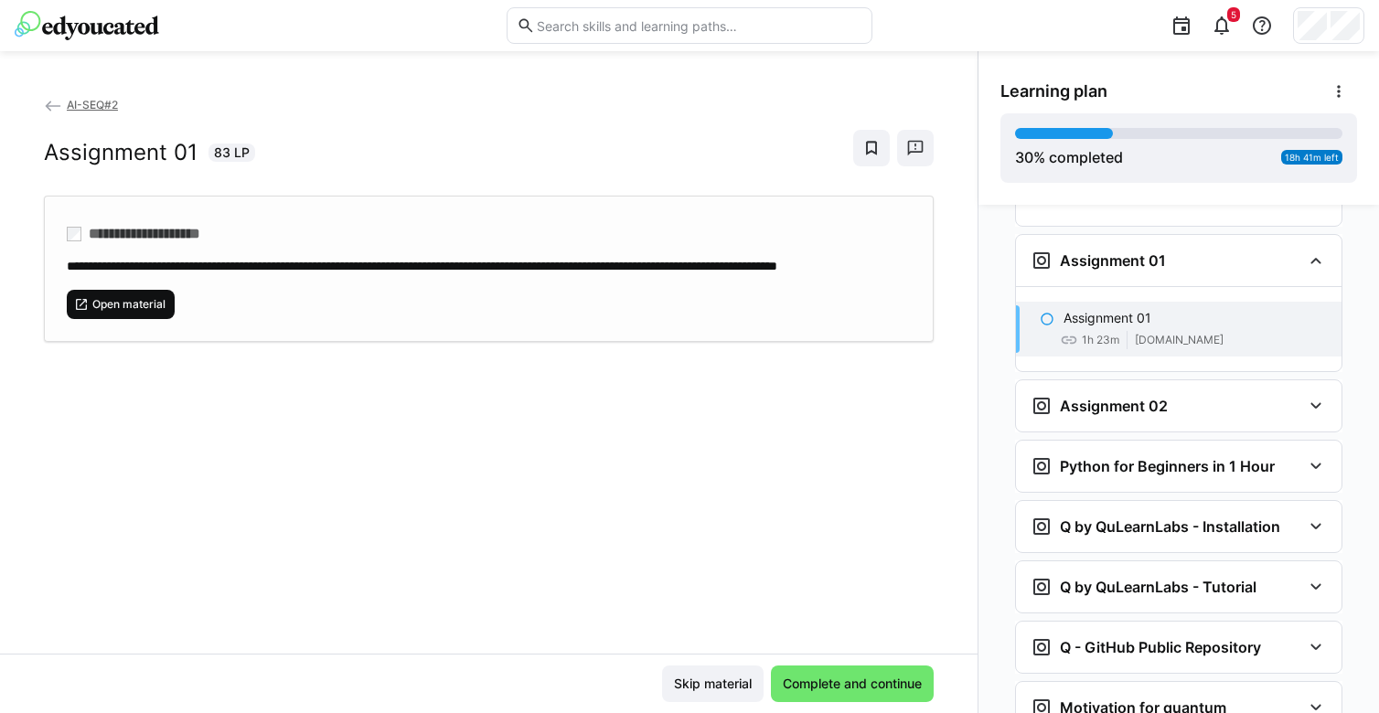
click at [127, 312] on span "Open material" at bounding box center [129, 304] width 77 height 15
